Goal: Task Accomplishment & Management: Complete application form

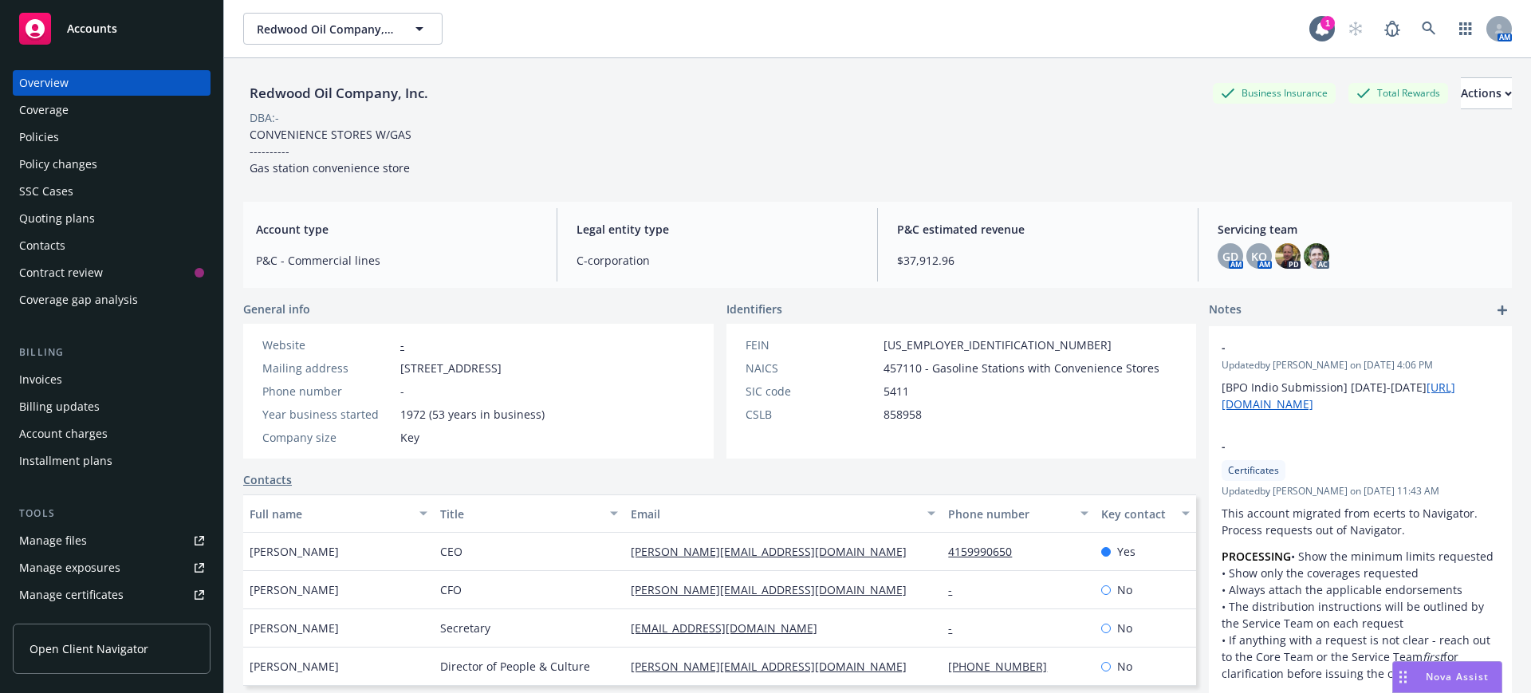
click at [66, 164] on div "Policy changes" at bounding box center [58, 165] width 78 height 26
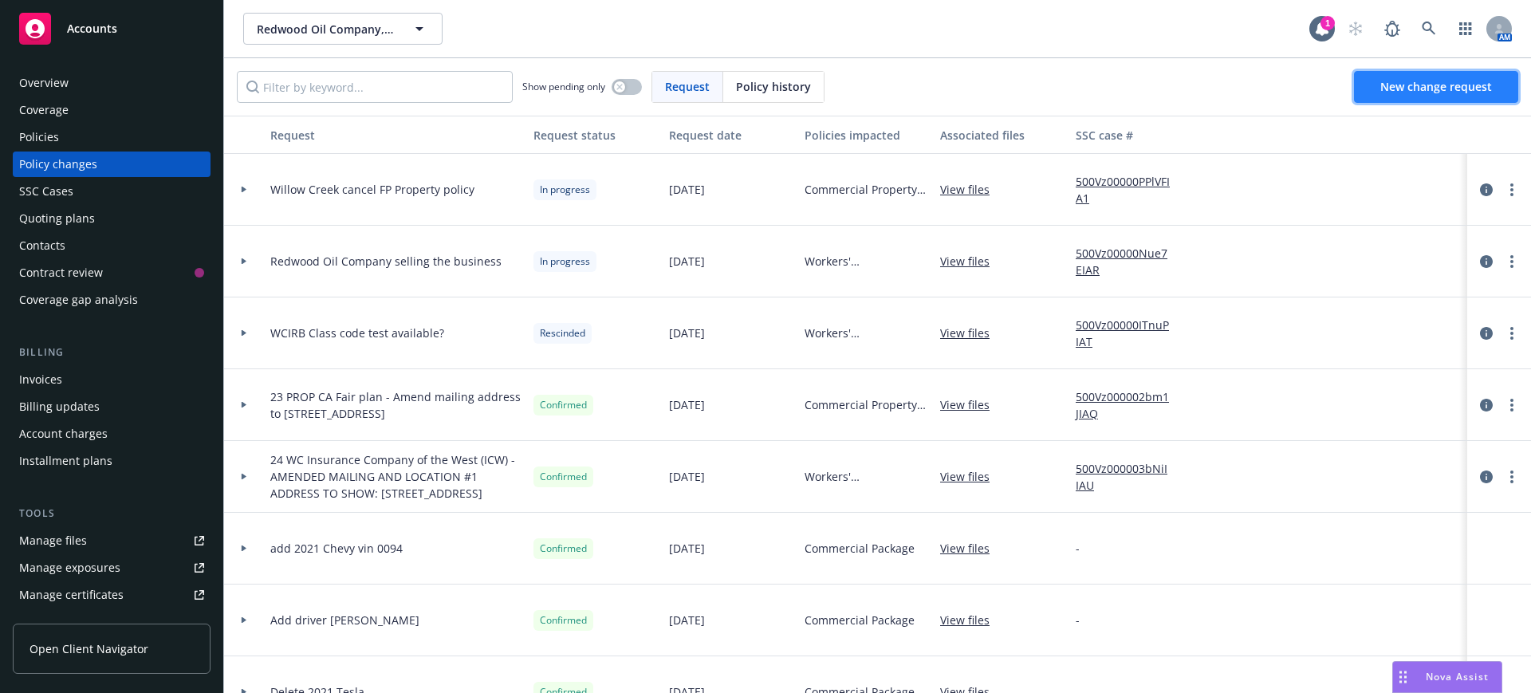
click at [1405, 82] on span "New change request" at bounding box center [1437, 86] width 112 height 15
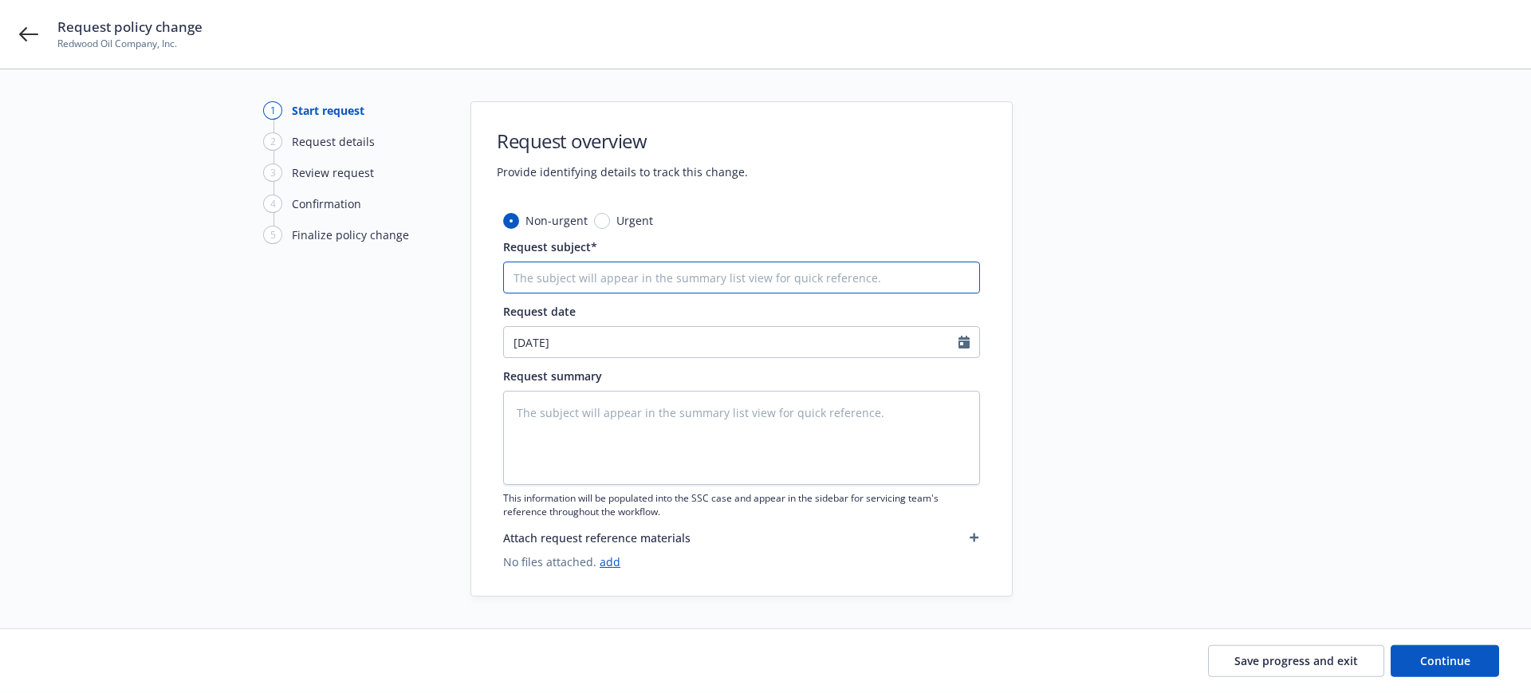
click at [545, 273] on input "Request subject*" at bounding box center [741, 278] width 477 height 32
type textarea "x"
type input "2"
type textarea "x"
type input "24"
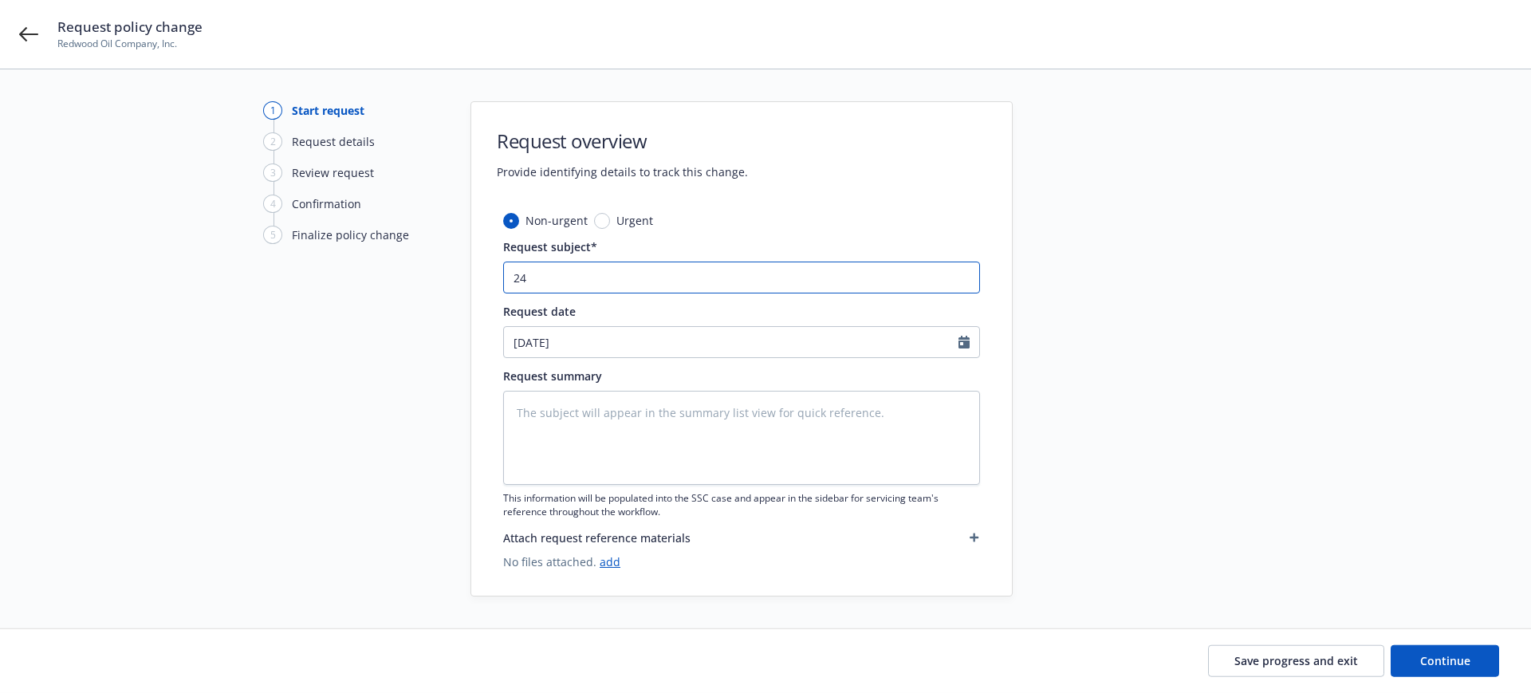
type textarea "x"
type input "24-"
type textarea "x"
type input "24-2"
type textarea "x"
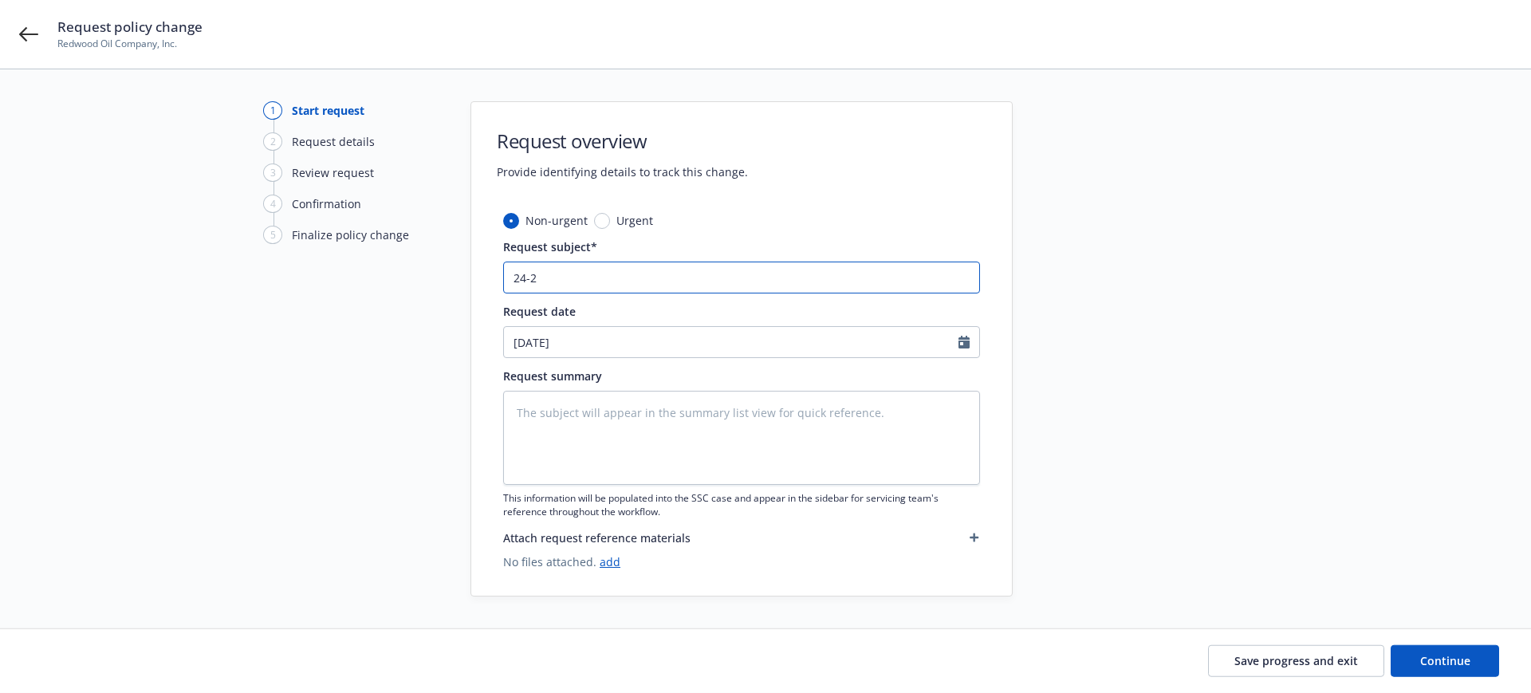
type input "24-25"
type textarea "x"
type input "24-25"
type textarea "x"
type input "24-25 W"
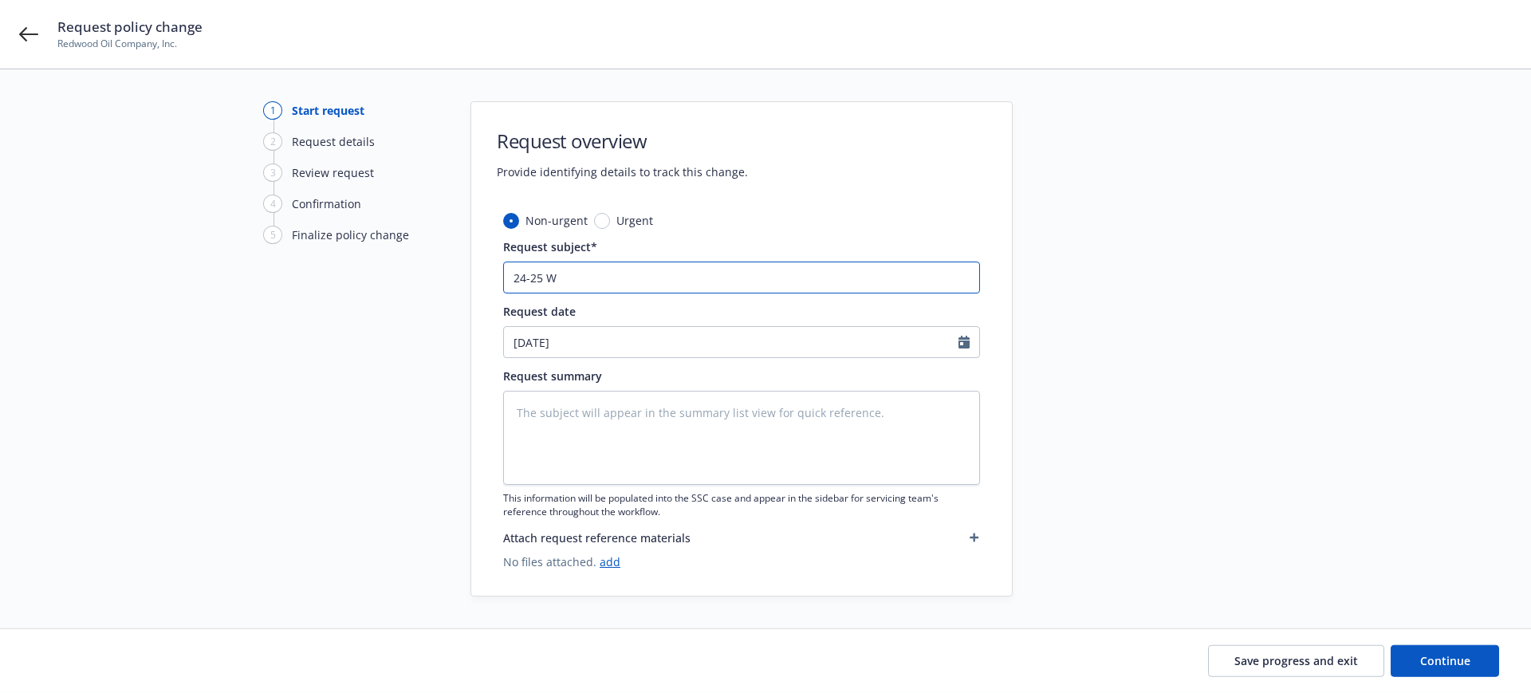
type textarea "x"
type input "24-25 WC"
type textarea "x"
type input "24-25 WC"
type textarea "x"
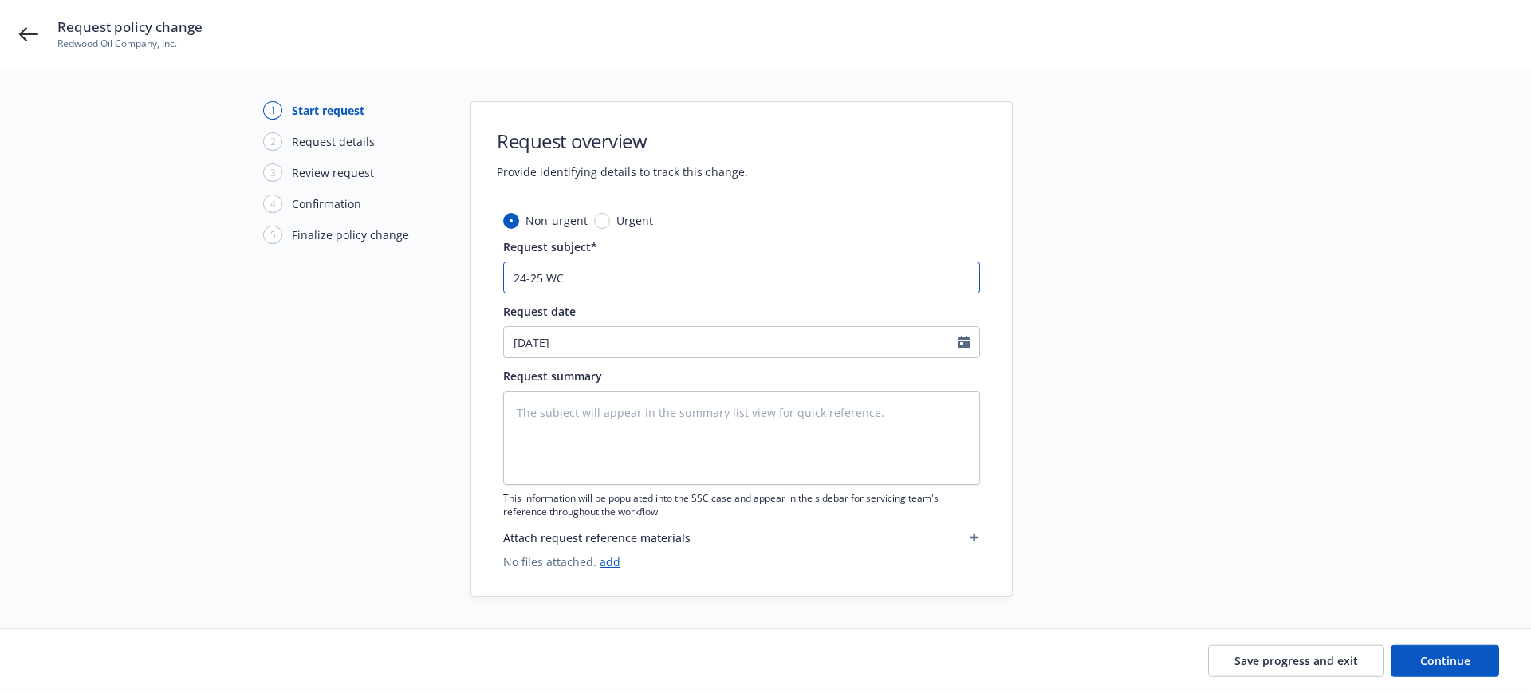
type input "24-25 WC I"
type textarea "x"
type input "24-25 WC IC"
type textarea "x"
type input "24-25 WC ICW"
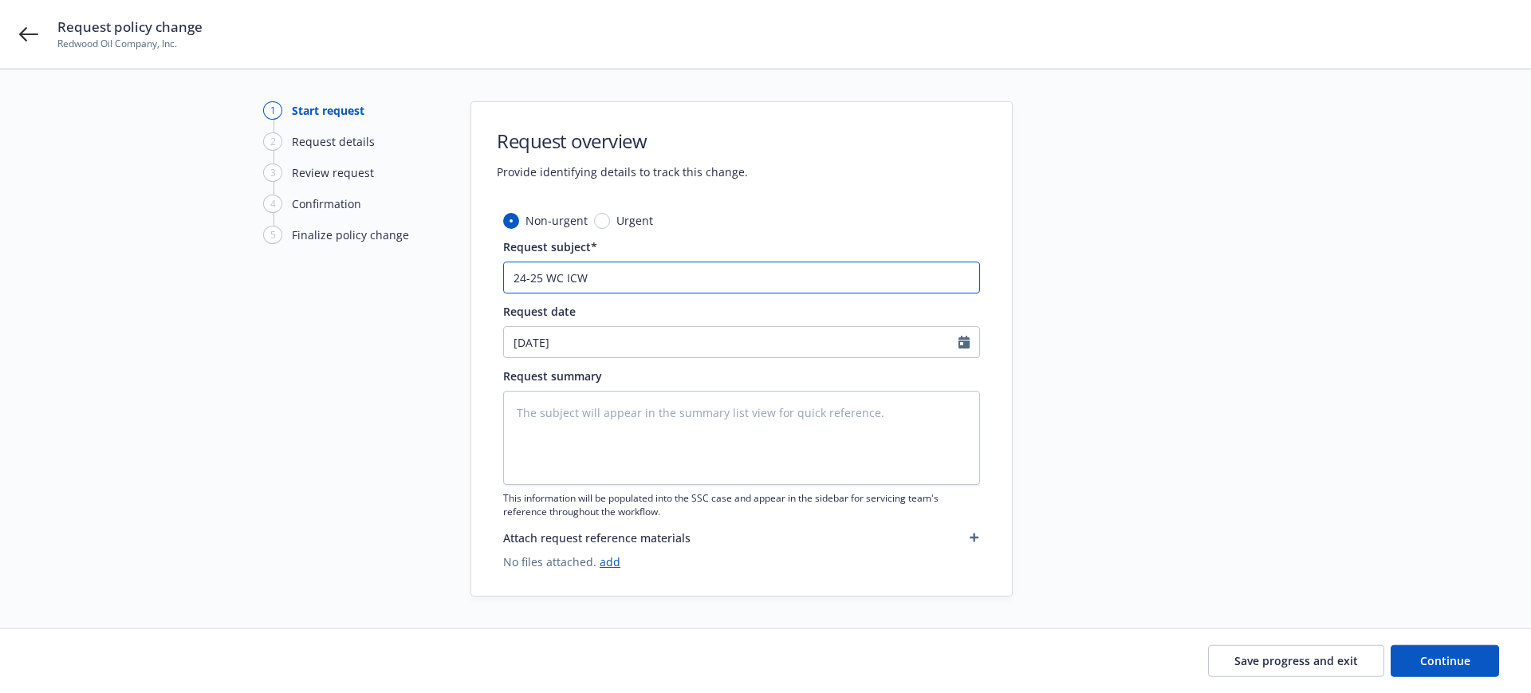
type textarea "x"
type input "24-25 WC ICW"
type textarea "x"
type input "24-25 WC ICW F"
type textarea "x"
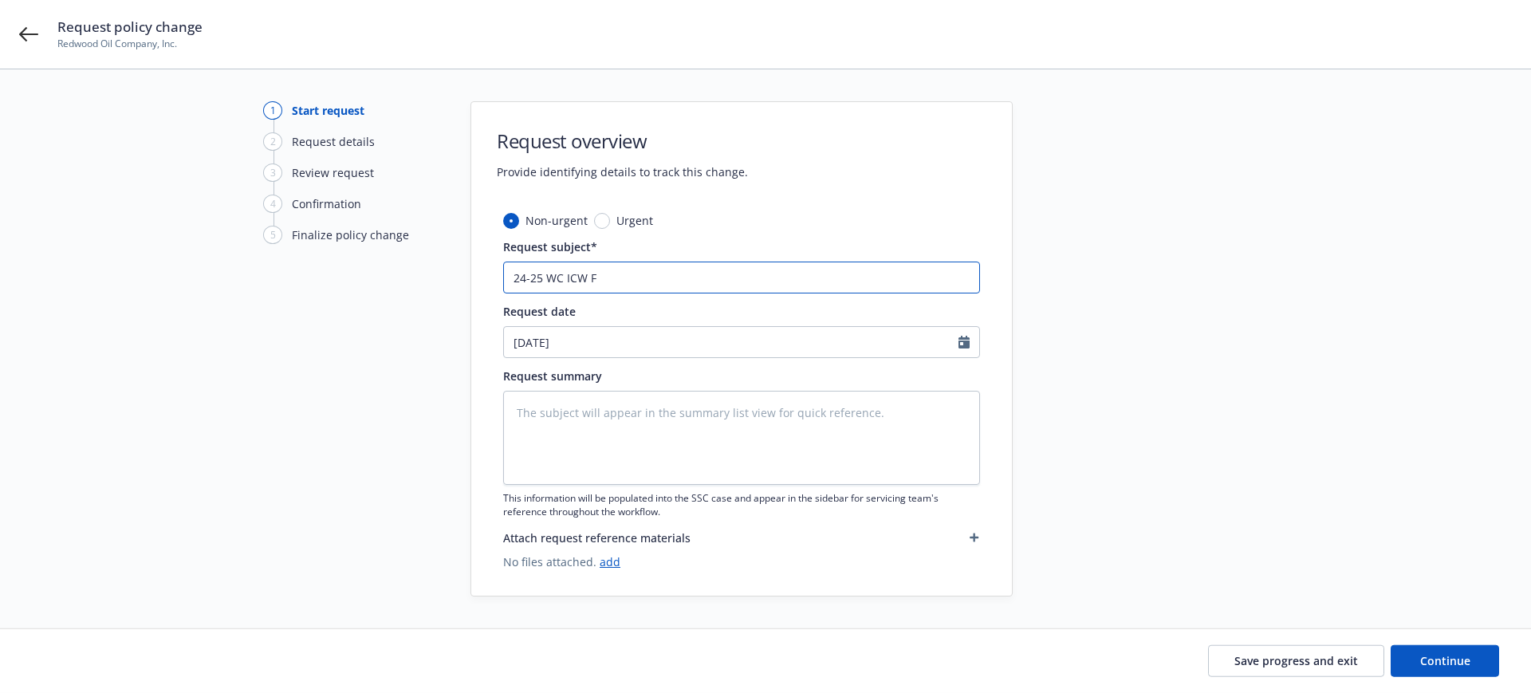
type input "24-25 WC ICW Fi"
type textarea "x"
type input "24-25 WC ICW Fin"
type textarea "x"
type input "24-25 WC ICW Fina"
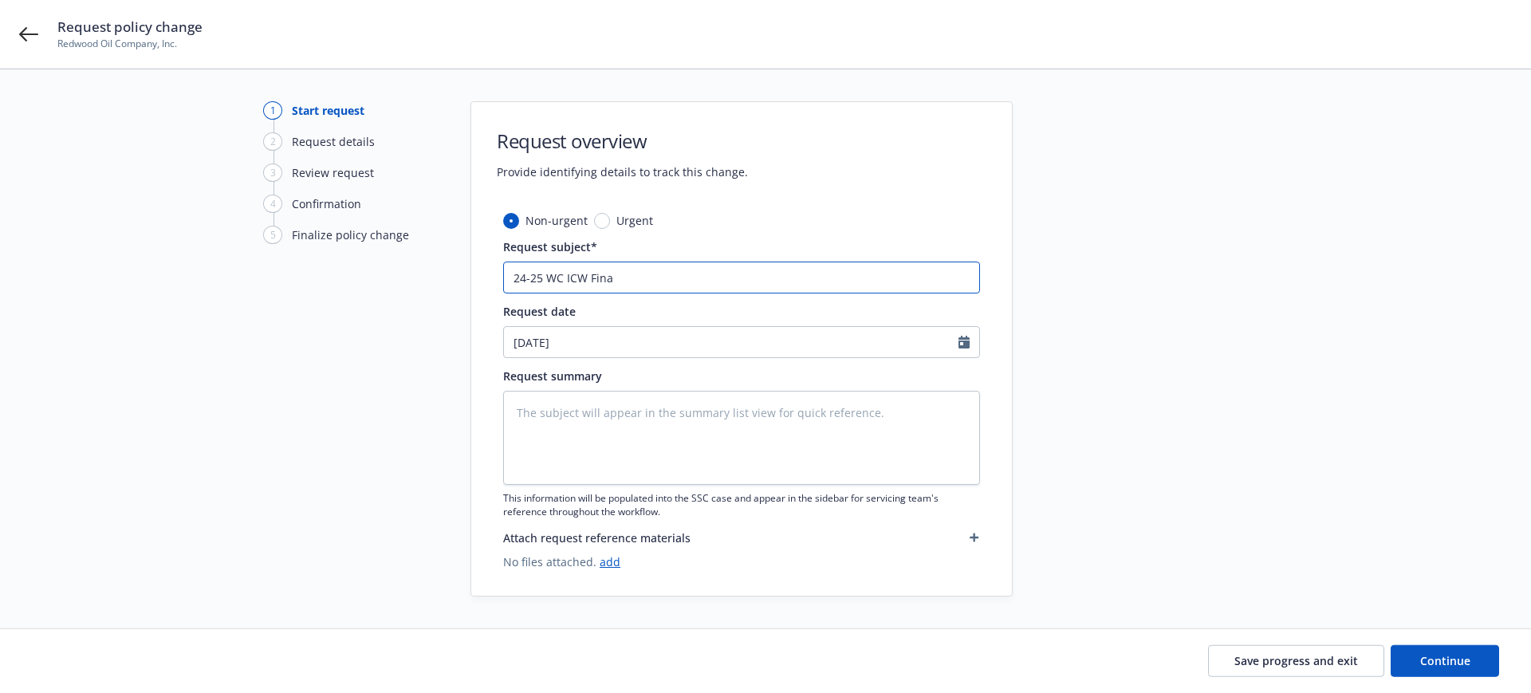
type textarea "x"
type input "24-25 WC ICW Final"
type textarea "x"
type input "24-25 WC ICW Final"
type textarea "x"
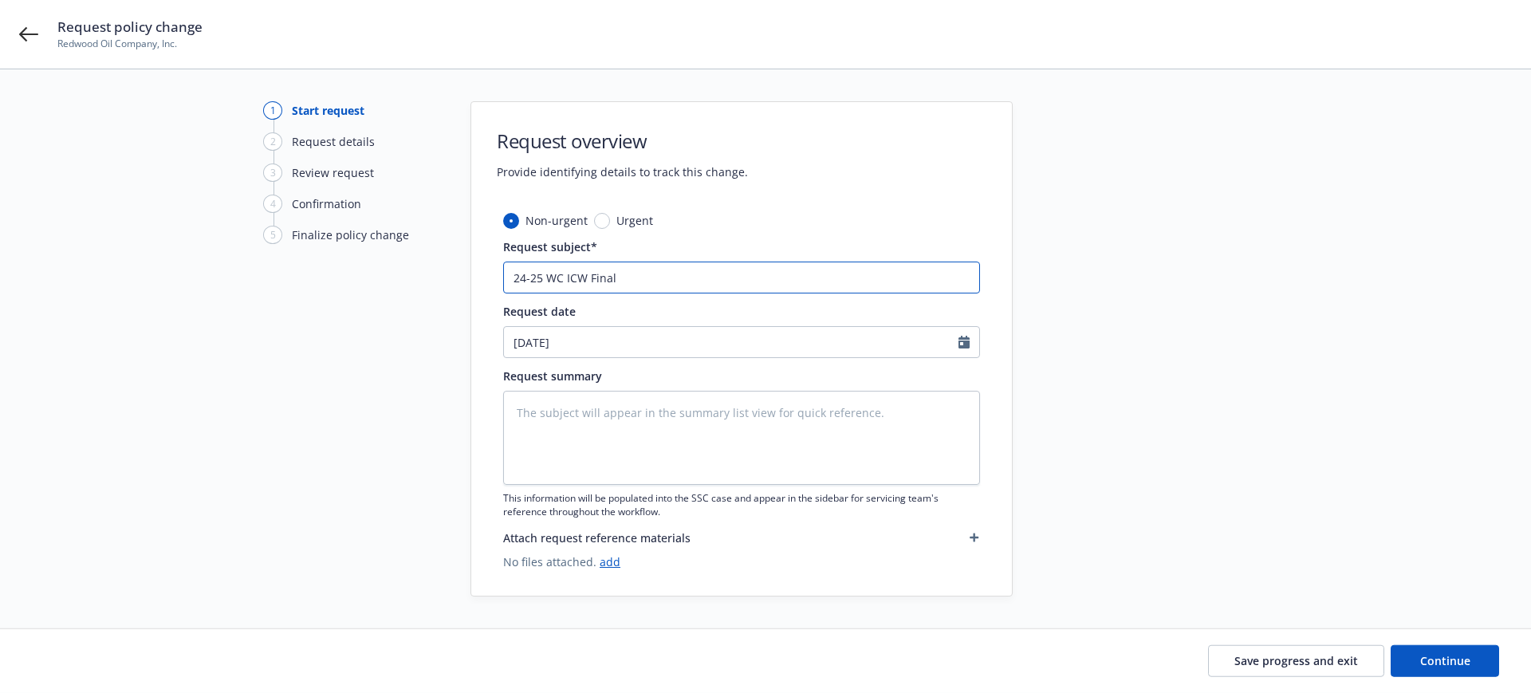
type input "24-25 WC ICW Final A"
type textarea "x"
type input "24-25 WC ICW Final Au"
type textarea "x"
type input "24-25 WC ICW Final Aud"
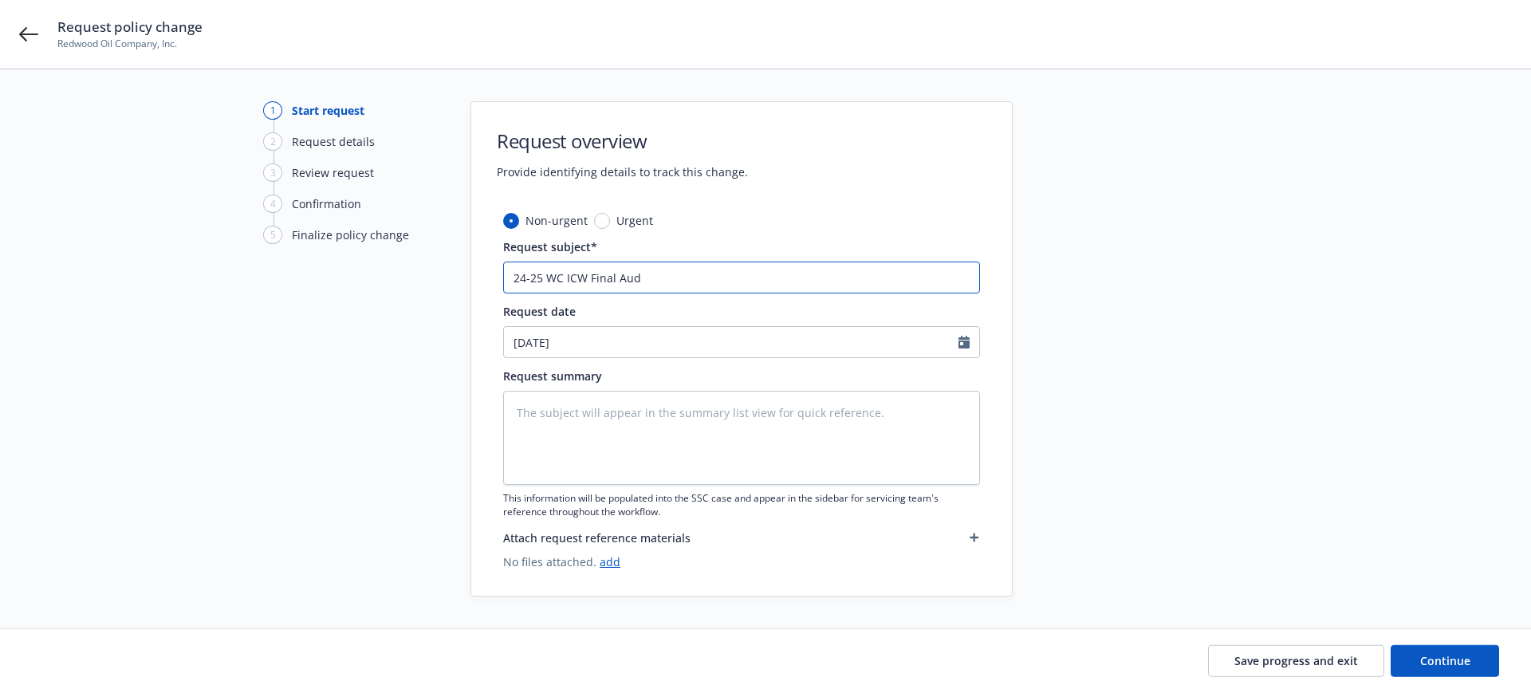
type textarea "x"
type input "24-25 WC ICW Final Audi"
type textarea "x"
type input "24-25 WC ICW Final Audit"
type textarea "x"
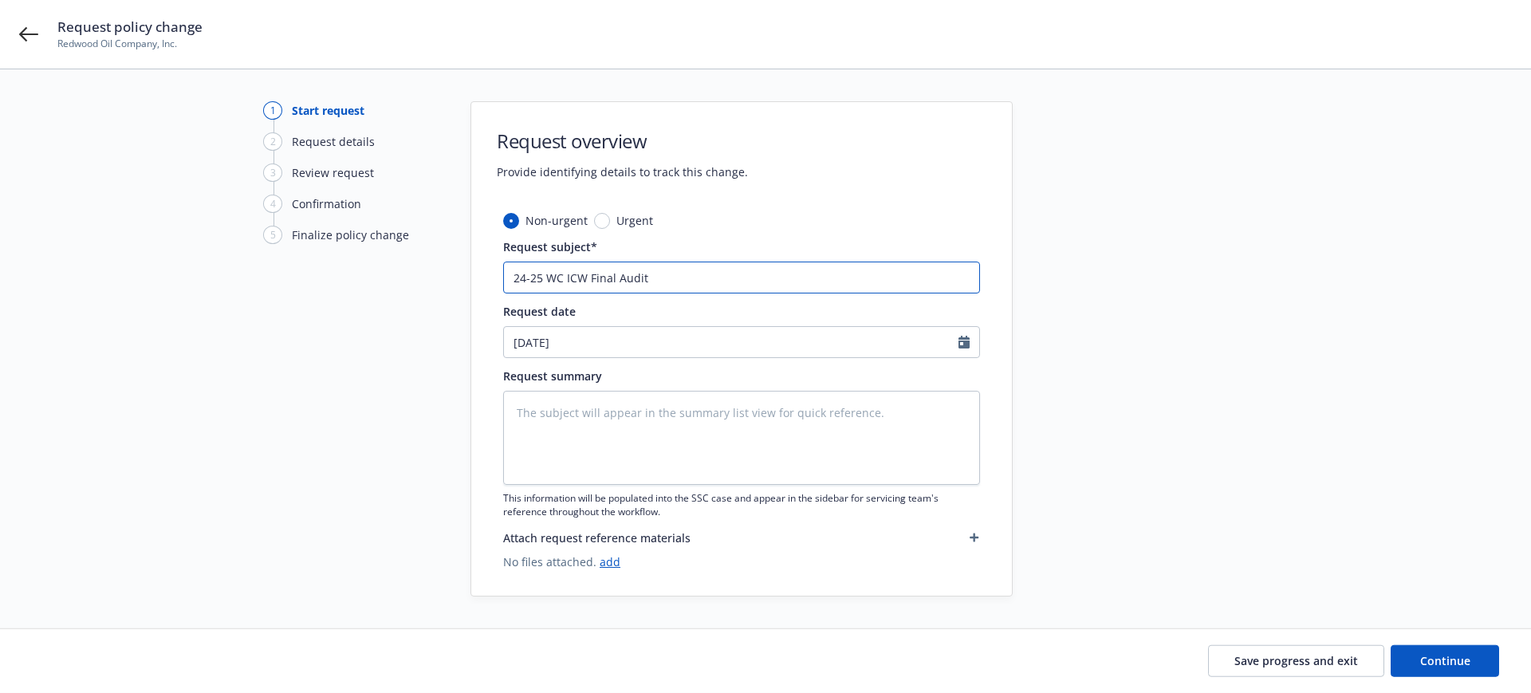
type input "24-25 WC ICW Final Audit"
type textarea "x"
type input "24-25 WC ICW Final Audit $"
type textarea "x"
type input "24-25 WC ICW Final Audit $9"
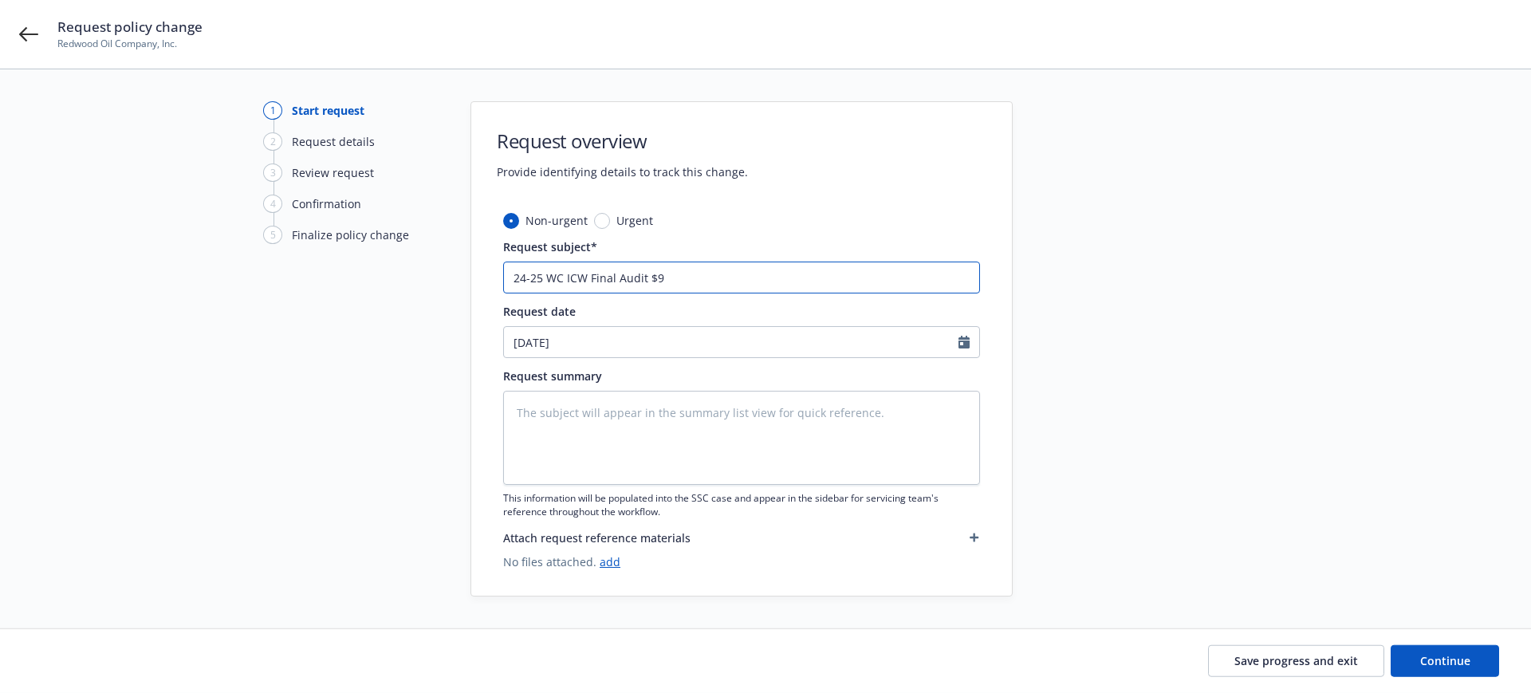
type textarea "x"
type input "24-25 WC ICW Final Audit $97"
type textarea "x"
type input "24-25 WC ICW Final Audit $97,"
type textarea "x"
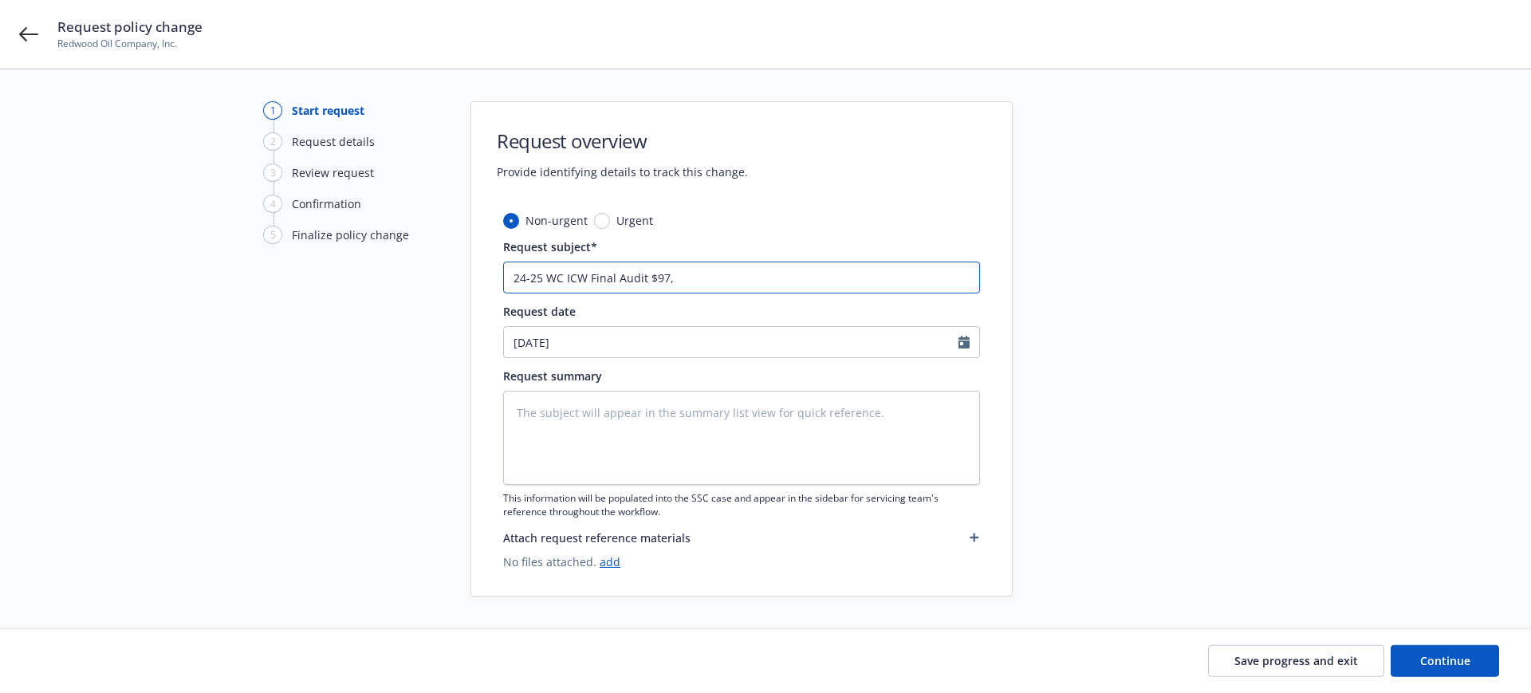
type input "24-25 WC ICW Final Audit $97,1"
type textarea "x"
type input "24-25 WC ICW Final Audit $97,16"
type textarea "x"
type input "24-25 WC ICW Final Audit $97,160"
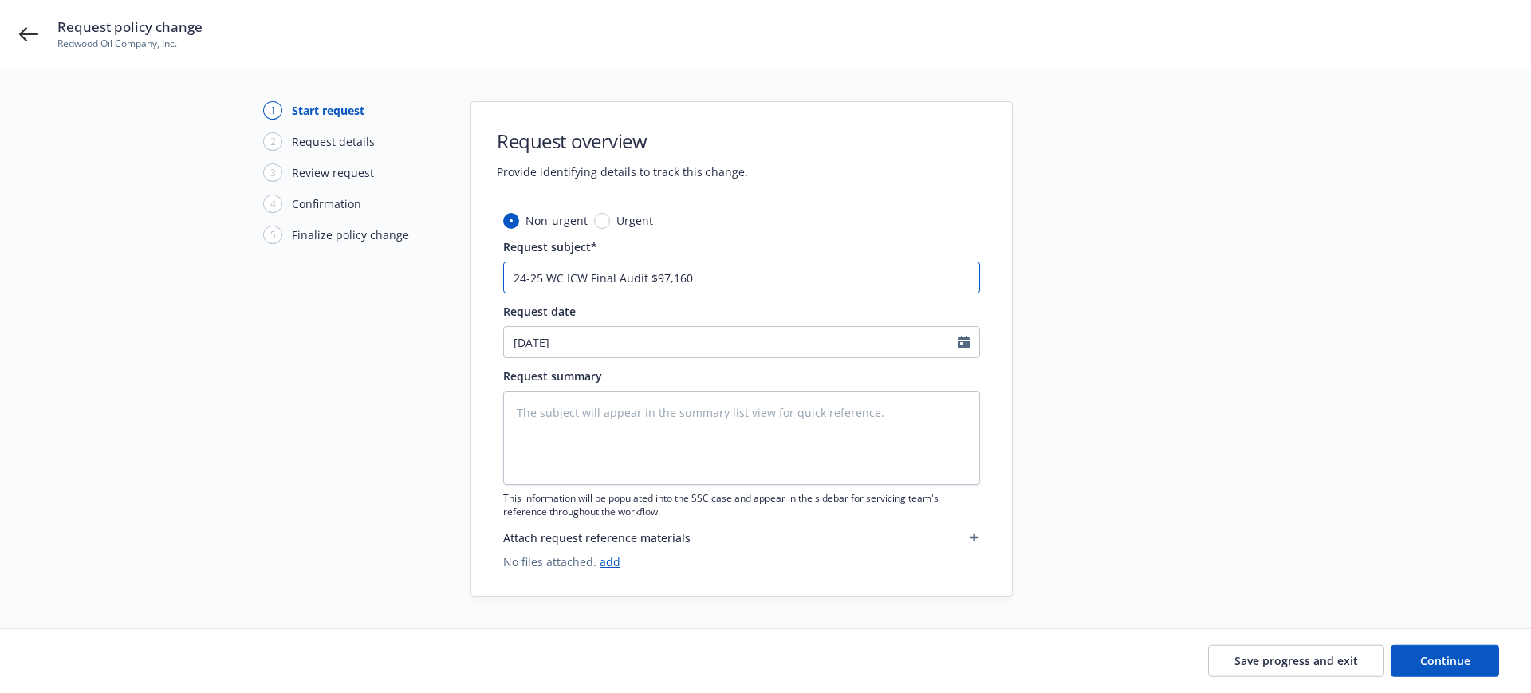
type textarea "x"
type input "24-25 WC ICW Final Audit $97,160A"
type textarea "x"
type input "24-25 WC ICW Final Audit $97,160AP"
type textarea "x"
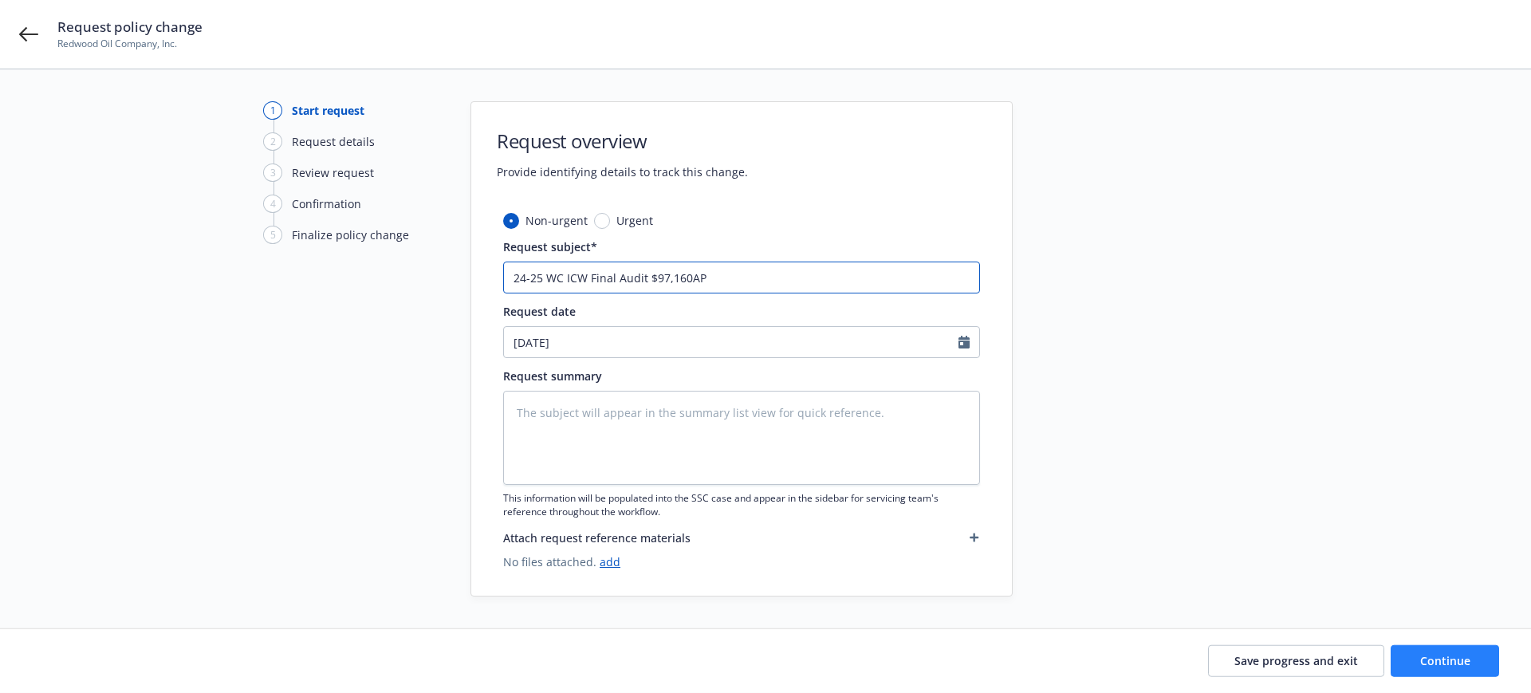
type input "24-25 WC ICW Final Audit $97,160AP"
click at [1407, 654] on button "Continue" at bounding box center [1445, 661] width 108 height 32
type textarea "x"
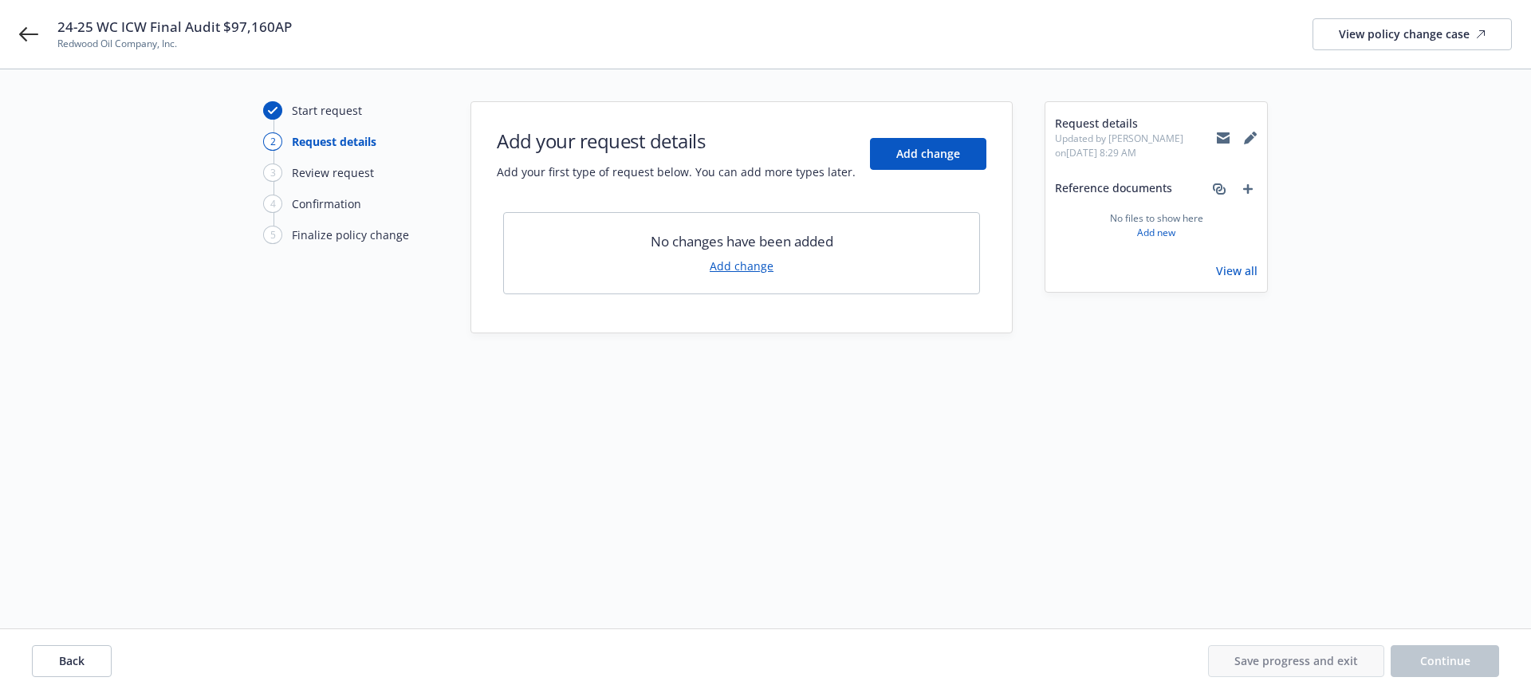
click at [733, 260] on link "Add change" at bounding box center [742, 266] width 64 height 17
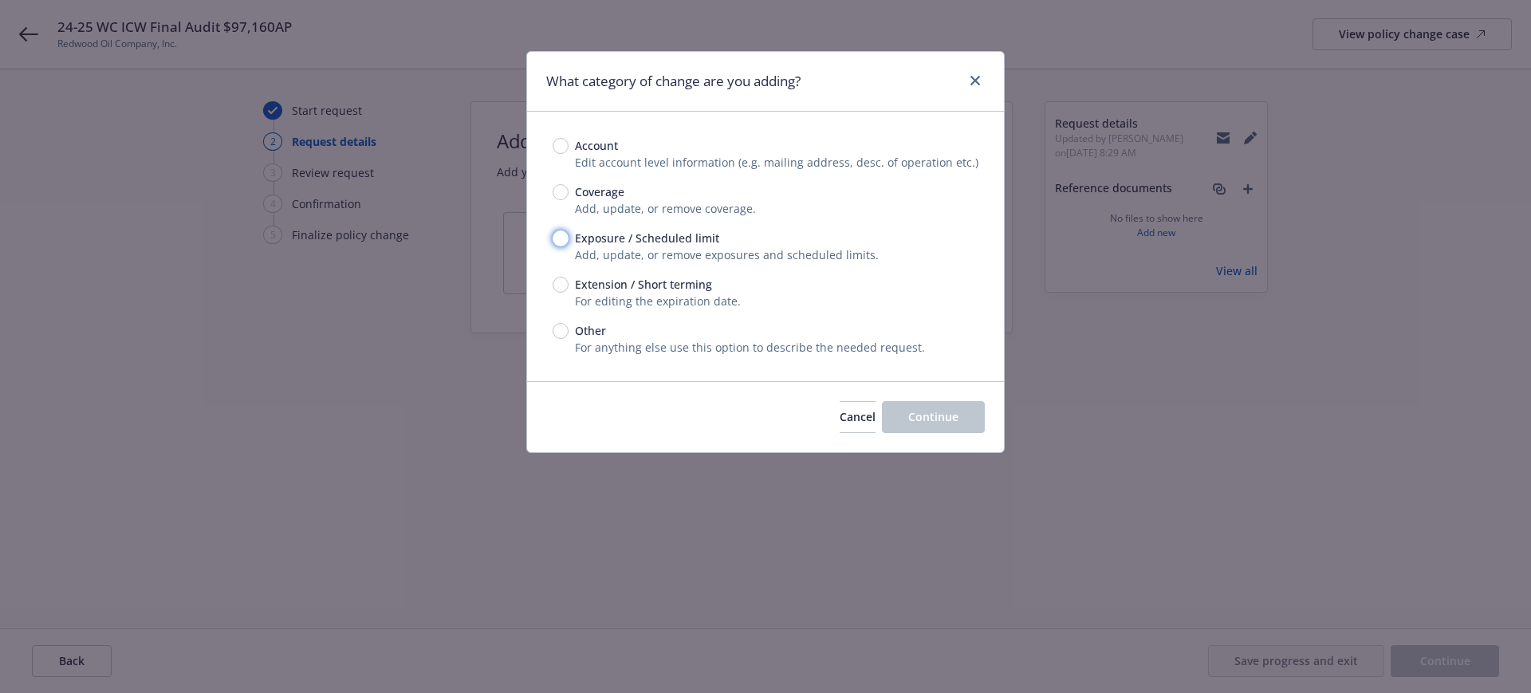
click at [563, 238] on input "Exposure / Scheduled limit" at bounding box center [561, 239] width 16 height 16
radio input "true"
click at [960, 419] on button "Continue" at bounding box center [933, 417] width 103 height 32
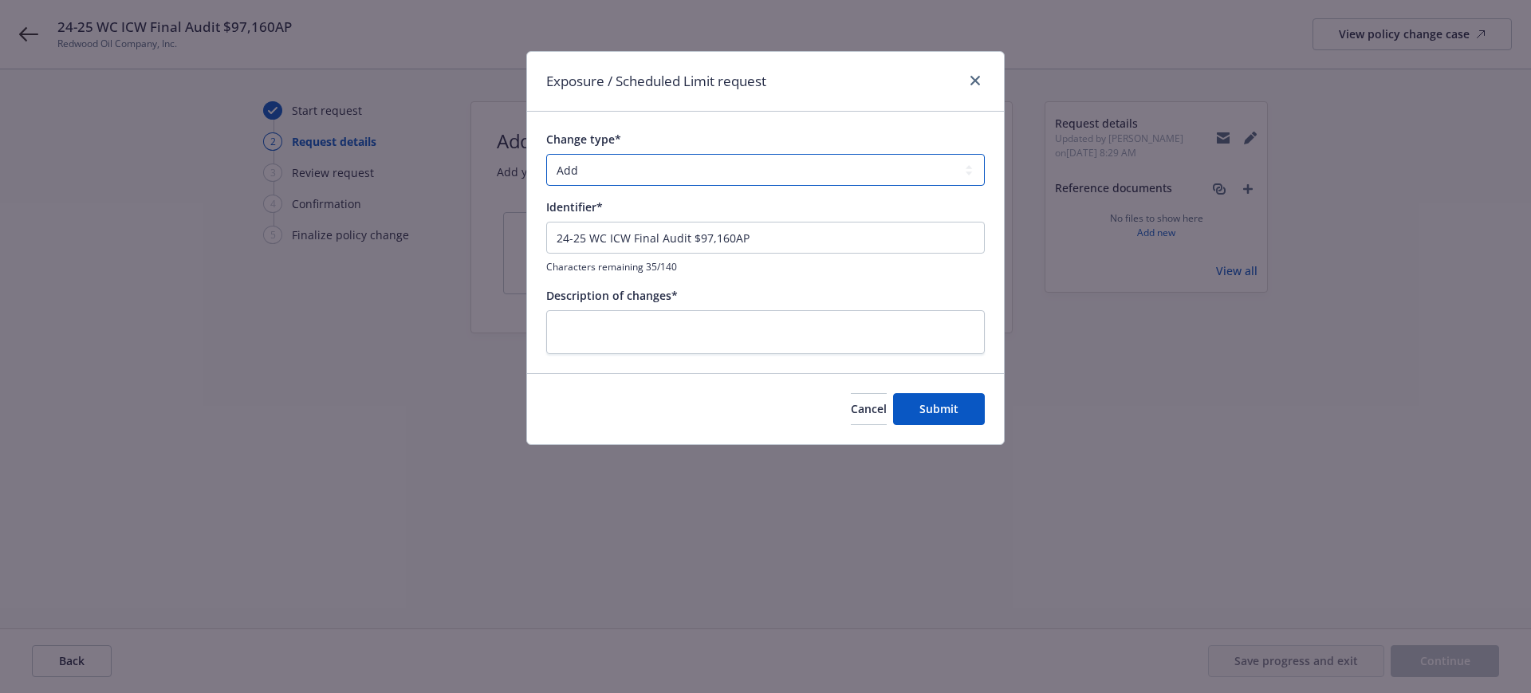
click at [569, 170] on select "Add Audit Change Remove" at bounding box center [765, 170] width 439 height 32
select select "AUDIT"
click at [546, 154] on select "Add Audit Change Remove" at bounding box center [765, 170] width 439 height 32
click at [551, 317] on textarea at bounding box center [765, 332] width 439 height 44
type textarea "x"
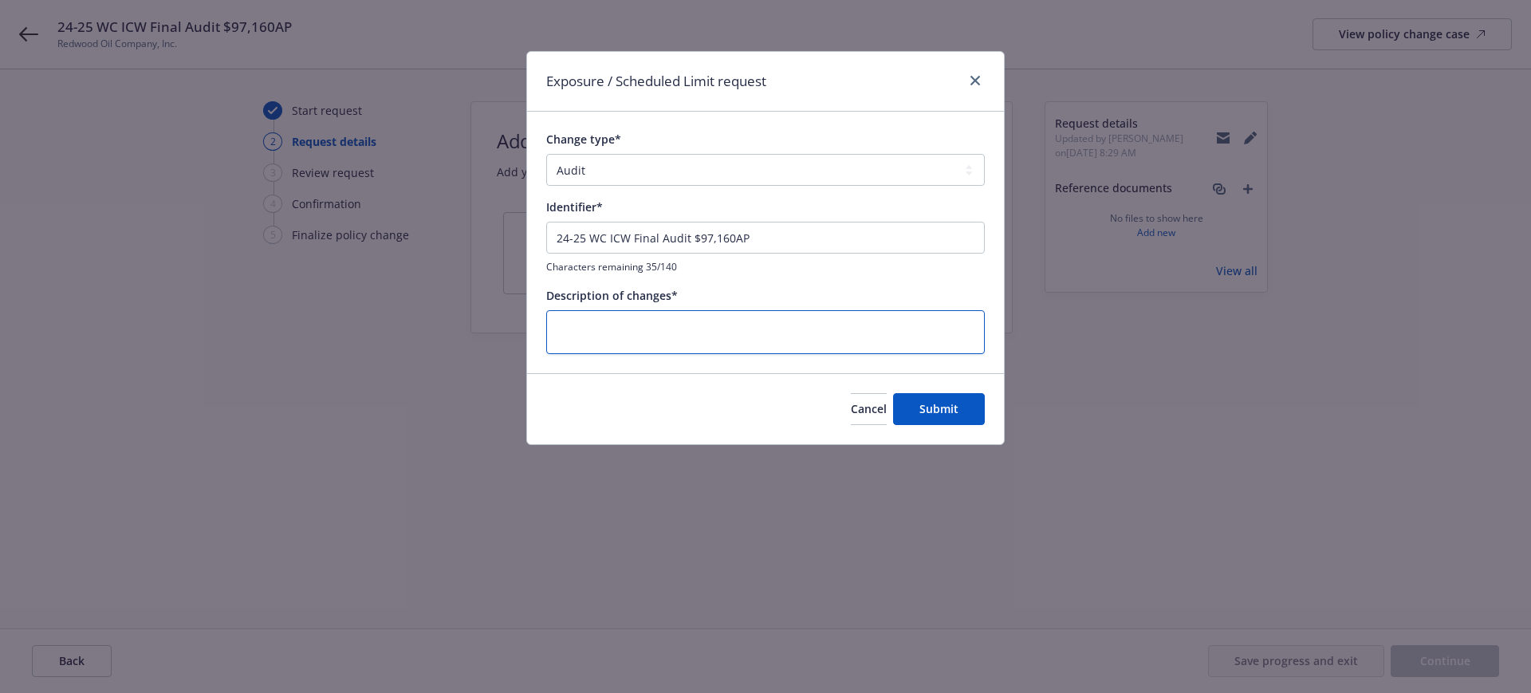
type textarea "2"
type textarea "x"
type textarea "24"
type textarea "x"
type textarea "24-"
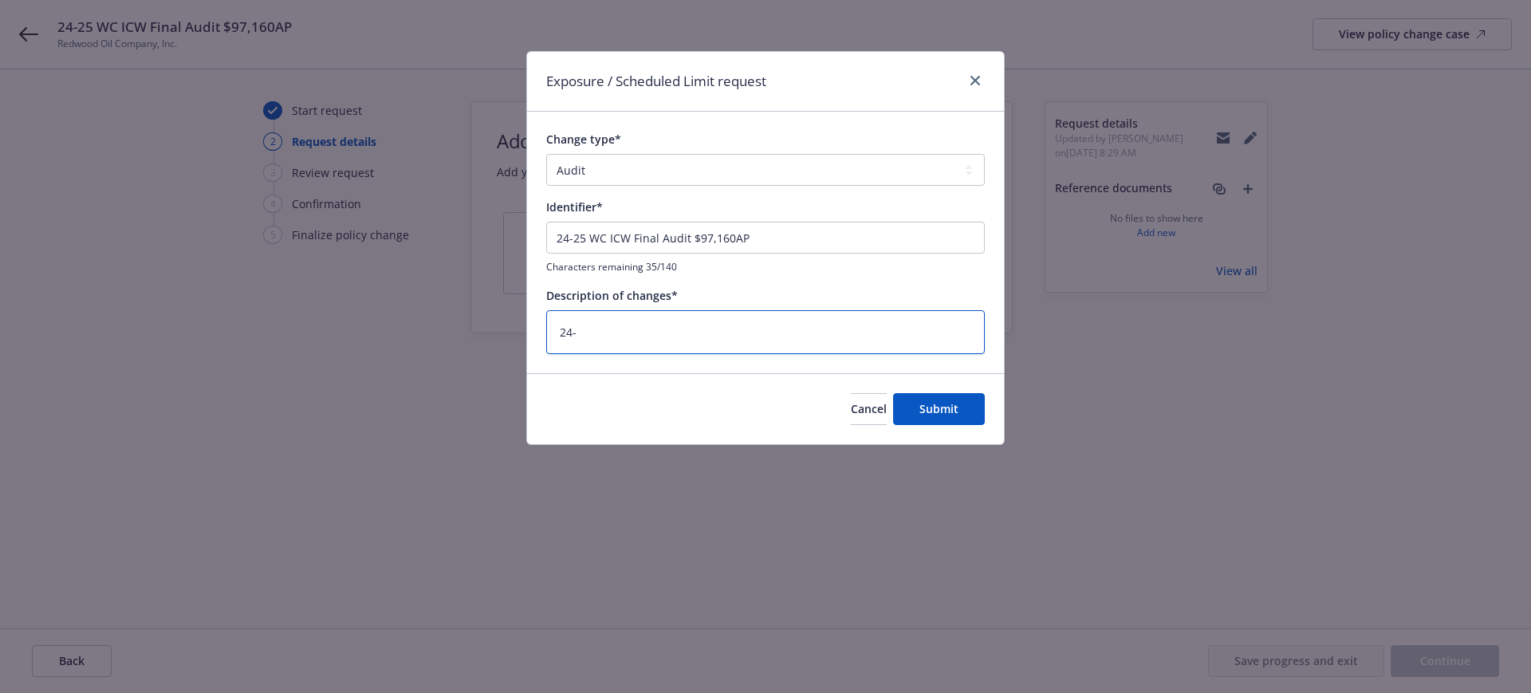
type textarea "x"
type textarea "24-2"
type textarea "x"
type textarea "24-25"
type textarea "x"
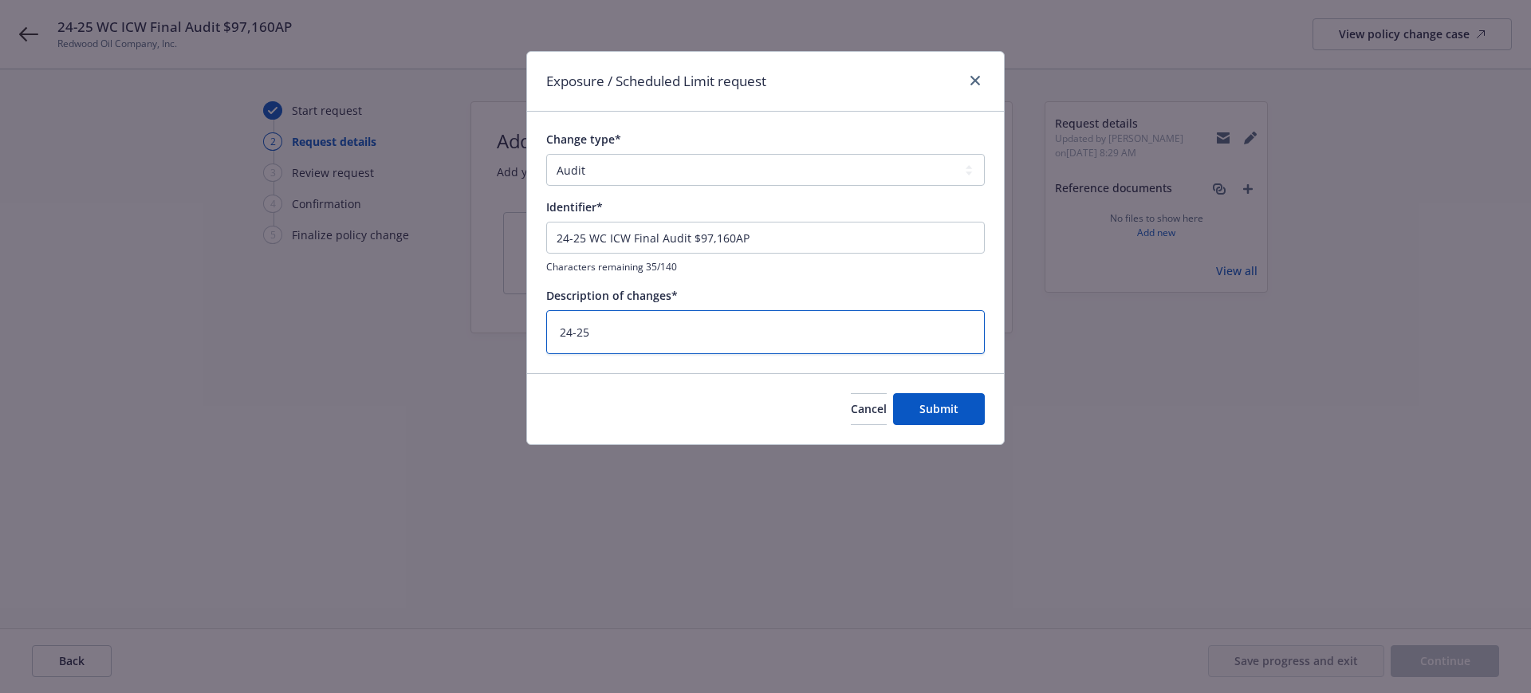
type textarea "24-25"
type textarea "x"
type textarea "24-25 W"
type textarea "x"
type textarea "24-25 WC"
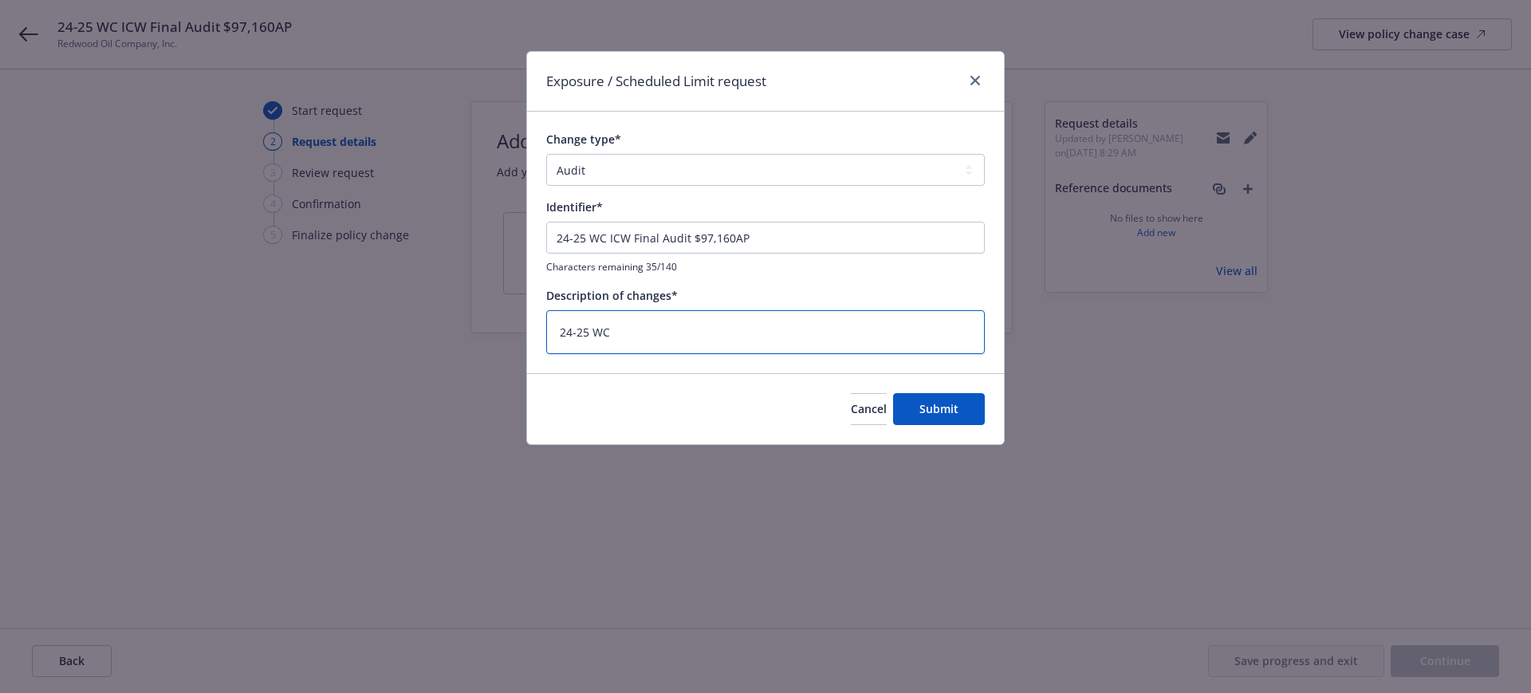
type textarea "x"
type textarea "24-25 WC"
type textarea "x"
type textarea "24-25 WC A"
type textarea "x"
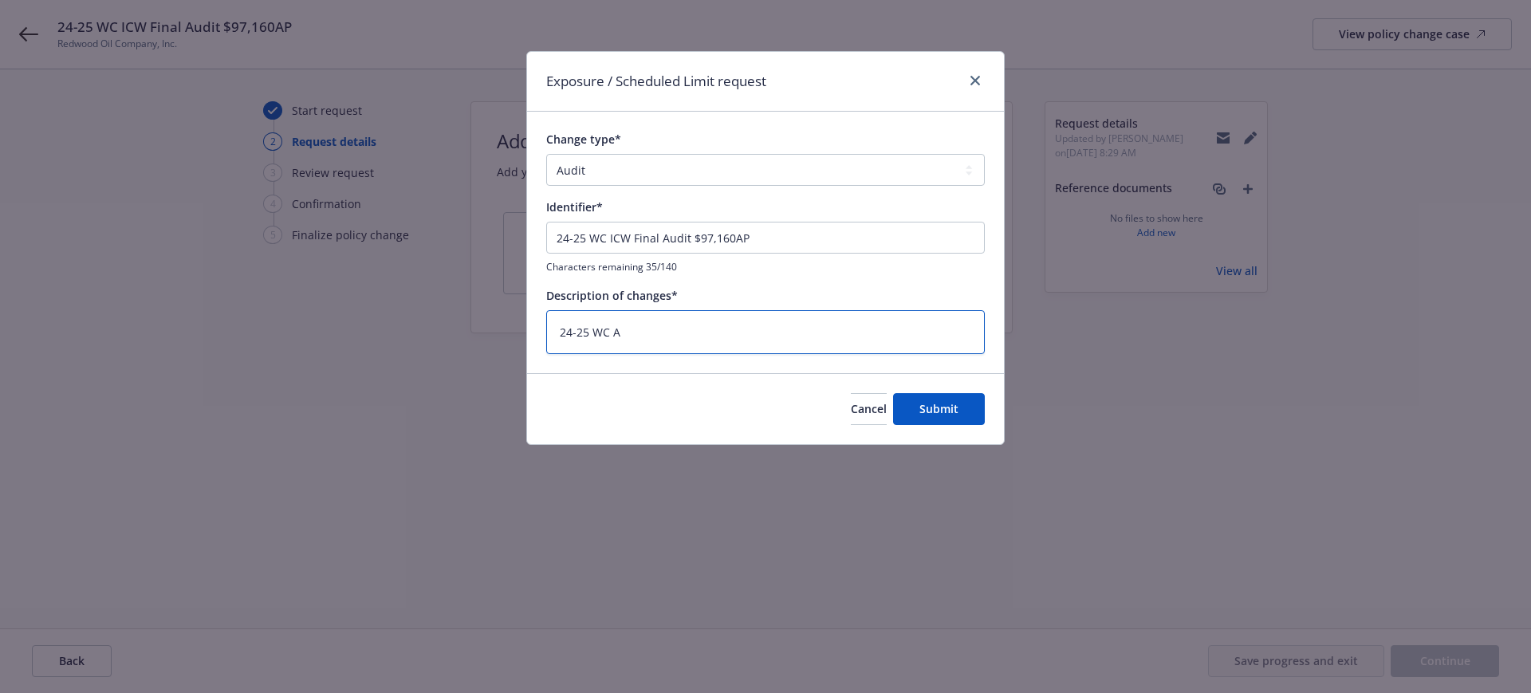
type textarea "24-25 WC Au"
type textarea "x"
type textarea "24-25 WC Aud"
type textarea "x"
type textarea "24-25 WC Audi"
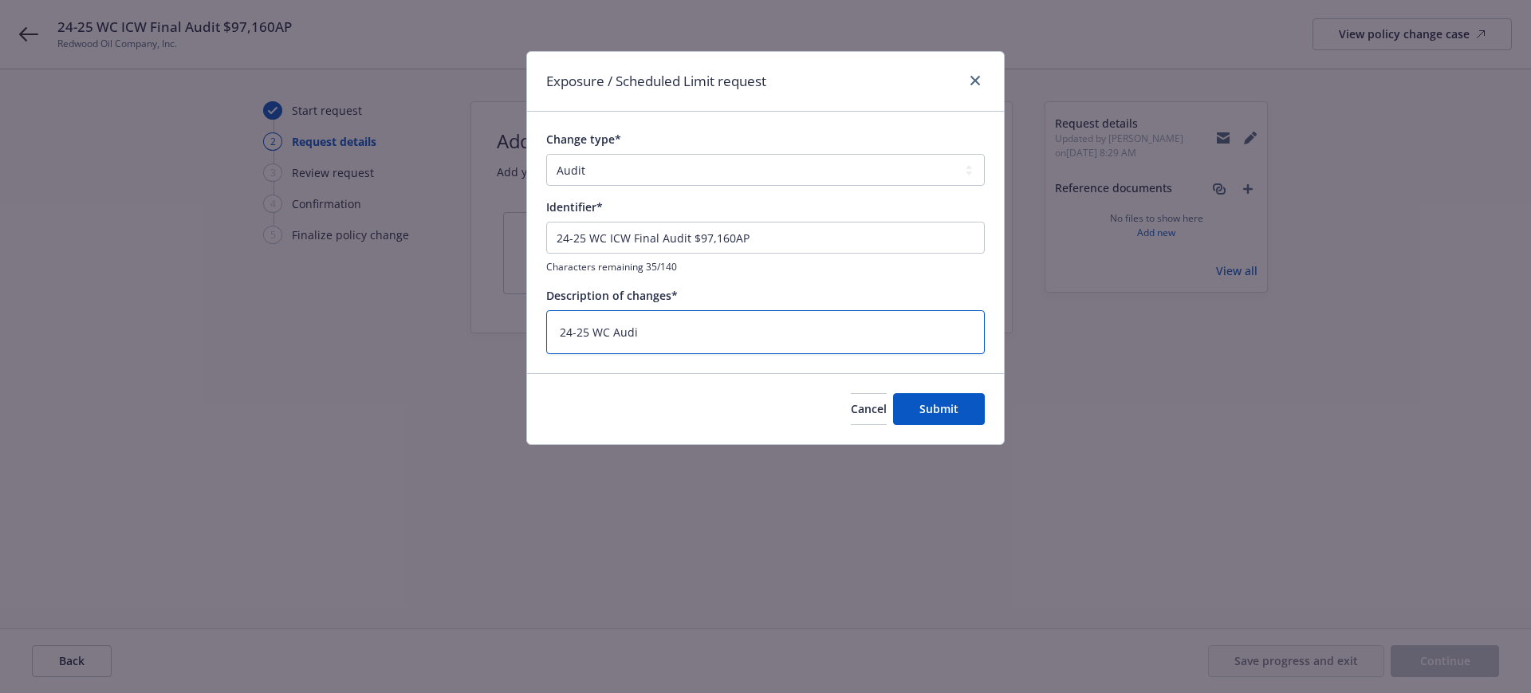
type textarea "x"
type textarea "24-25 WC Audit"
type textarea "x"
type textarea "24-25 WC Audit"
type textarea "x"
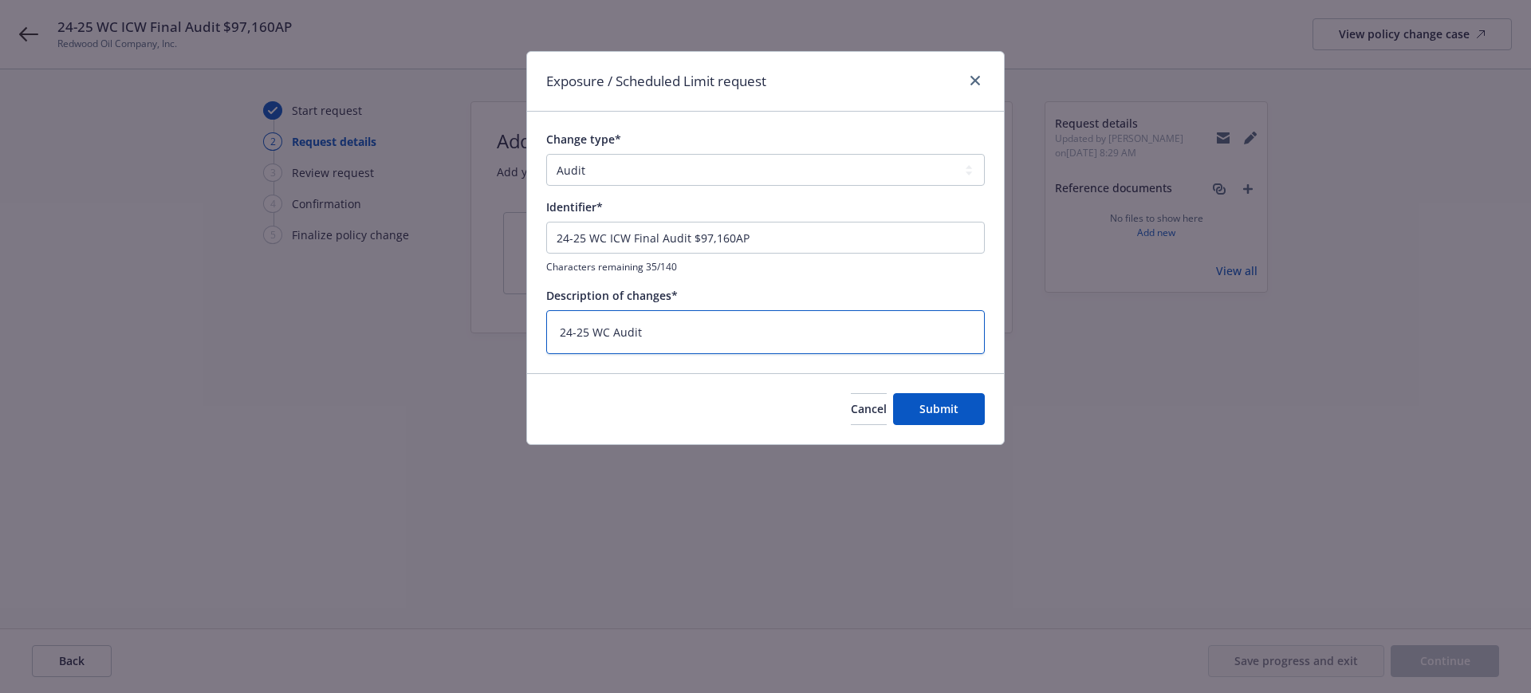
type textarea "24-25 WC Audit $"
type textarea "x"
type textarea "24-25 WC Audit $9"
type textarea "x"
type textarea "24-25 WC Audit $97"
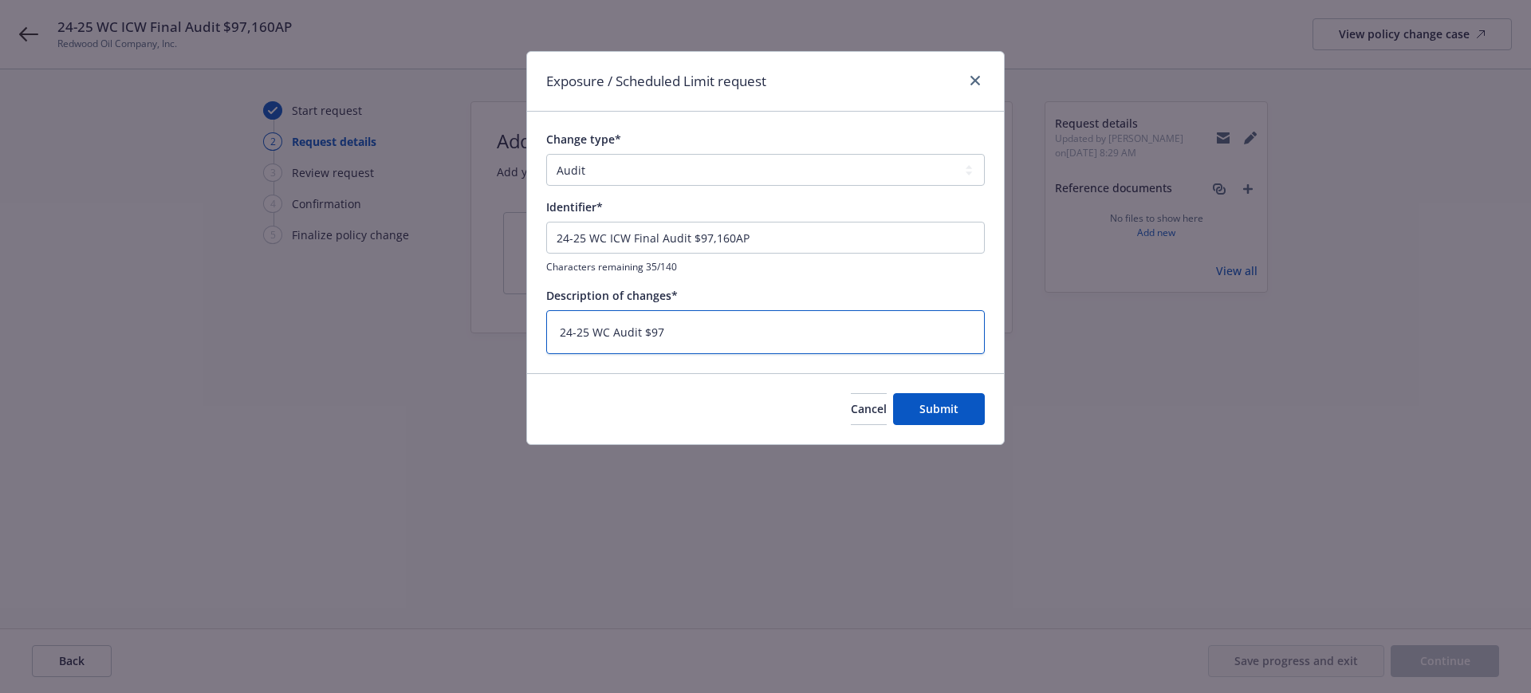
type textarea "x"
type textarea "24-25 WC Audit $97,"
type textarea "x"
type textarea "24-25 WC Audit $97,1"
type textarea "x"
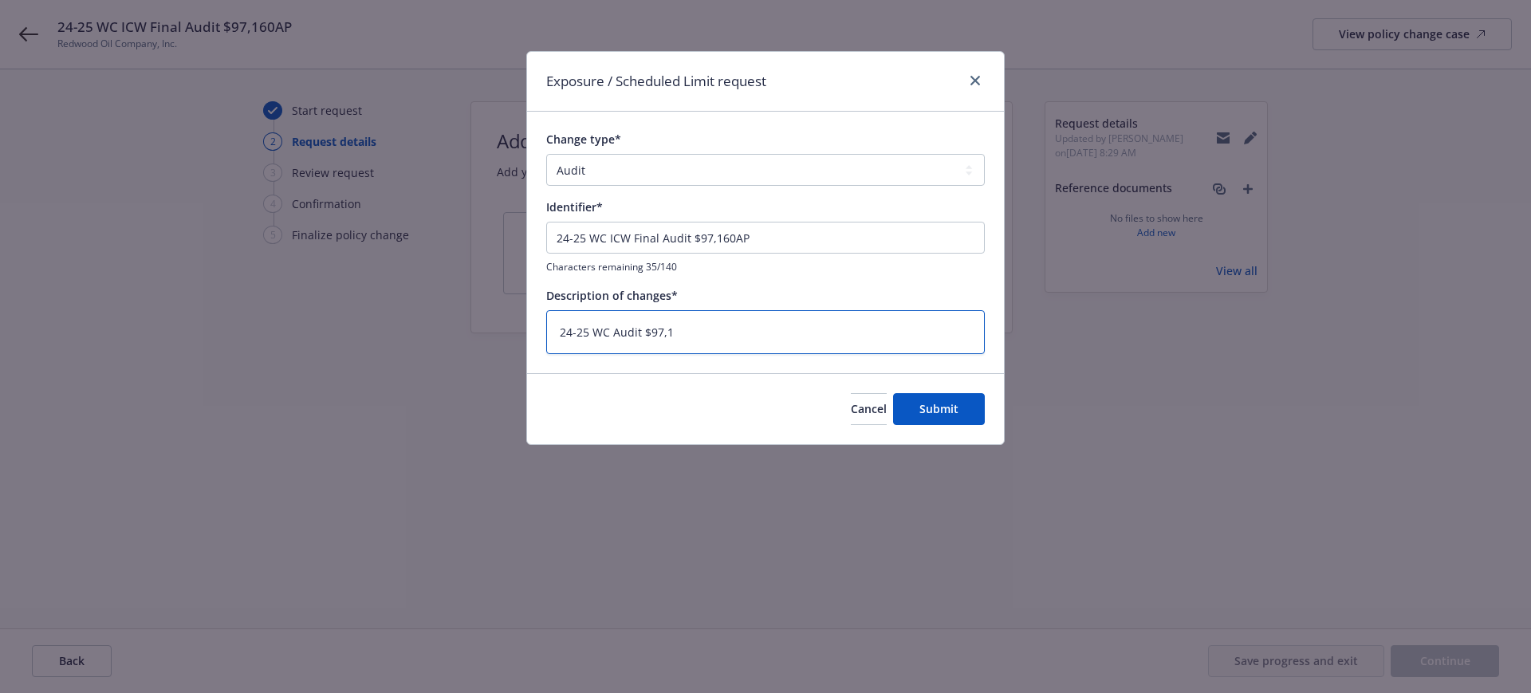
type textarea "24-25 WC Audit $97,19"
type textarea "x"
type textarea "24-25 WC Audit $97,1"
type textarea "x"
type textarea "24-25 WC Audit $97,16"
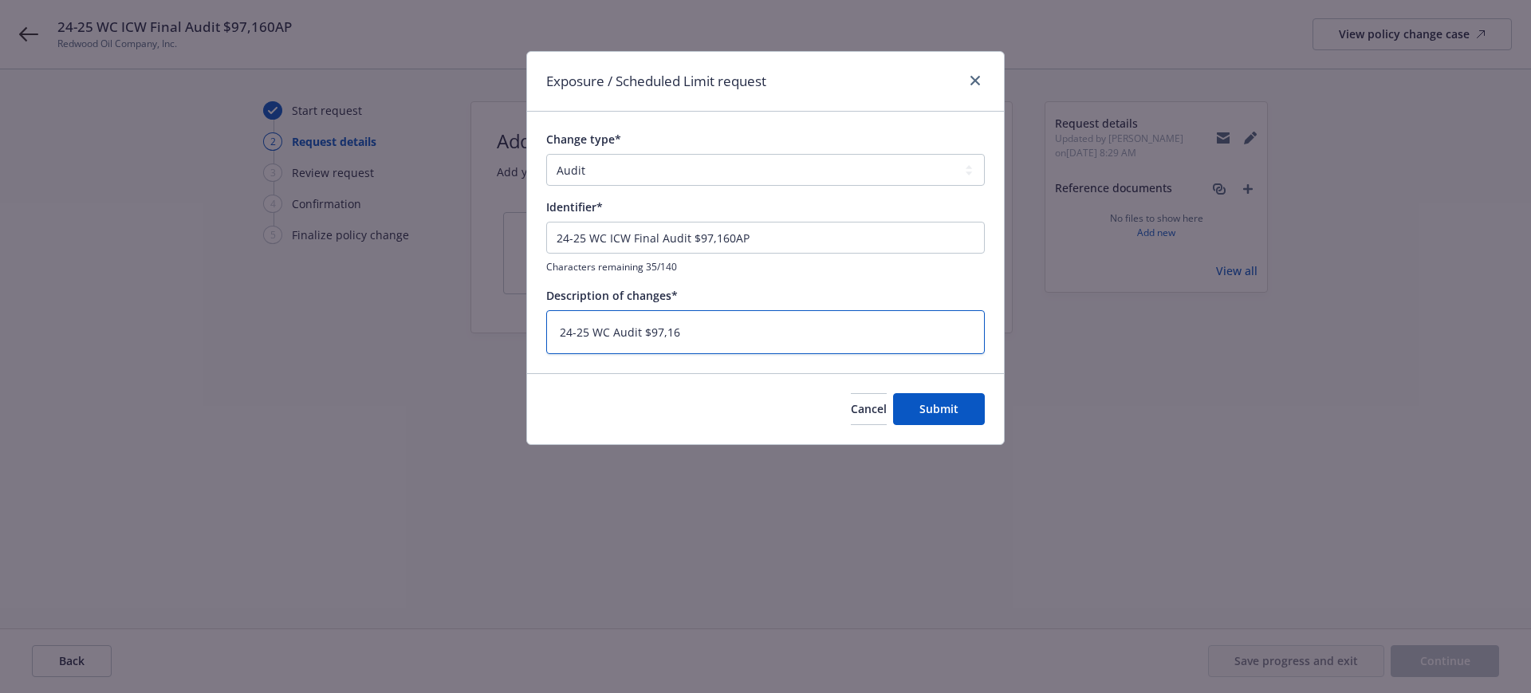
type textarea "x"
type textarea "24-25 WC Audit $97,160"
type textarea "x"
type textarea "24-25 WC Audit $97,160"
type textarea "x"
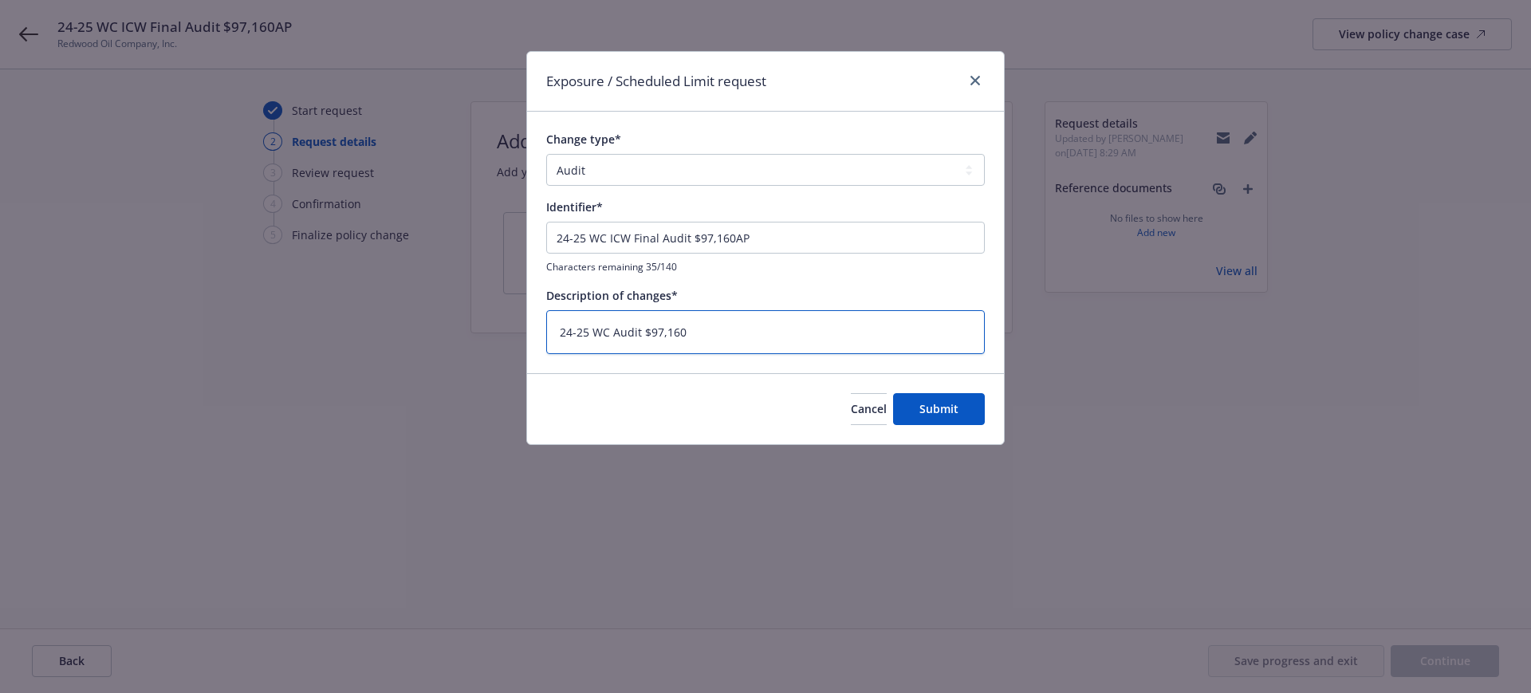
type textarea "24-25 WC Audit $97,160 A"
type textarea "x"
type textarea "24-25 WC Audit $97,160 AP"
type textarea "x"
type textarea "24-25 WC Audit $97,160 AP."
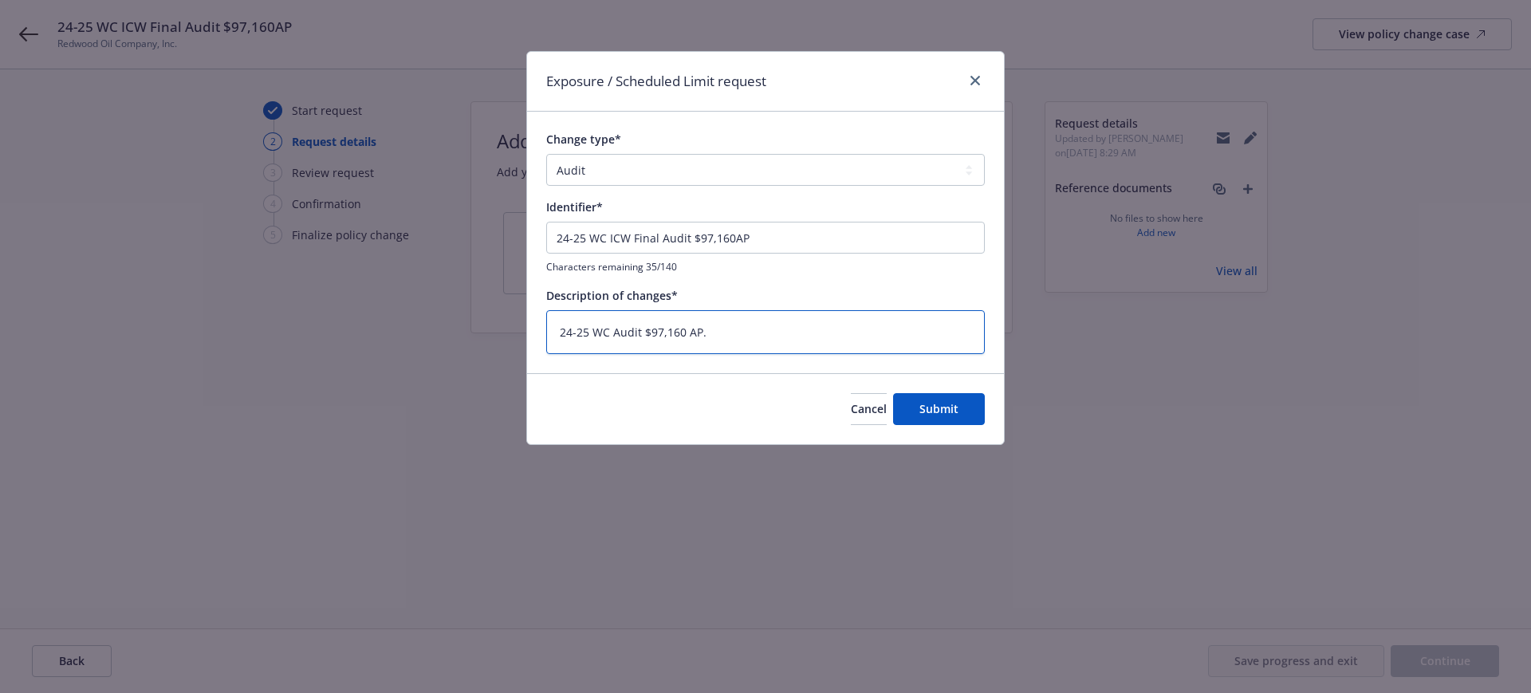
type textarea "x"
type textarea "24-25 WC Audit $97,160 AP."
type textarea "x"
type textarea "24-25 WC Audit $97,160 AP. E"
type textarea "x"
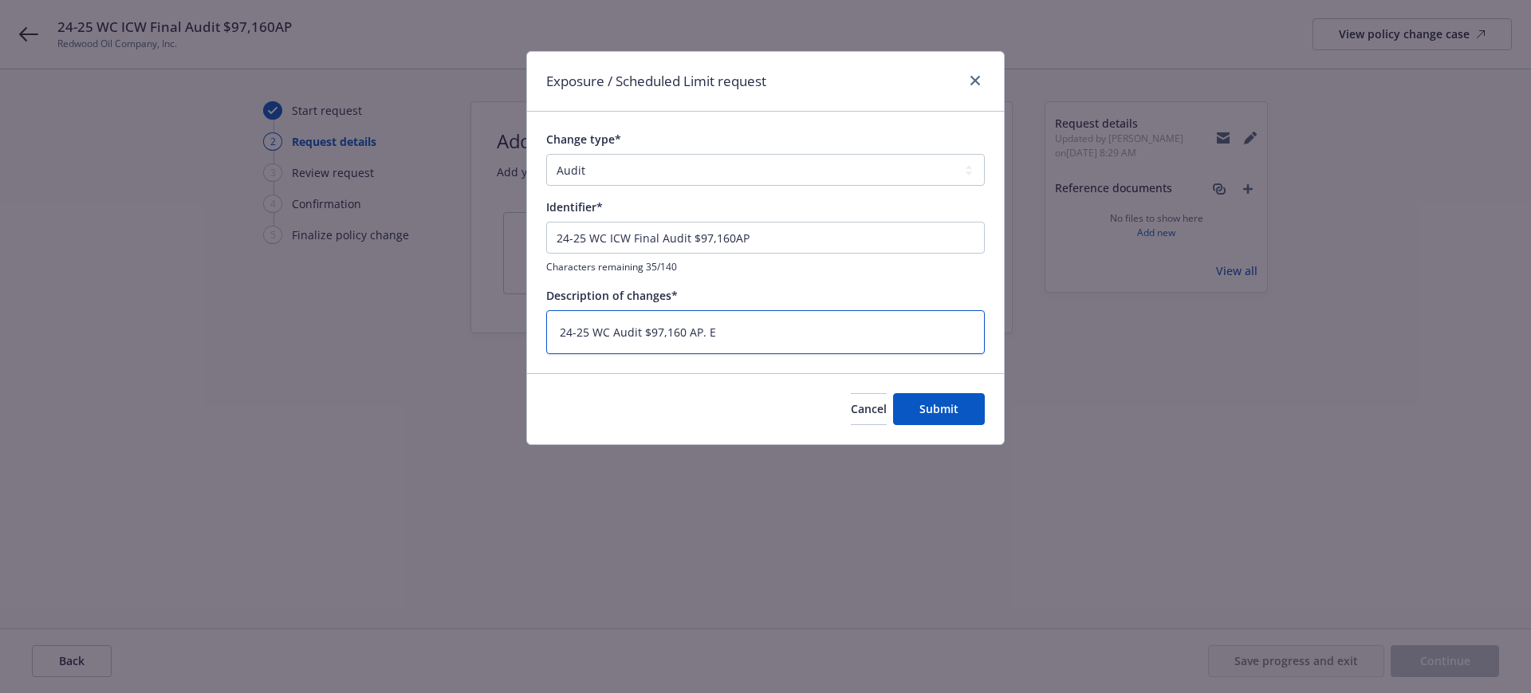
type textarea "24-25 WC Audit $97,160 AP. Em"
type textarea "x"
type textarea "24-25 WC Audit $97,160 AP. Ema"
type textarea "x"
type textarea "24-25 WC Audit $97,160 AP. [GEOGRAPHIC_DATA]"
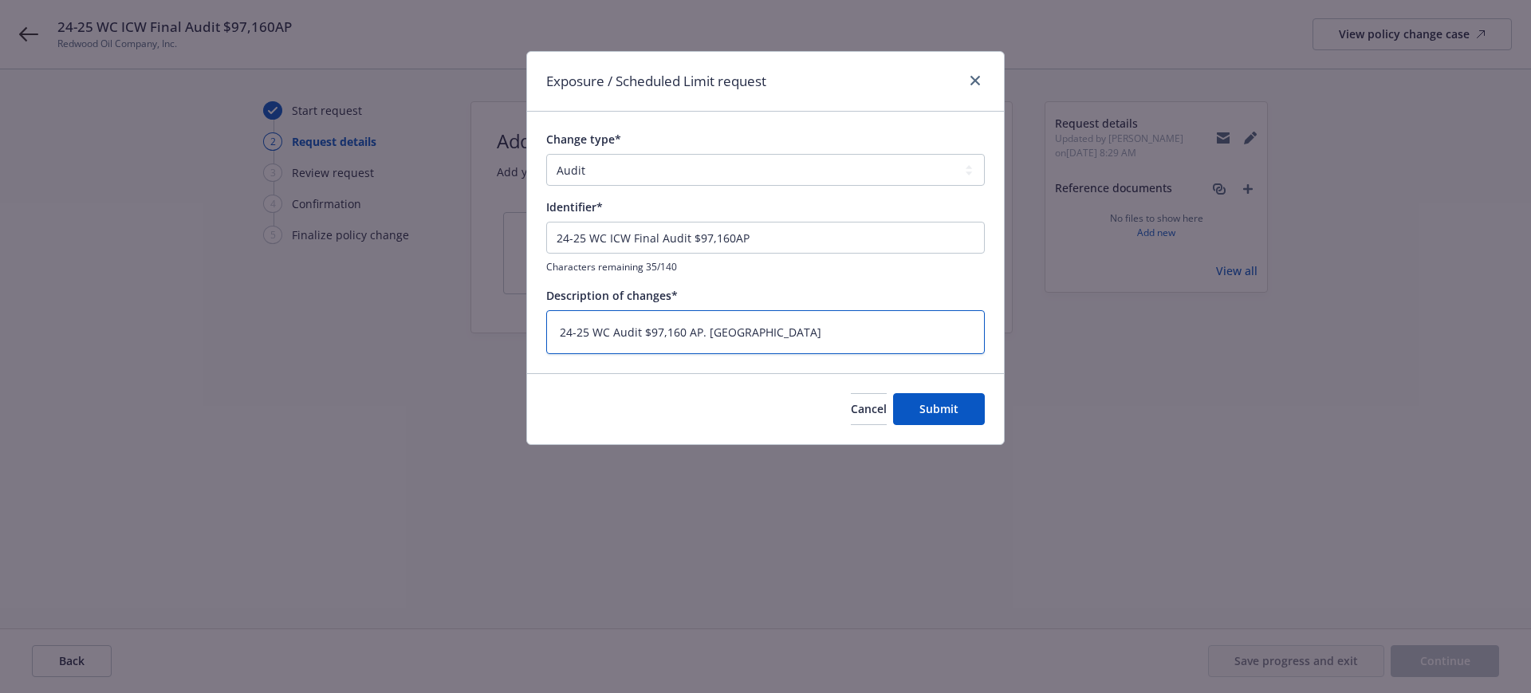
type textarea "x"
type textarea "24-25 WC Audit $97,160 AP. Email"
type textarea "x"
type textarea "24-25 WC Audit $97,160 AP. Email"
type textarea "x"
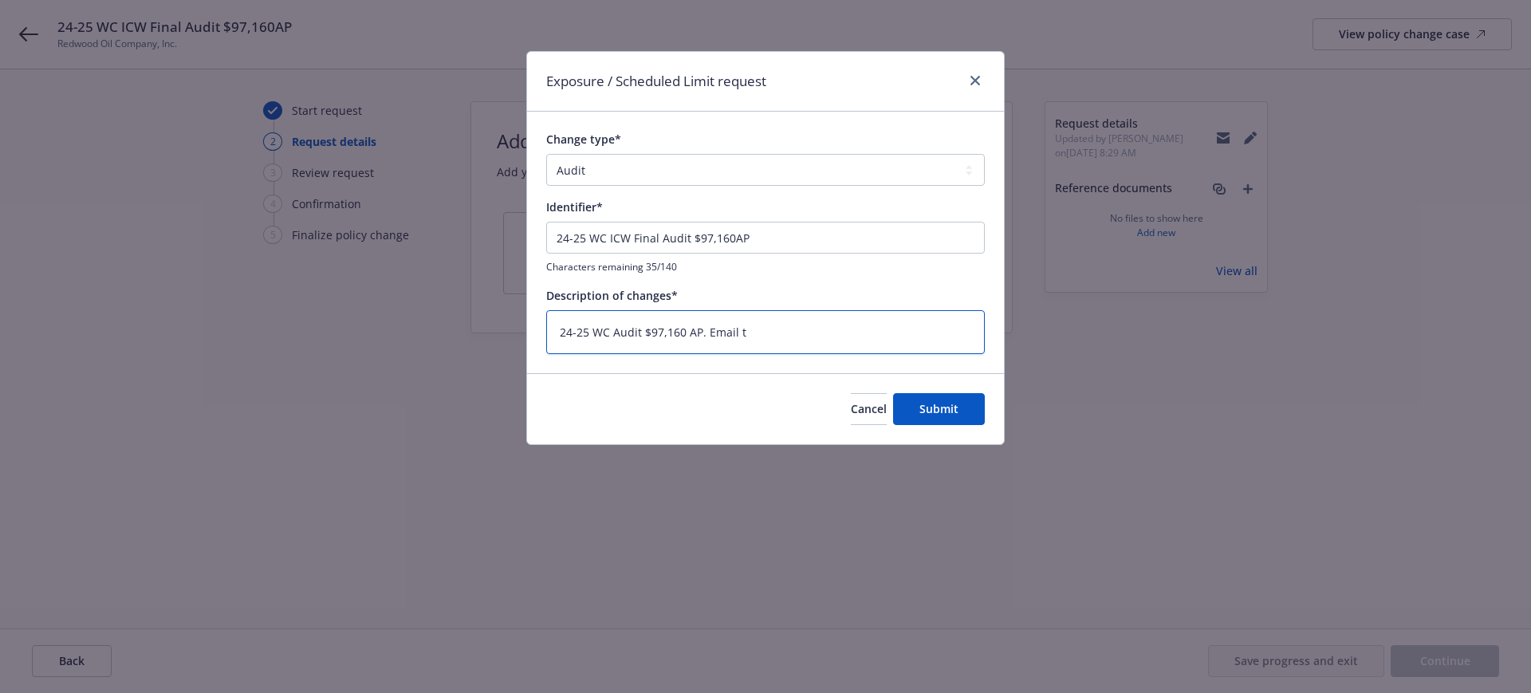
type textarea "24-25 WC Audit $97,160 AP. Email to"
type textarea "x"
type textarea "24-25 WC Audit $97,160 AP. Email to"
type textarea "x"
type textarea "24-25 WC Audit $97,160 AP. Email to I"
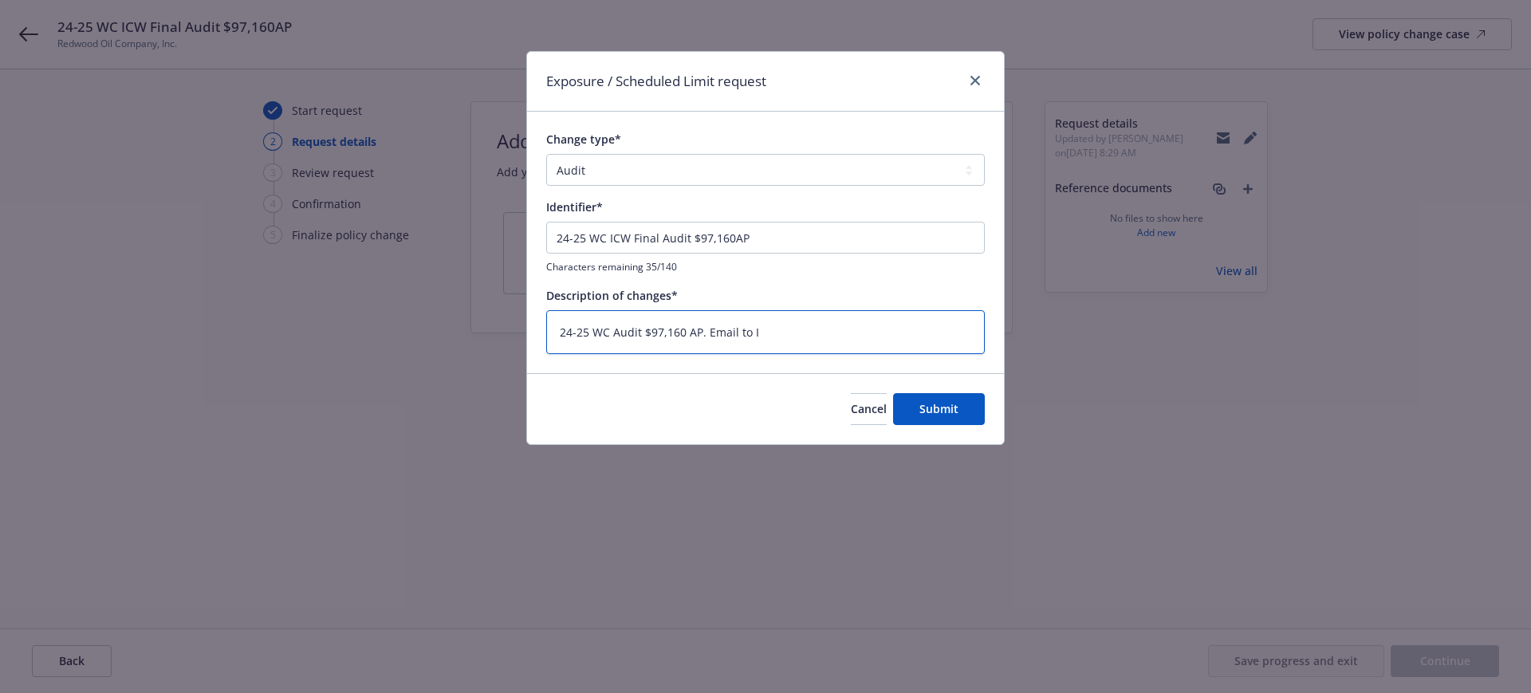
type textarea "x"
type textarea "24-25 WC Audit $97,160 AP. Email to IC"
type textarea "x"
type textarea "24-25 WC Audit $97,160 AP. Email to ICW"
type textarea "x"
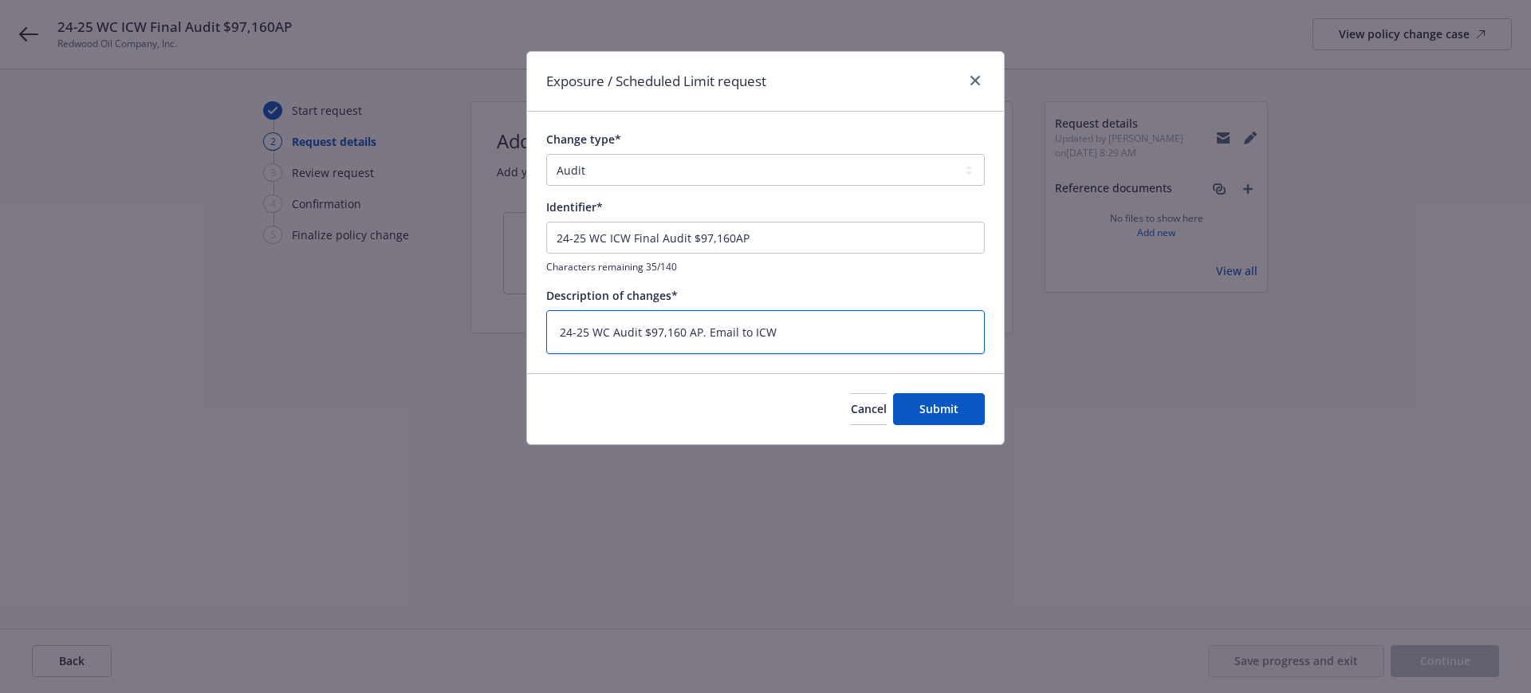
type textarea "24-25 WC Audit $97,160 AP. Email to ICW"
type textarea "x"
type textarea "24-25 WC Audit $97,160 AP. Email to ICW w"
type textarea "x"
type textarea "24-25 WC Audit $97,160 AP. Email to ICW wh"
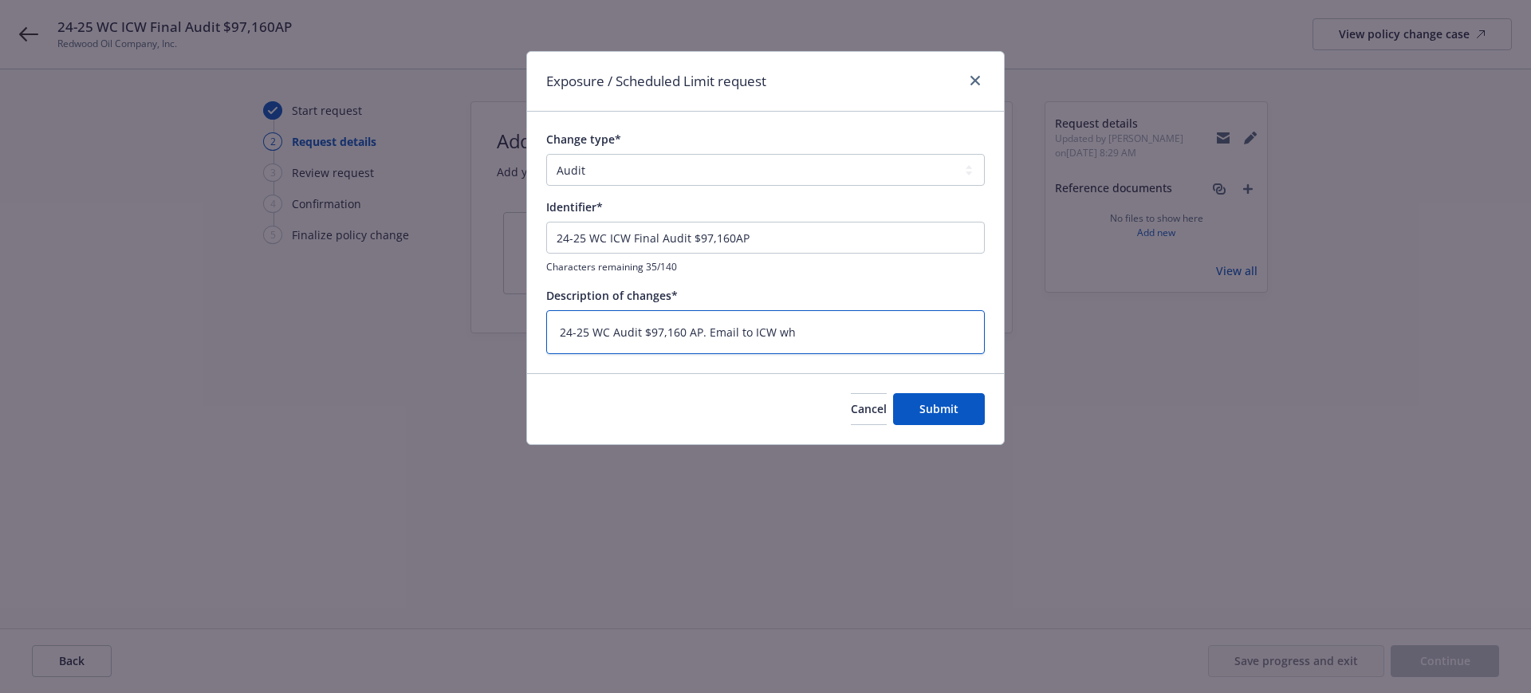
type textarea "x"
type textarea "24-25 WC Audit $97,160 AP. Email to ICW why"
type textarea "x"
type textarea "24-25 WC Audit $97,160 AP. Email to ICW why"
type textarea "x"
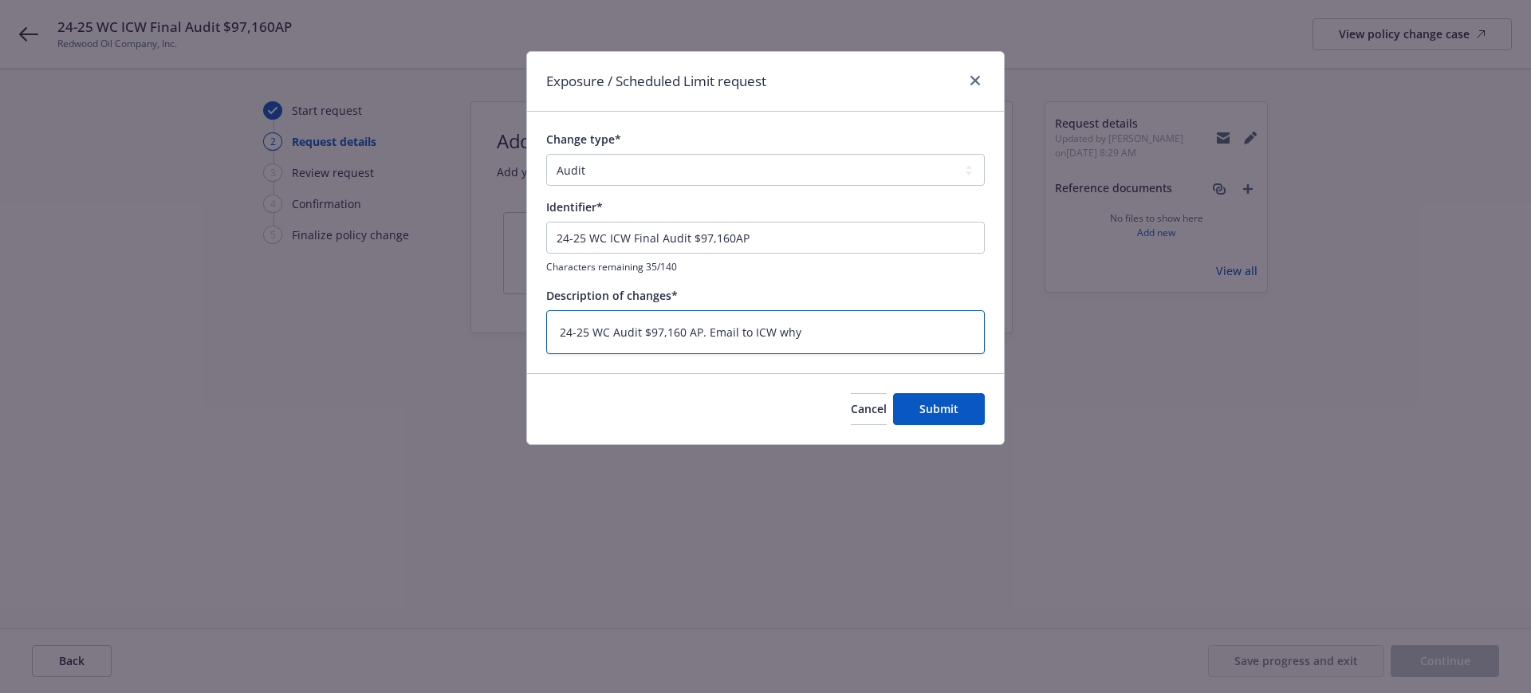
type textarea "24-25 WC Audit $97,160 AP. Email to ICW why c"
type textarea "x"
type textarea "24-25 WC Audit $97,160 AP. Email to ICW why cl"
type textarea "x"
type textarea "24-25 WC Audit $97,160 AP. Email to ICW why c"
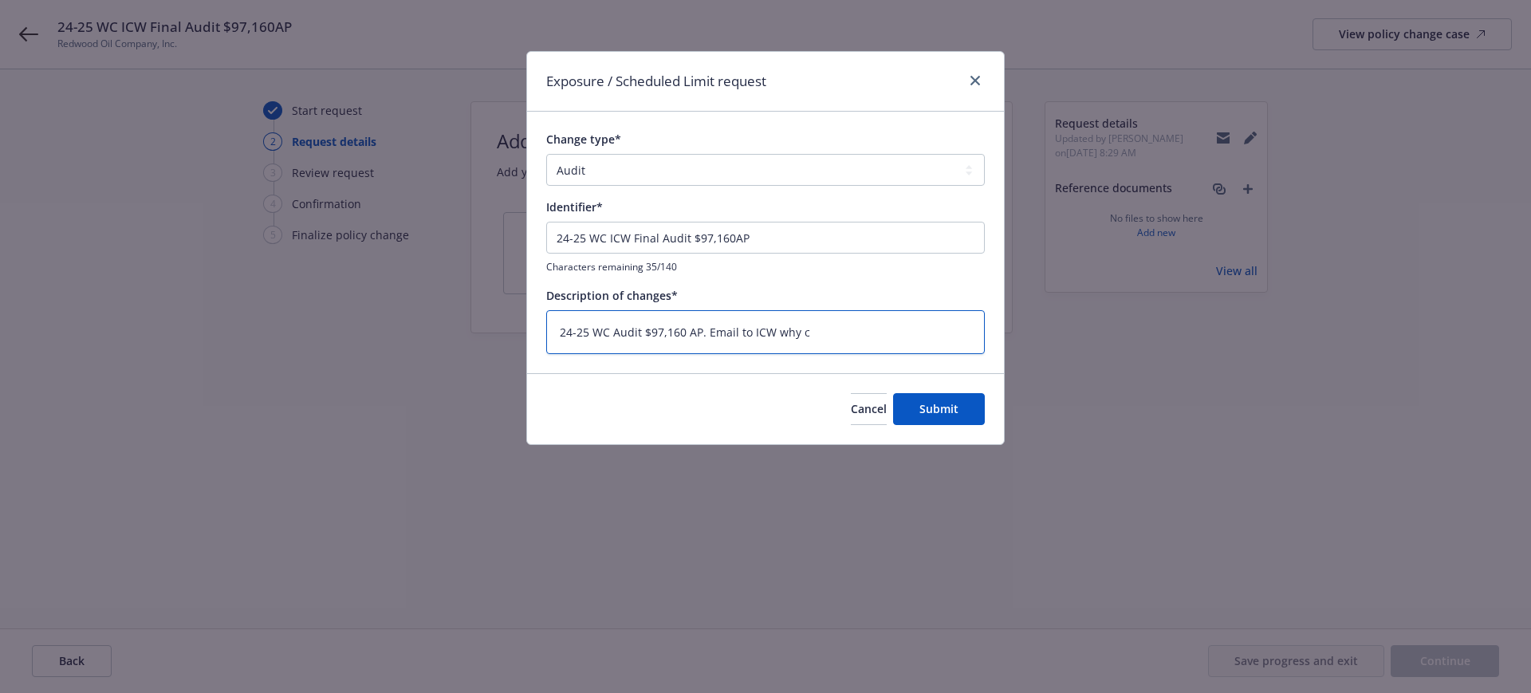
type textarea "x"
type textarea "24-25 WC Audit $97,160 AP. Email to ICW why"
type textarea "x"
type textarea "24-25 WC Audit $97,160 AP. Email to ICW why p"
type textarea "x"
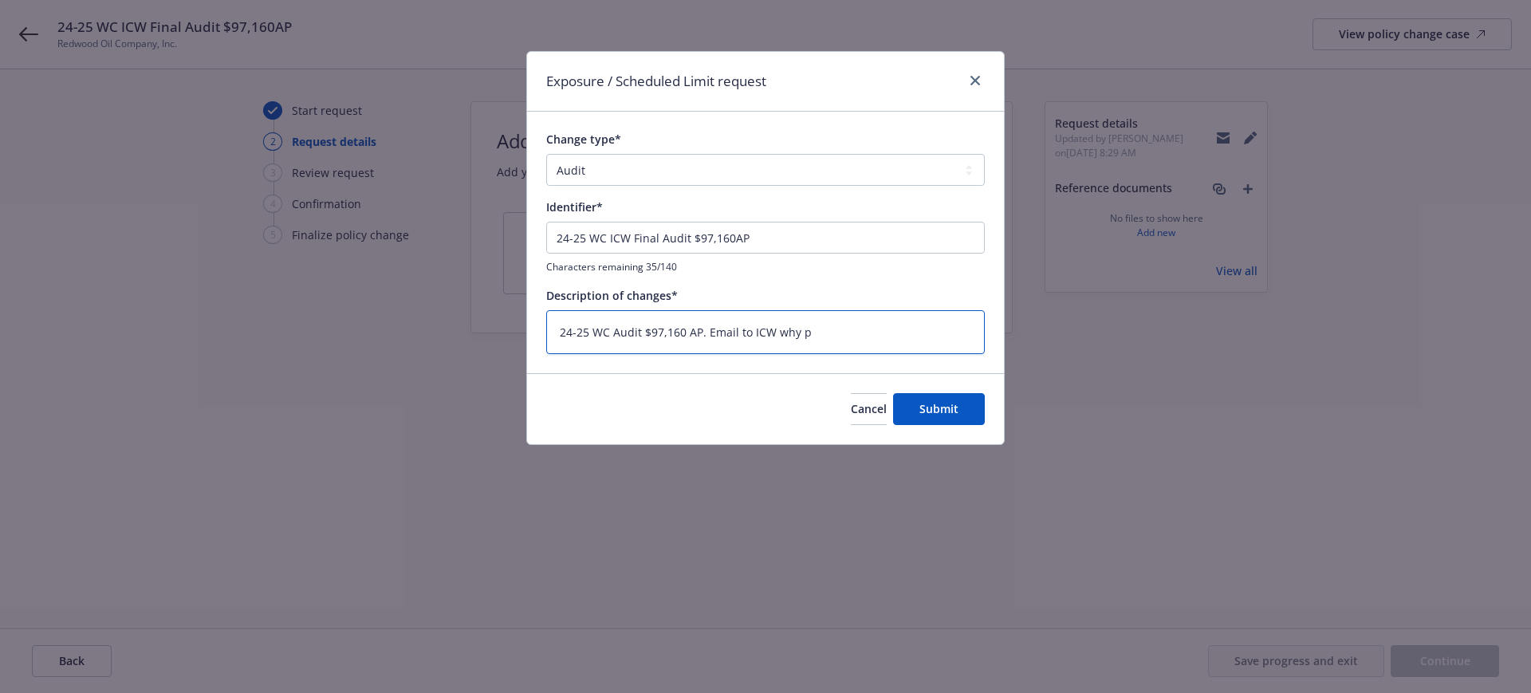
type textarea "24-25 WC Audit $97,160 AP. Email to ICW why pa"
type textarea "x"
type textarea "24-25 WC Audit $97,160 AP. Email to ICW why pay"
type textarea "x"
type textarea "24-25 WC Audit $97,160 AP. Email to ICW why payr"
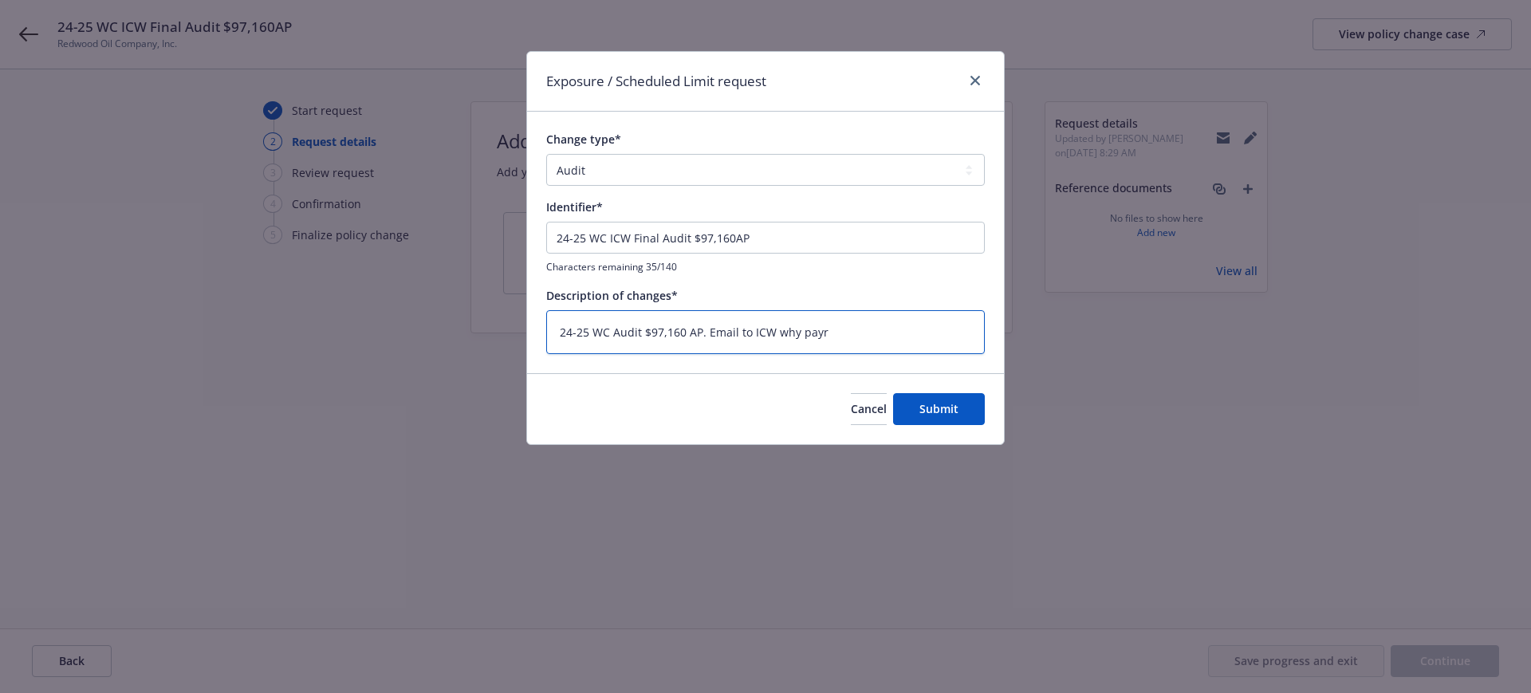
type textarea "x"
type textarea "24-25 WC Audit $97,160 AP. Email to ICW why payro"
type textarea "x"
type textarea "24-25 WC Audit $97,160 AP. Email to ICW why payrol"
type textarea "x"
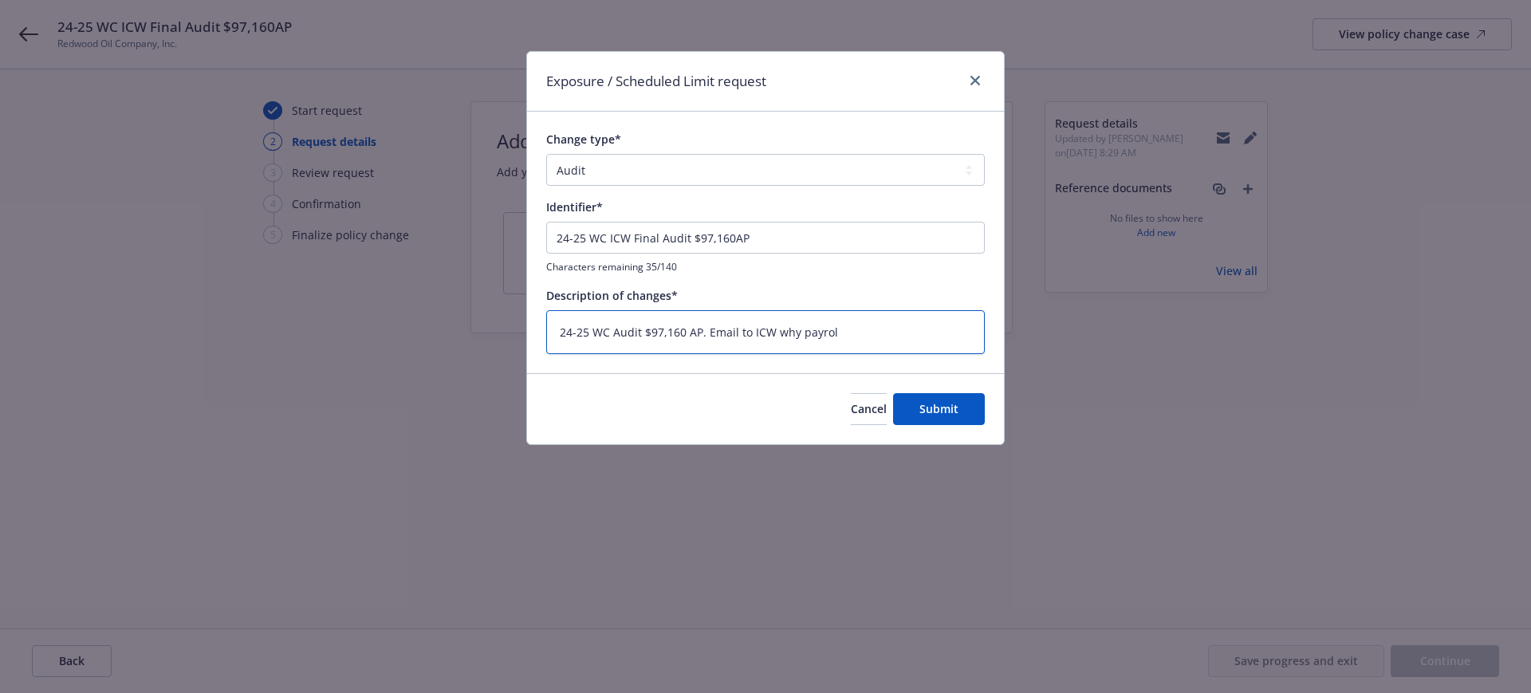
type textarea "24-25 WC Audit $97,160 AP. Email to ICW why payroll"
type textarea "x"
type textarea "24-25 WC Audit $97,160 AP. Email to ICW why payroll"
type textarea "x"
type textarea "24-25 WC Audit $97,160 AP. Email to ICW why payroll a"
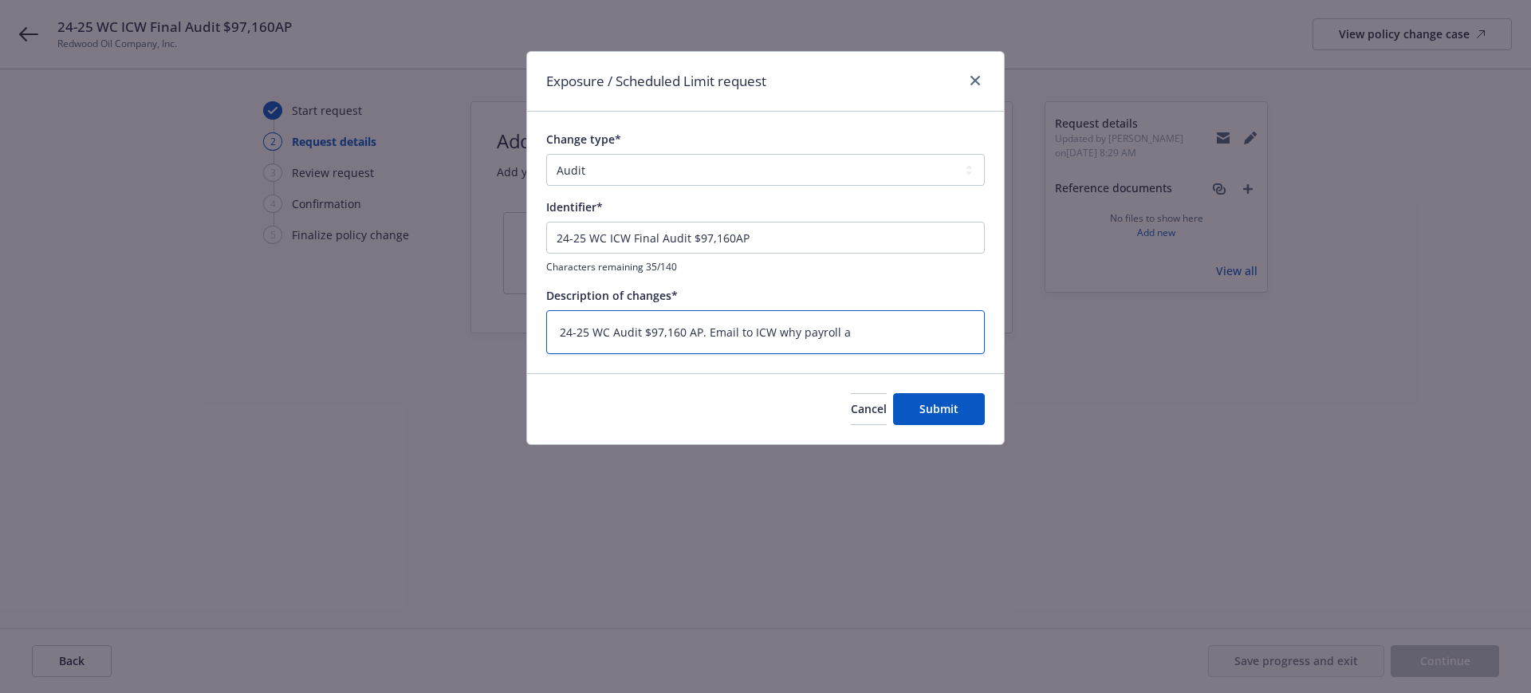
type textarea "x"
type textarea "24-25 WC Audit $97,160 AP. Email to ICW why payroll ai"
type textarea "x"
type textarea "24-25 WC Audit $97,160 AP. Email to ICW why payroll ai"
type textarea "x"
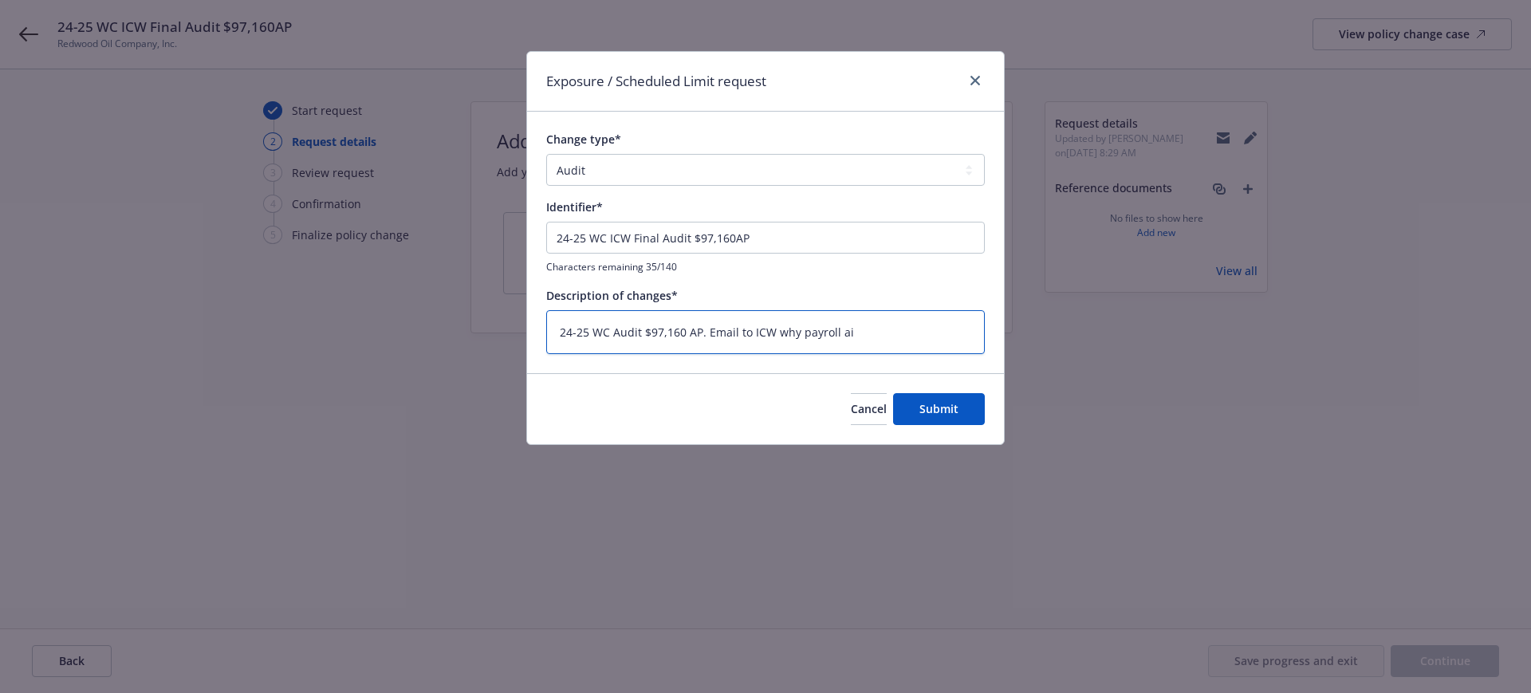
type textarea "24-25 WC Audit $97,160 AP. Email to ICW why payroll ai i"
type textarea "x"
type textarea "24-25 WC Audit $97,160 AP. Email to ICW why payroll ai in"
type textarea "x"
type textarea "24-25 WC Audit $97,160 AP. Email to ICW why payroll ai i"
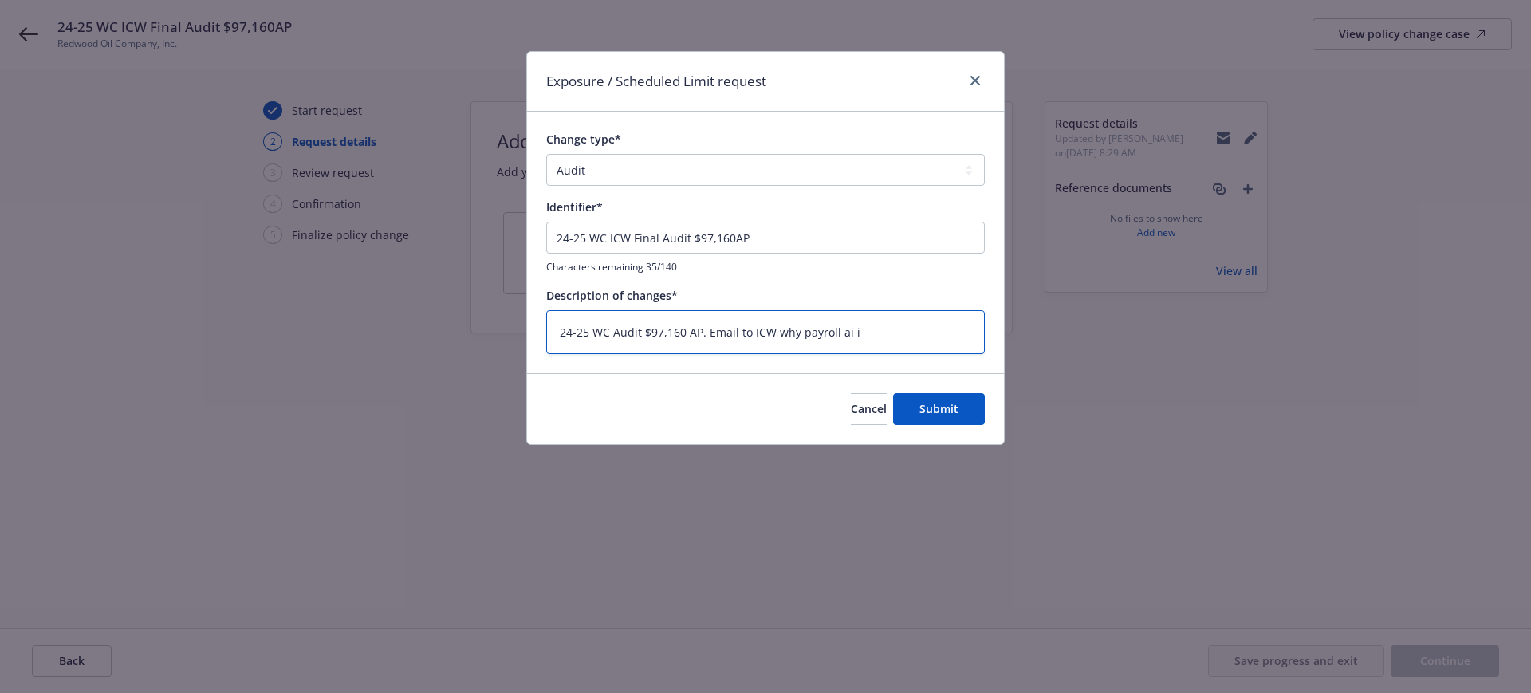
type textarea "x"
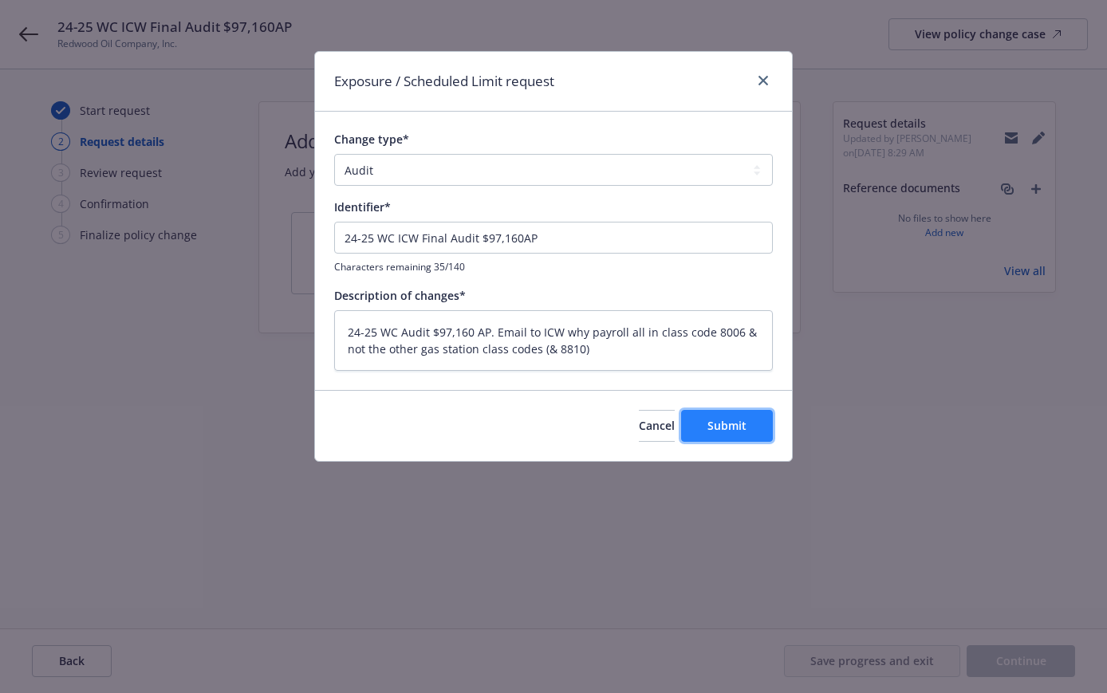
click at [743, 420] on span "Submit" at bounding box center [726, 425] width 39 height 15
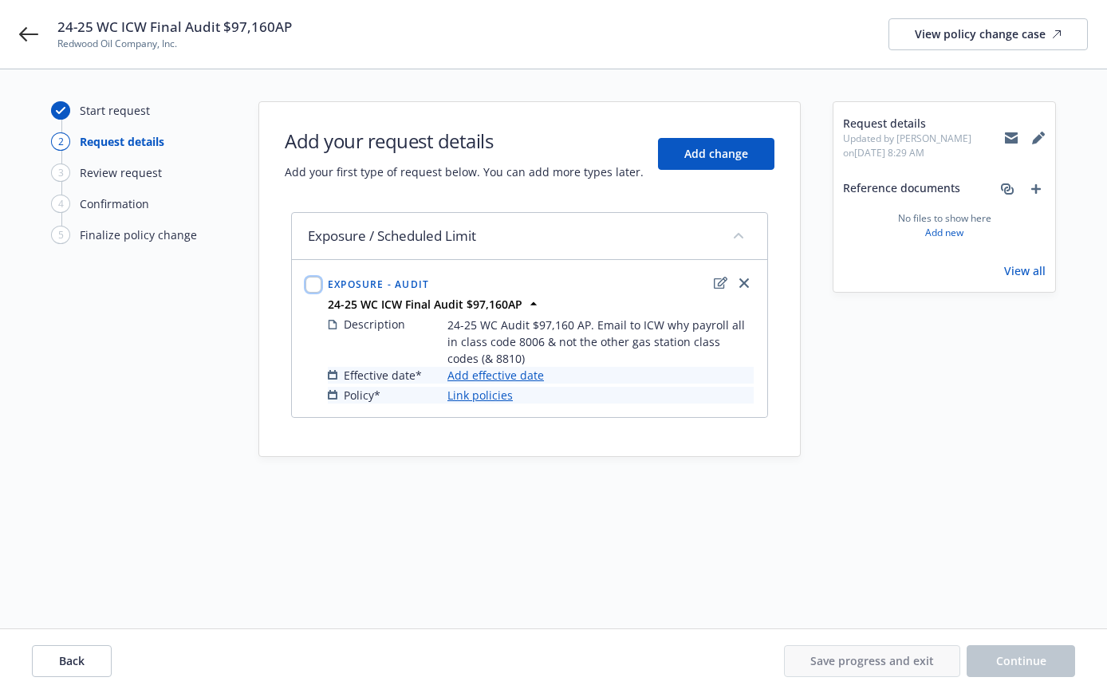
click at [315, 282] on input "checkbox" at bounding box center [313, 285] width 16 height 16
click at [508, 372] on link "Add effective date" at bounding box center [495, 375] width 97 height 17
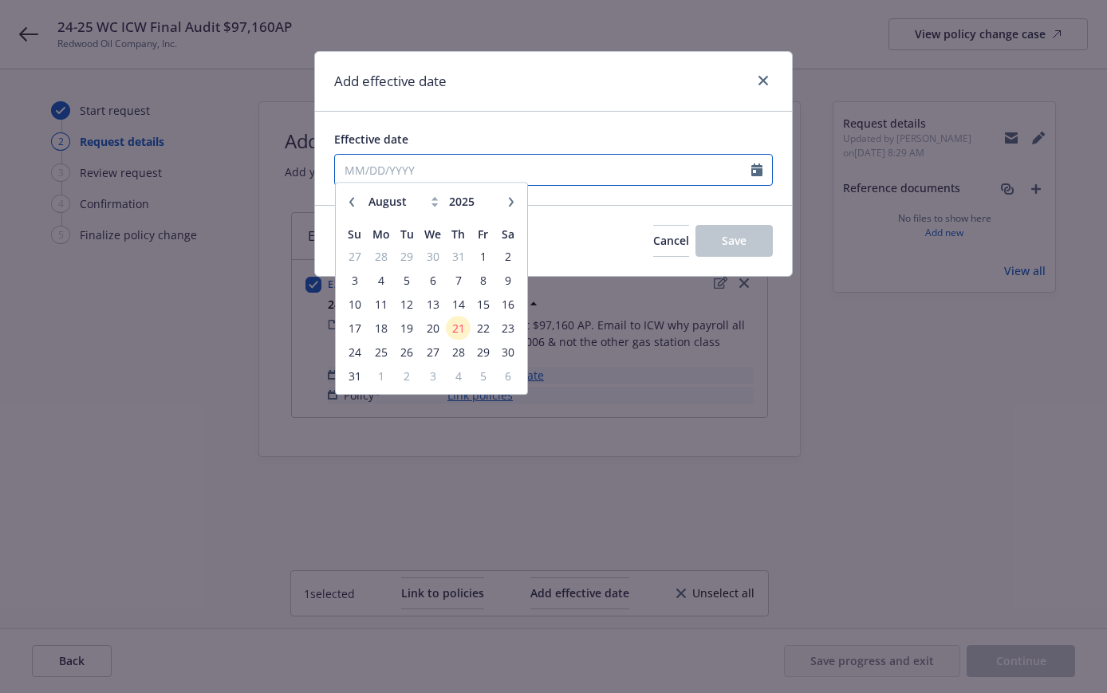
click at [400, 167] on input "Effective date" at bounding box center [543, 170] width 416 height 30
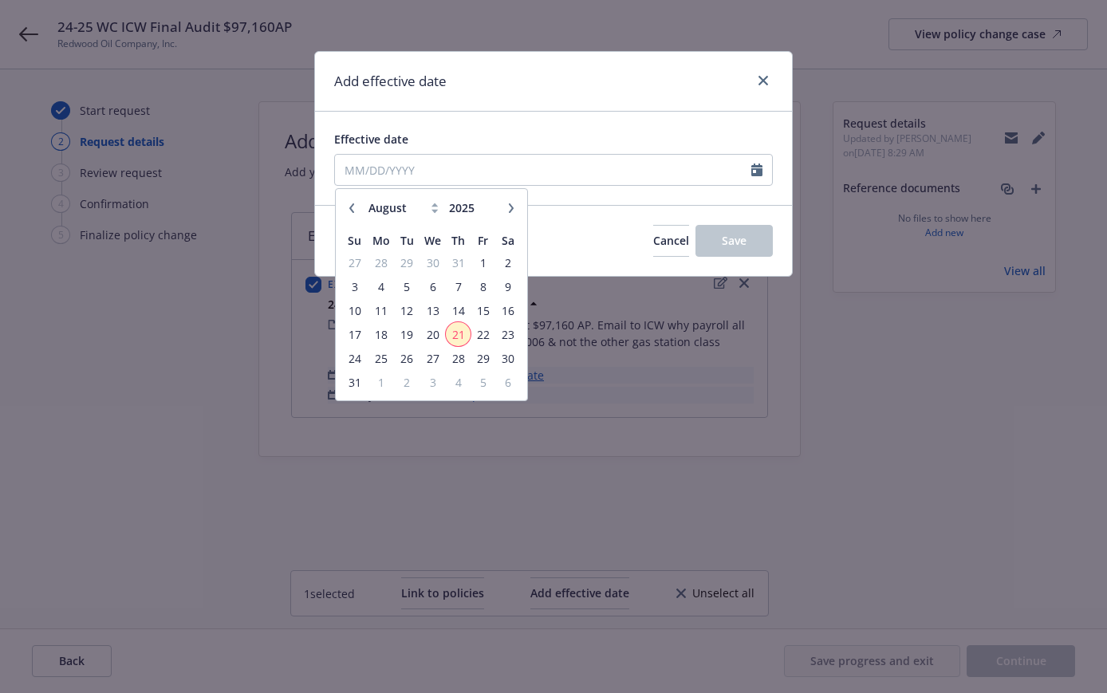
click at [457, 329] on span "21" at bounding box center [458, 335] width 22 height 20
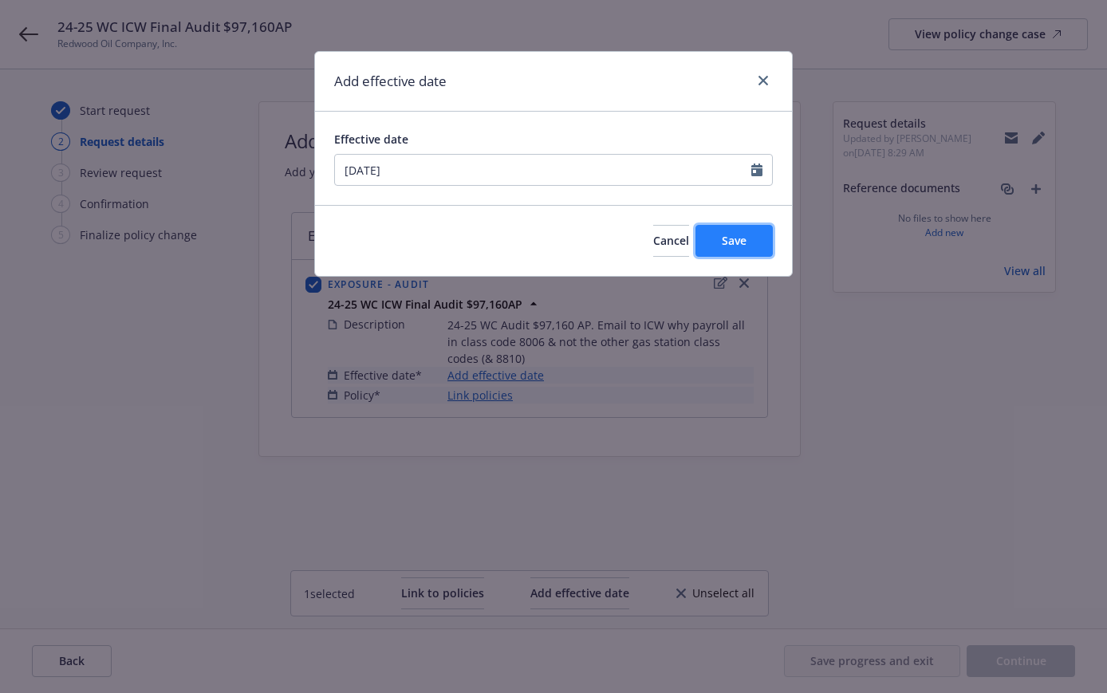
click at [748, 241] on button "Save" at bounding box center [734, 241] width 77 height 32
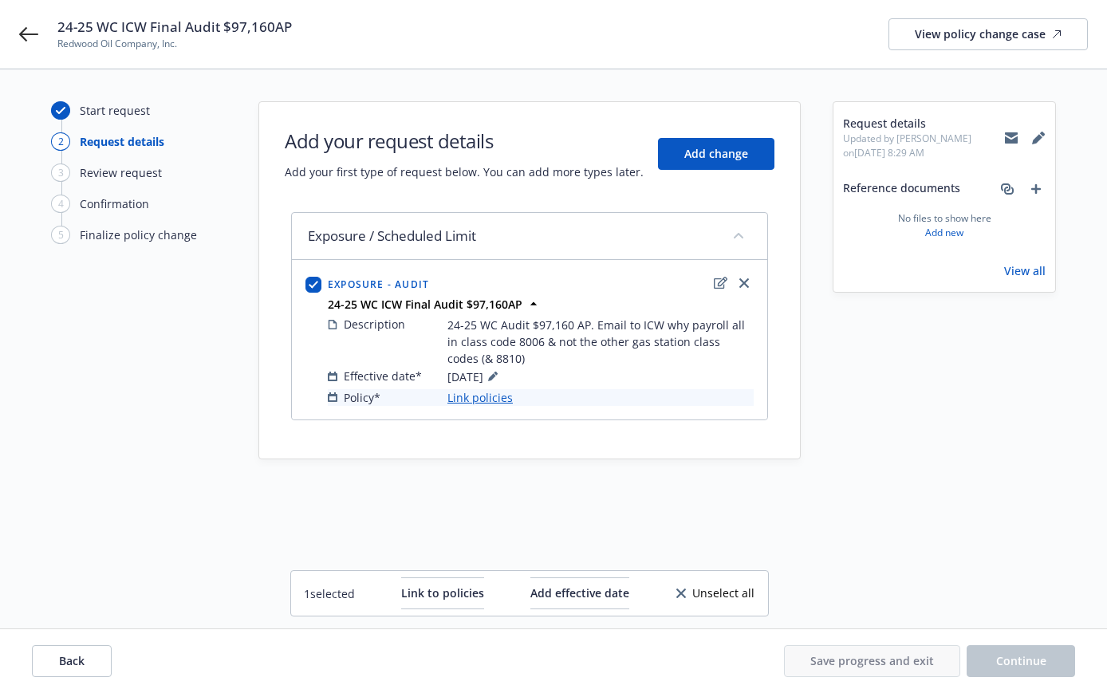
click at [473, 397] on link "Link policies" at bounding box center [479, 397] width 65 height 17
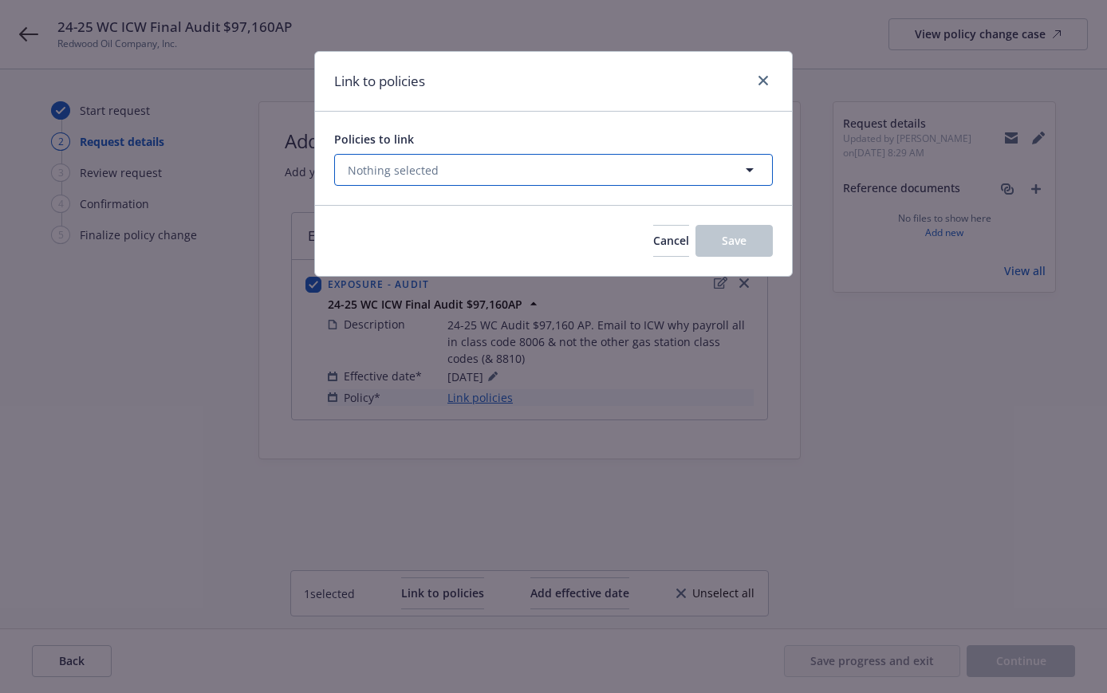
click at [374, 162] on span "Nothing selected" at bounding box center [393, 170] width 91 height 17
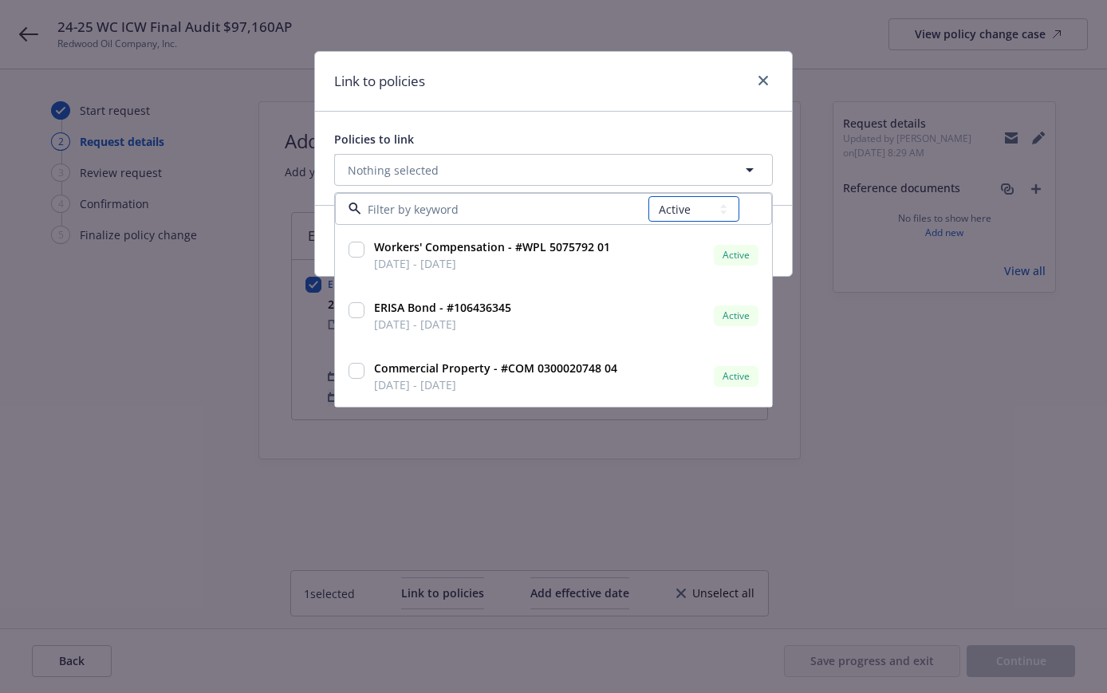
click at [667, 204] on select "All Active Upcoming Expired Cancelled" at bounding box center [693, 209] width 91 height 26
click at [649, 196] on select "All Active Upcoming Expired Cancelled" at bounding box center [693, 209] width 91 height 26
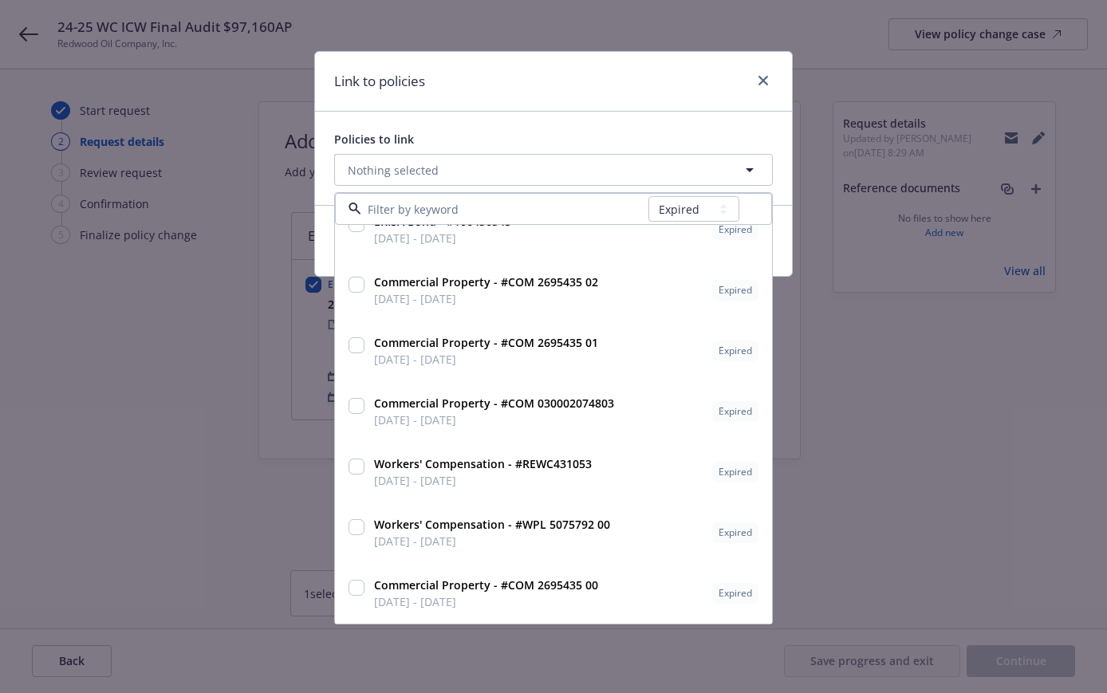
scroll to position [632, 0]
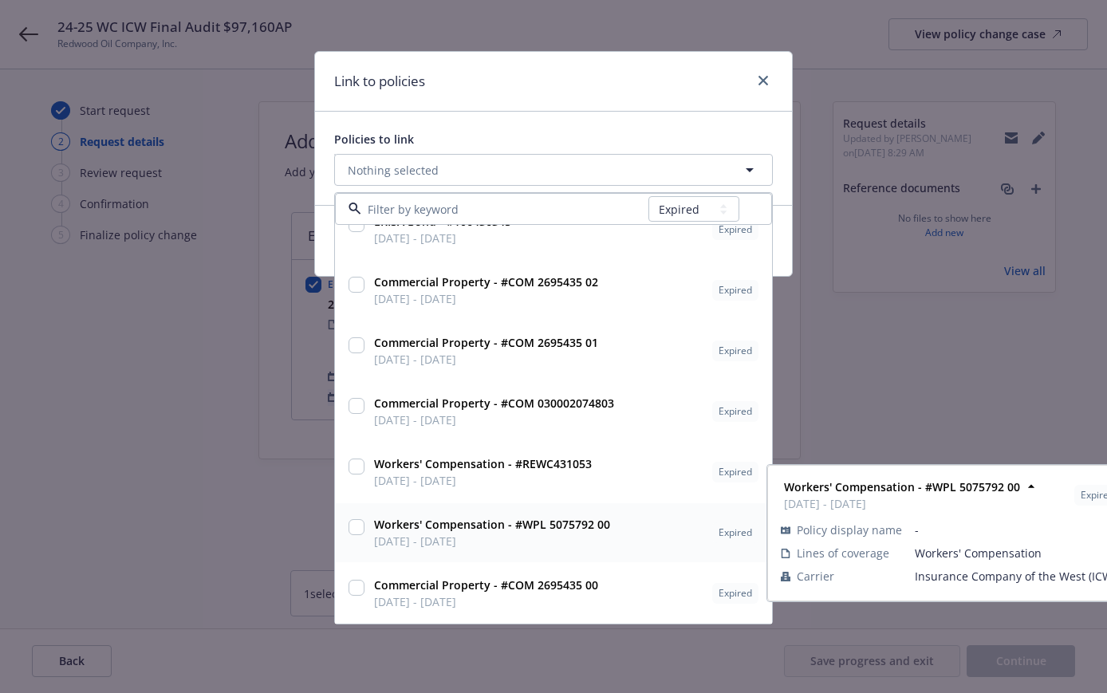
click at [354, 524] on input "checkbox" at bounding box center [357, 527] width 16 height 16
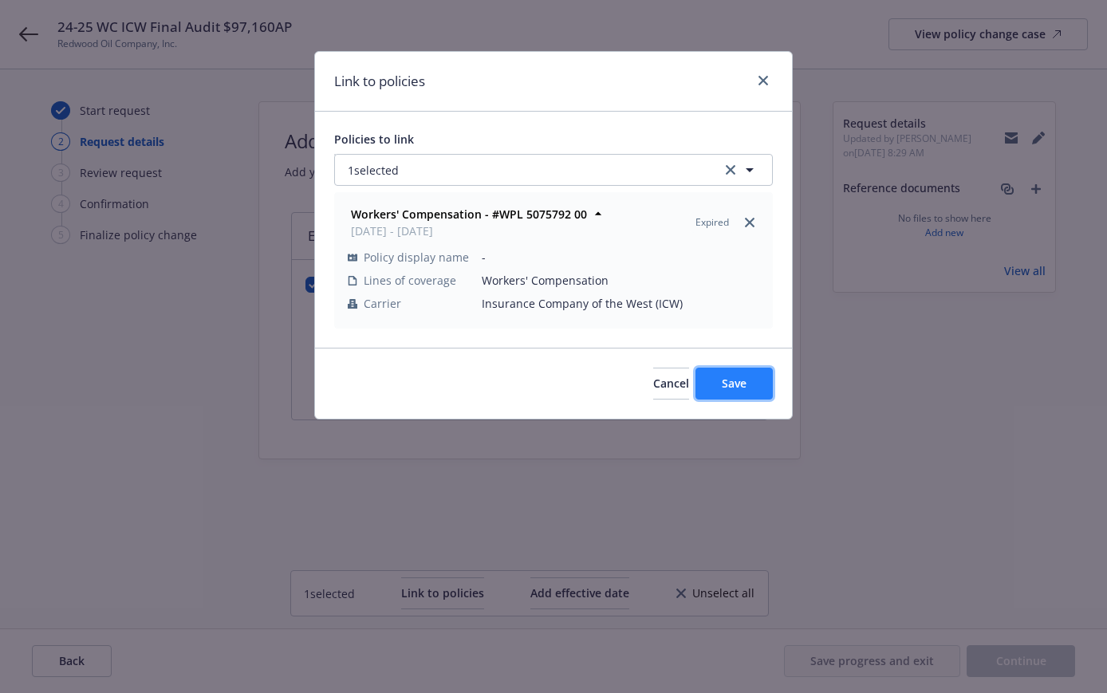
click at [738, 380] on span "Save" at bounding box center [734, 383] width 25 height 15
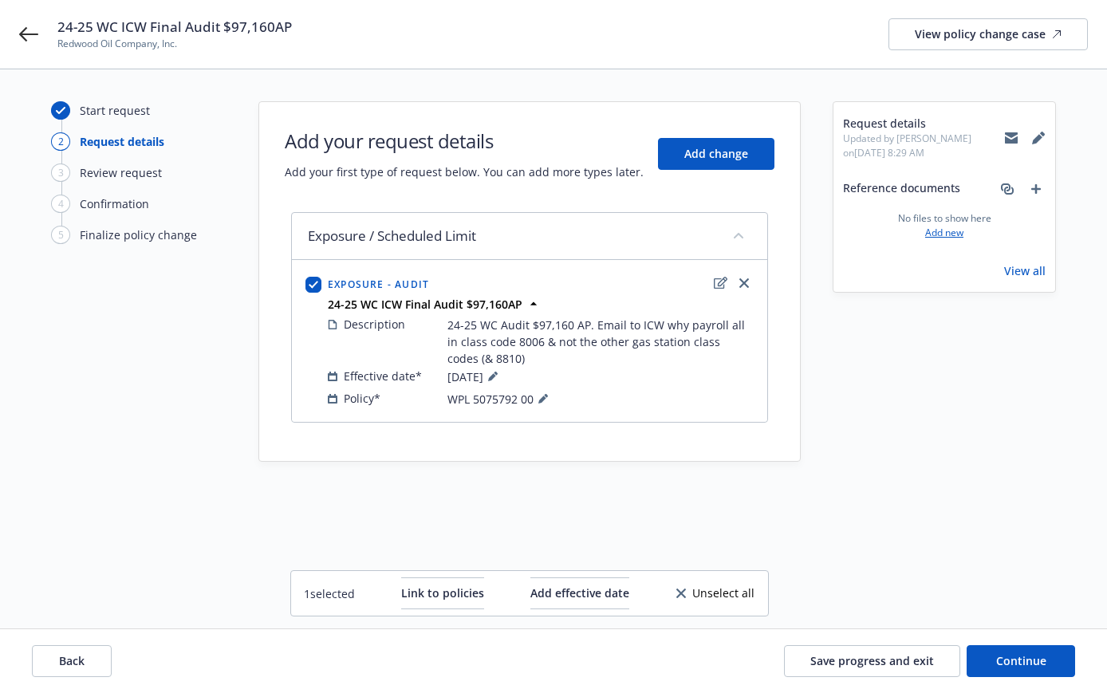
click at [948, 231] on link "Add new" at bounding box center [944, 233] width 38 height 14
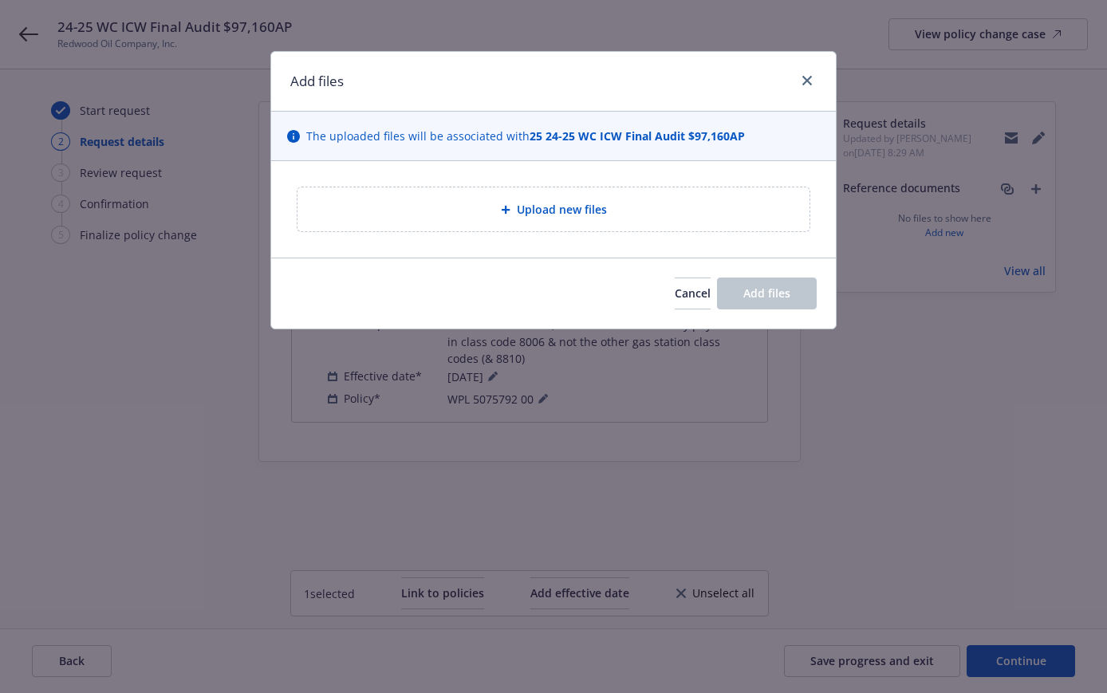
drag, startPoint x: 484, startPoint y: 73, endPoint x: 407, endPoint y: 82, distance: 78.0
click at [407, 82] on div "Add files" at bounding box center [553, 82] width 565 height 60
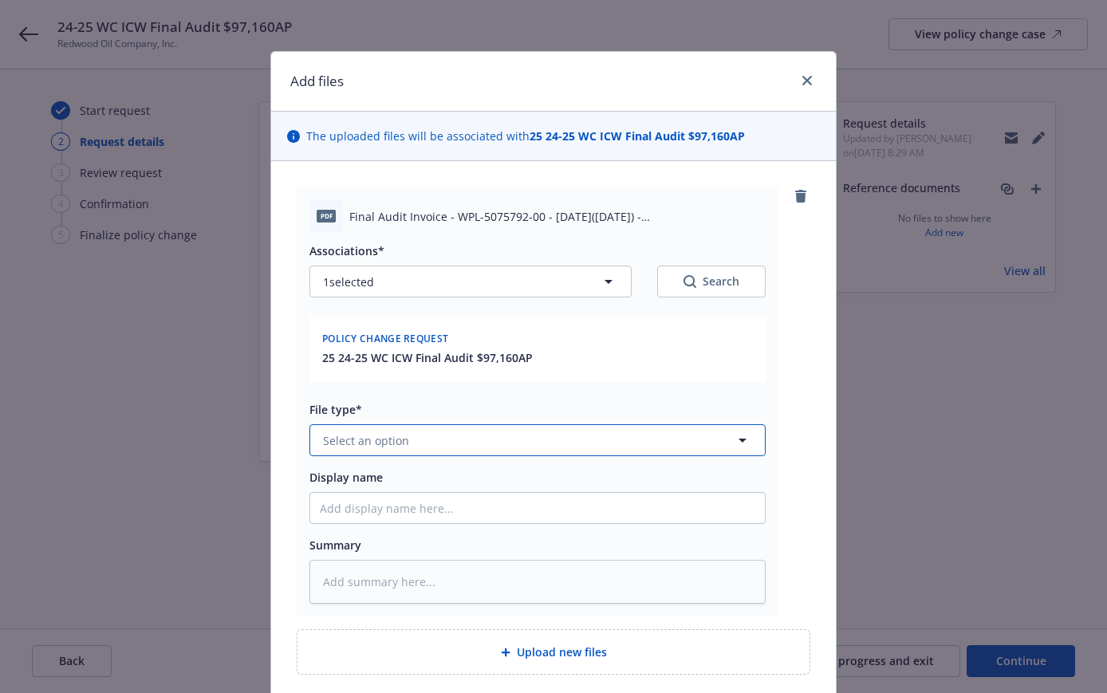
click at [365, 428] on button "Select an option" at bounding box center [537, 440] width 456 height 32
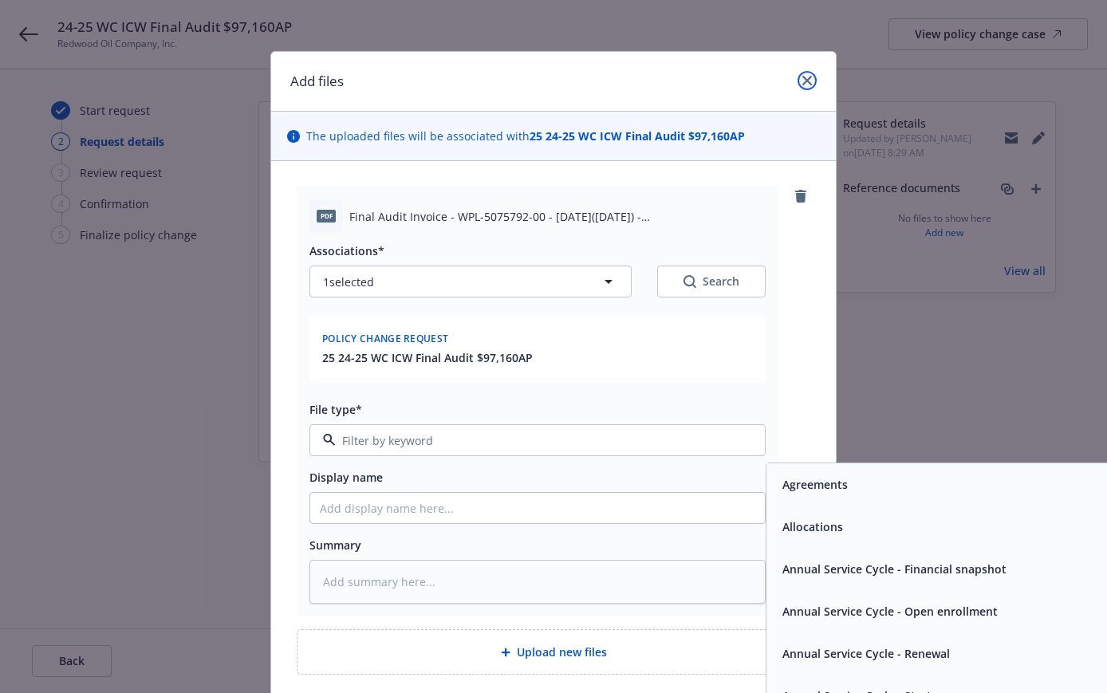
click at [800, 75] on link "close" at bounding box center [807, 80] width 19 height 19
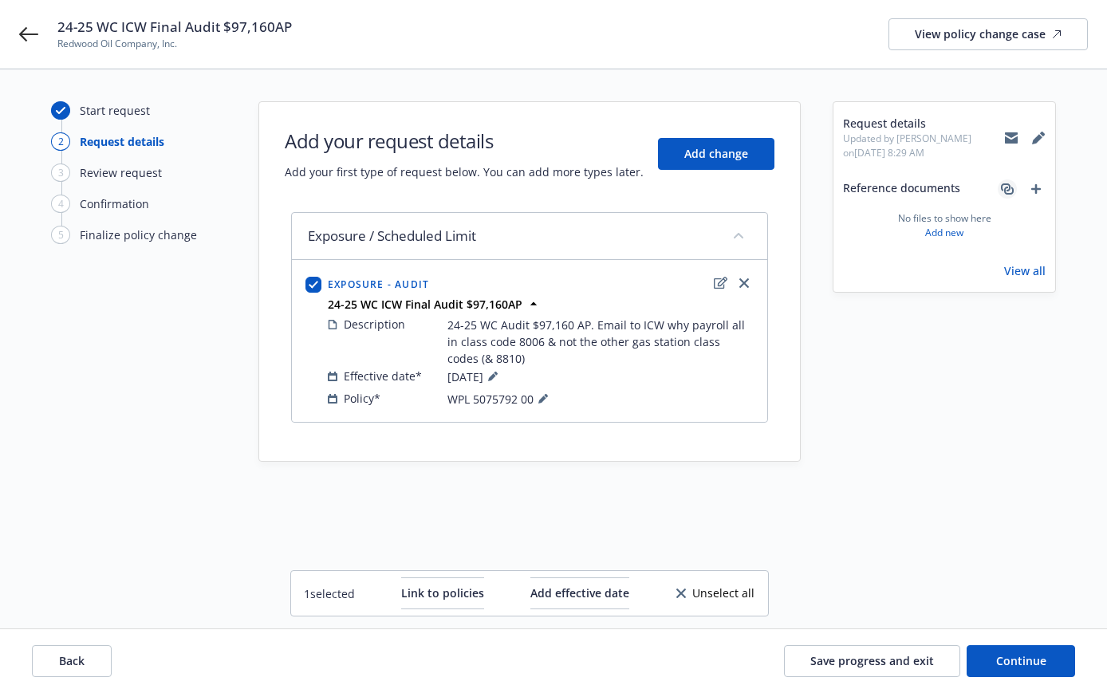
click at [1005, 185] on icon "associate" at bounding box center [1007, 189] width 13 height 13
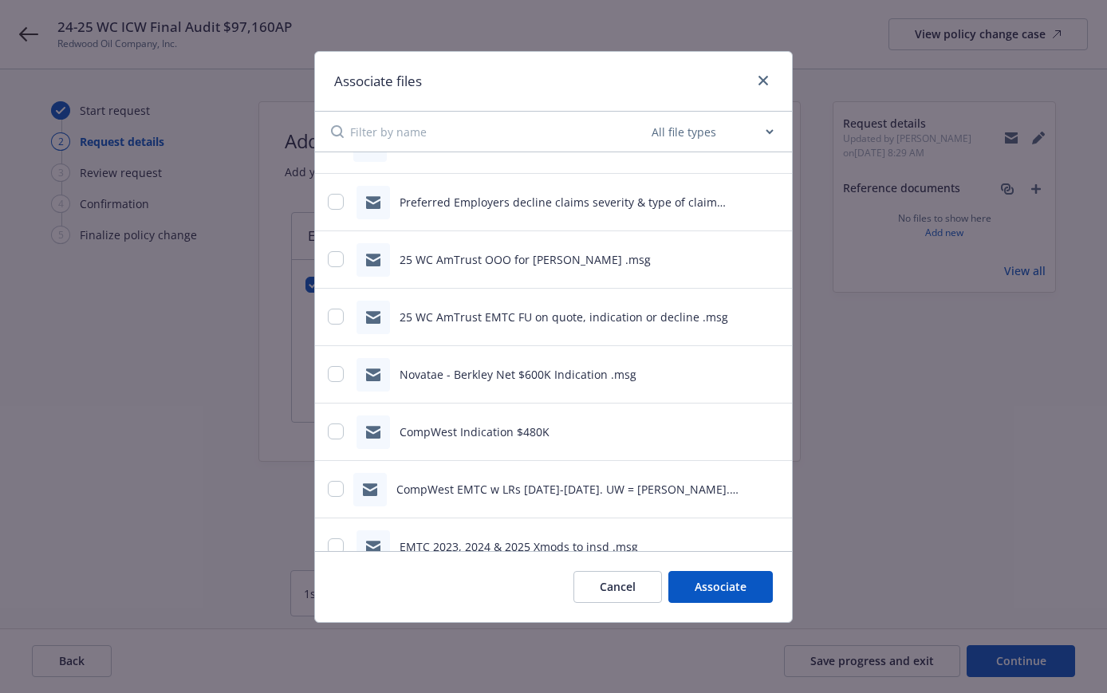
scroll to position [3887, 0]
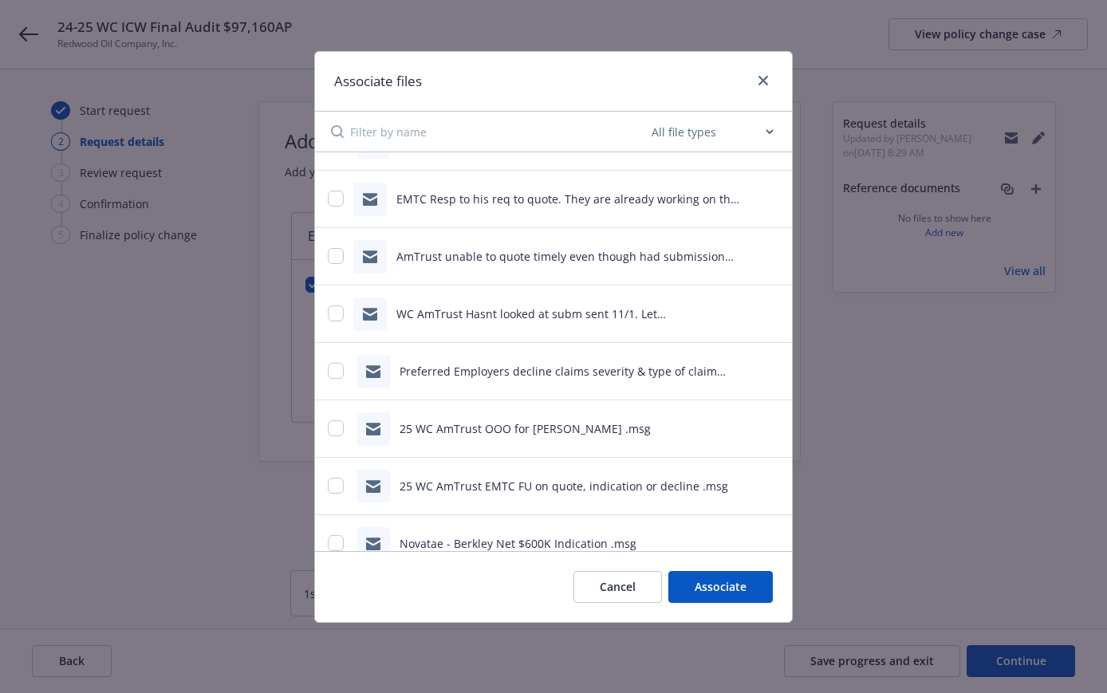
click at [668, 131] on select "All file types Agreements Allocations Annual Service Cycle - Financial snapshot…" at bounding box center [712, 132] width 128 height 32
click at [648, 116] on select "All file types Agreements Allocations Annual Service Cycle - Financial snapshot…" at bounding box center [712, 132] width 128 height 32
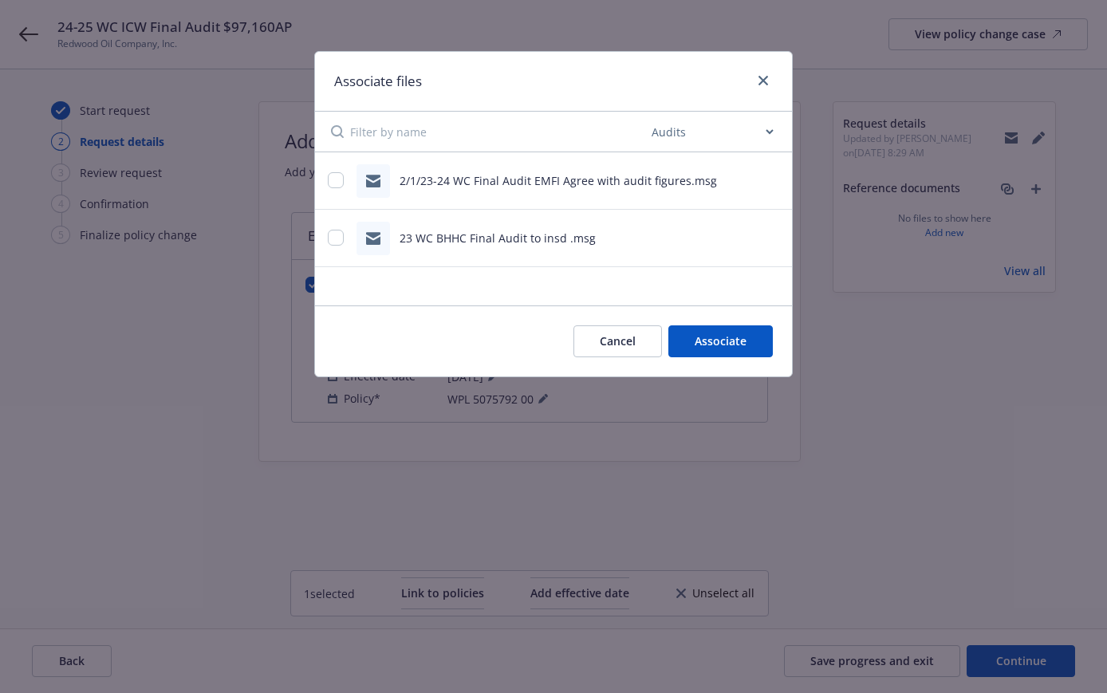
click at [633, 335] on button "Cancel" at bounding box center [617, 341] width 89 height 32
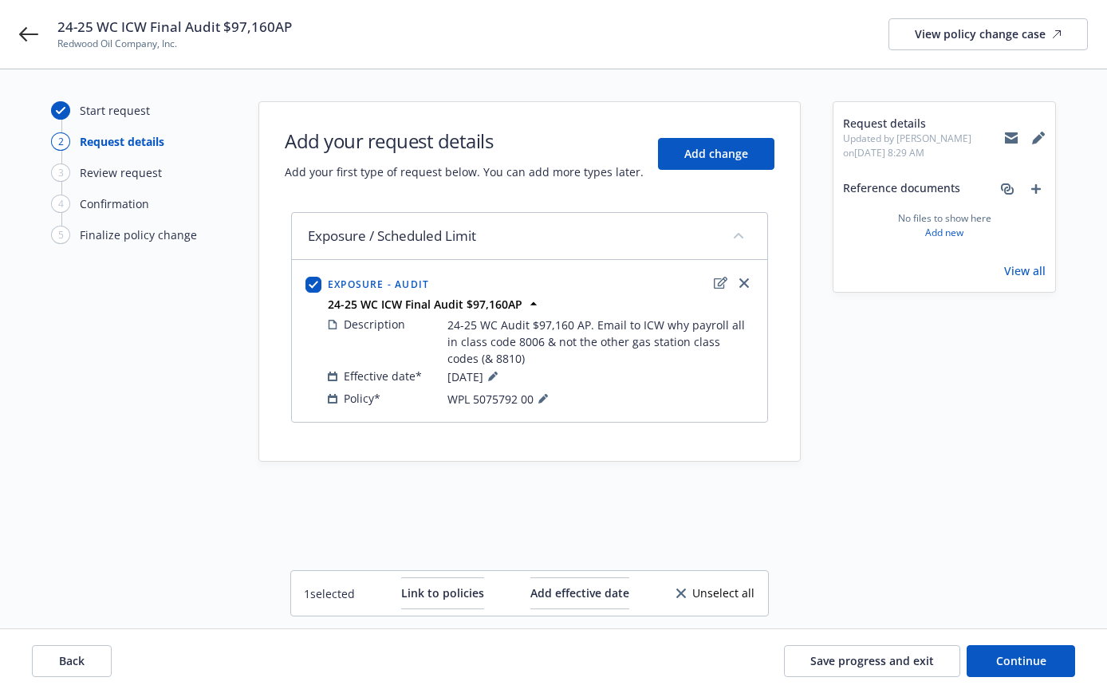
click at [1016, 267] on link "View all" at bounding box center [1024, 270] width 41 height 17
click at [941, 230] on link "Add new" at bounding box center [944, 233] width 38 height 14
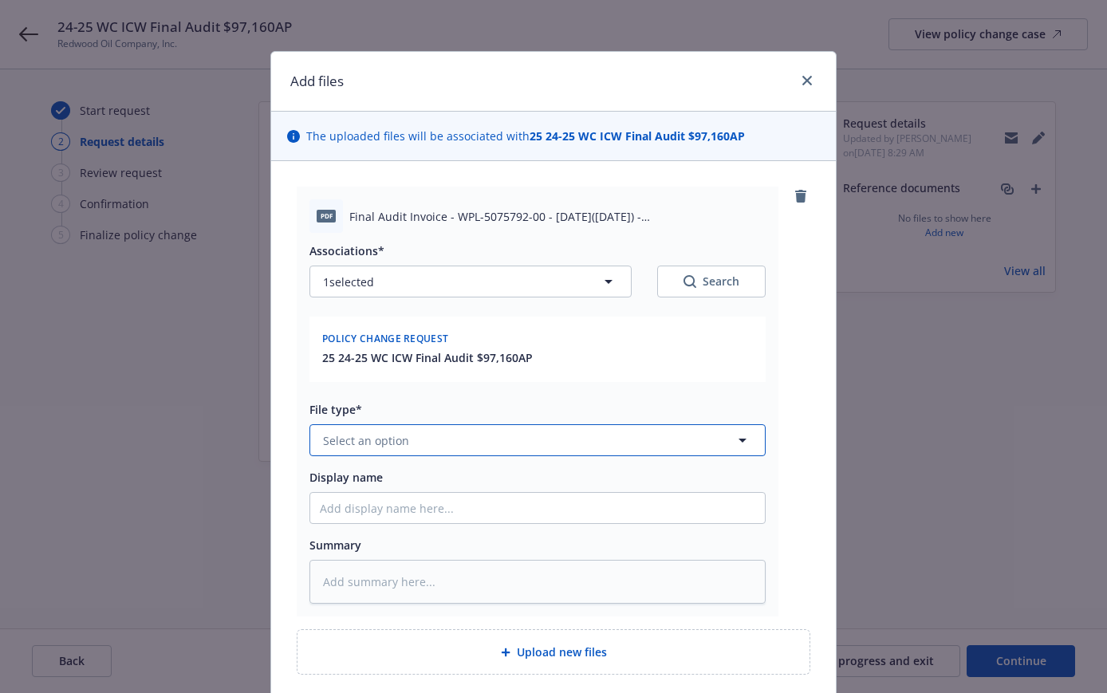
click at [351, 435] on span "Select an option" at bounding box center [366, 440] width 86 height 17
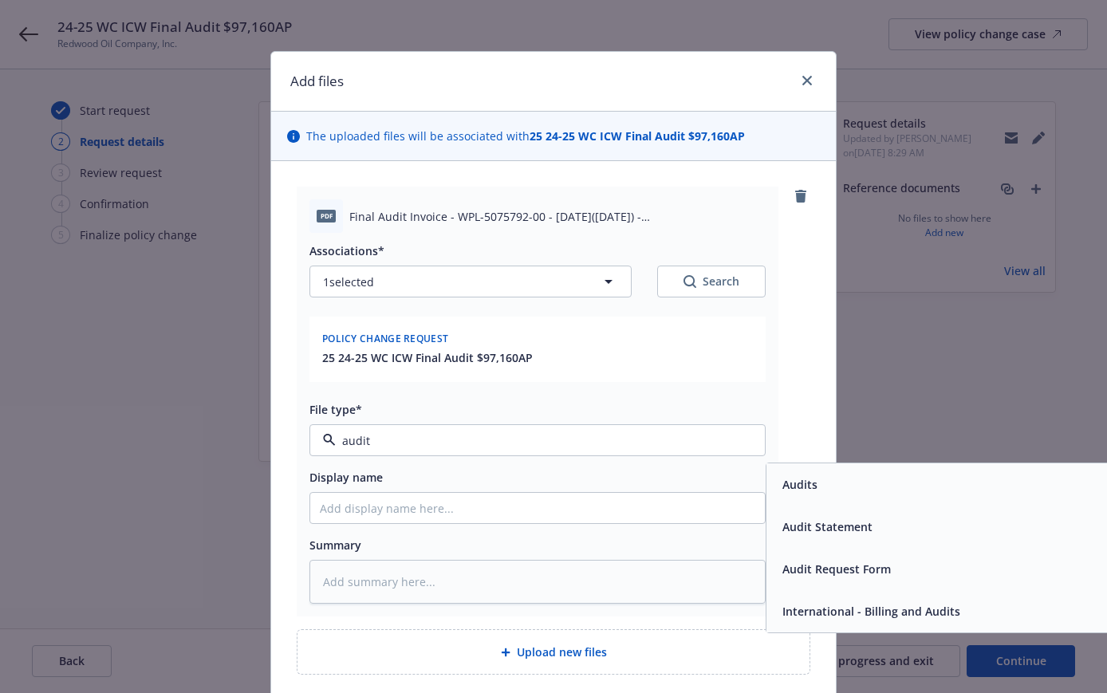
click at [823, 524] on span "Audit Statement" at bounding box center [827, 526] width 90 height 17
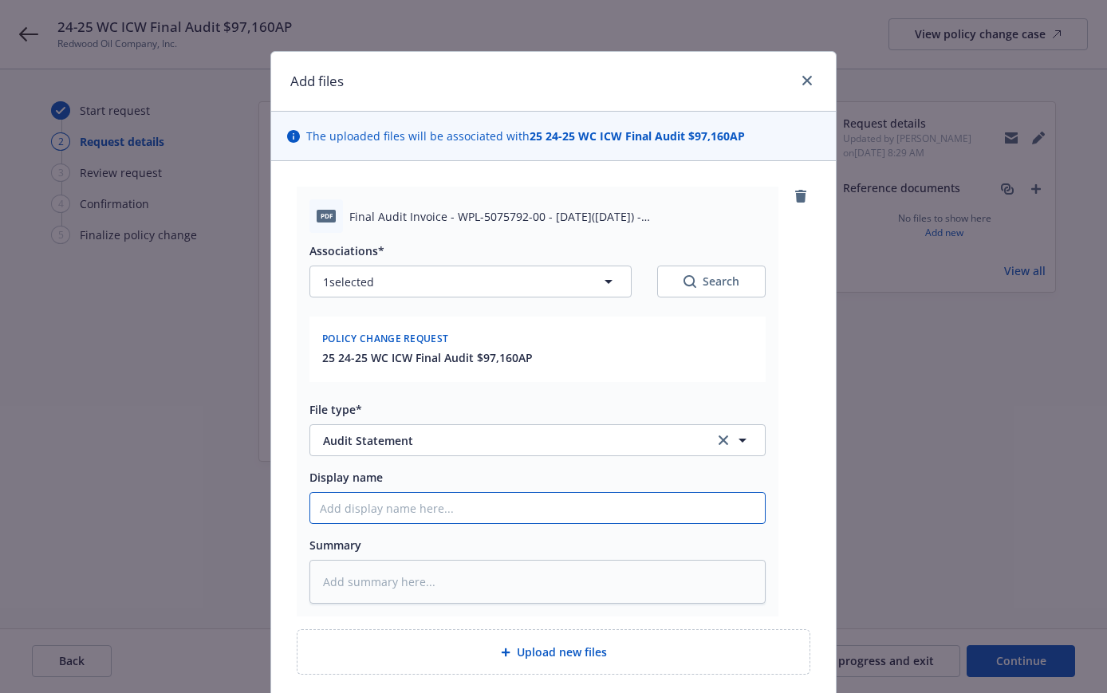
click at [315, 508] on input "Display name" at bounding box center [537, 508] width 455 height 30
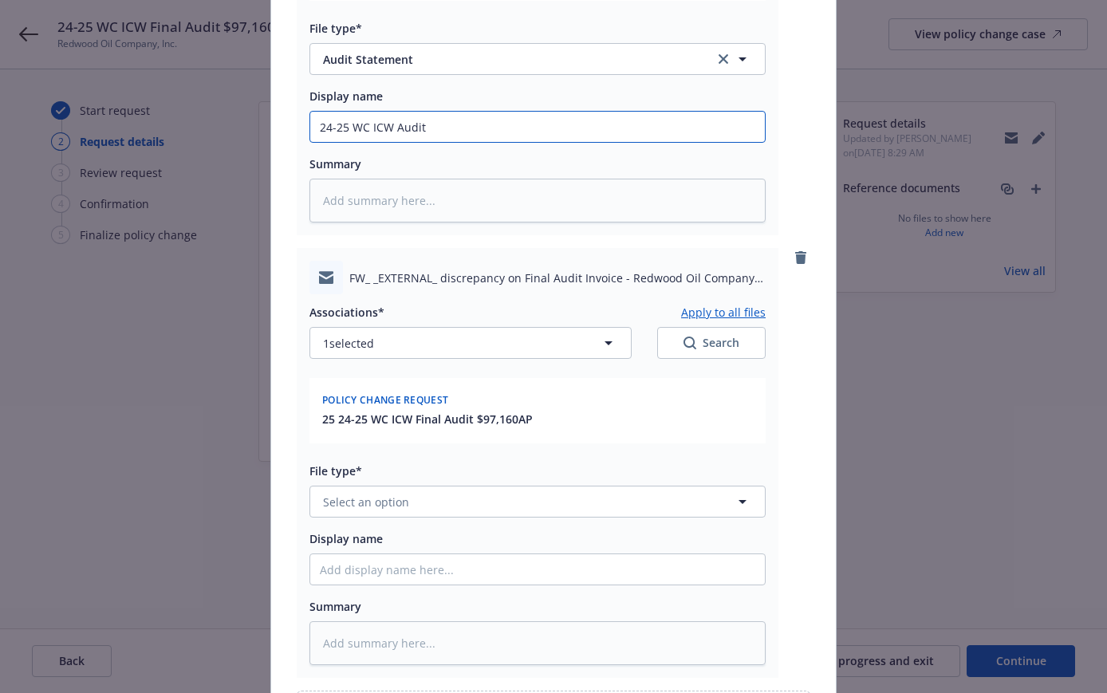
scroll to position [429, 0]
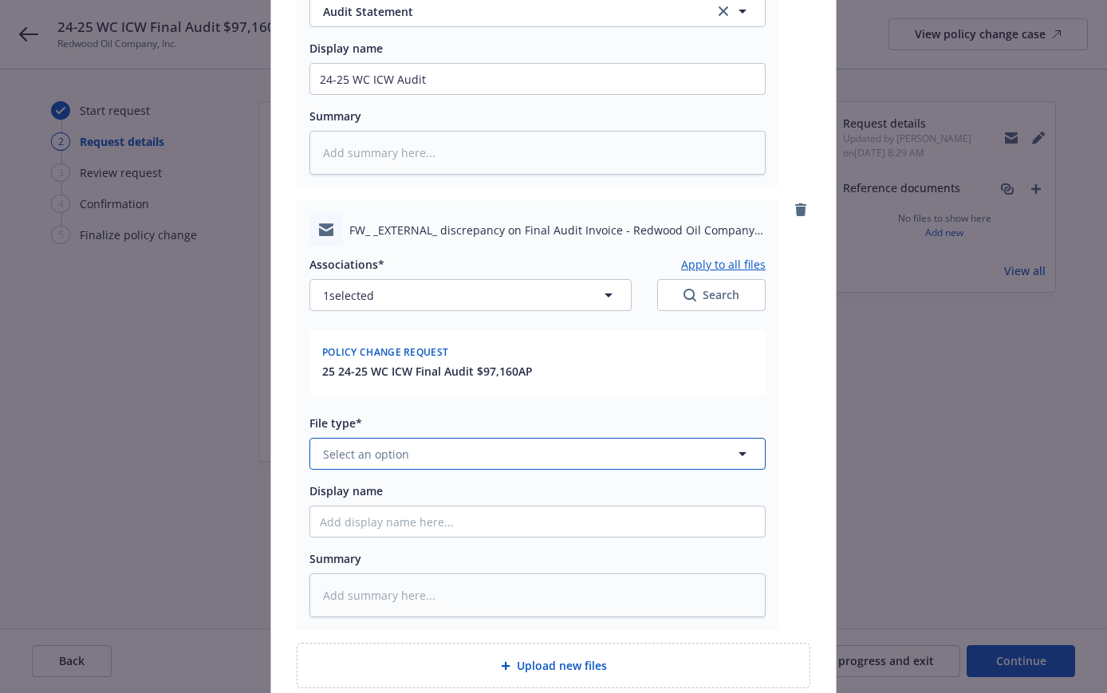
click at [323, 447] on span "Select an option" at bounding box center [366, 454] width 86 height 17
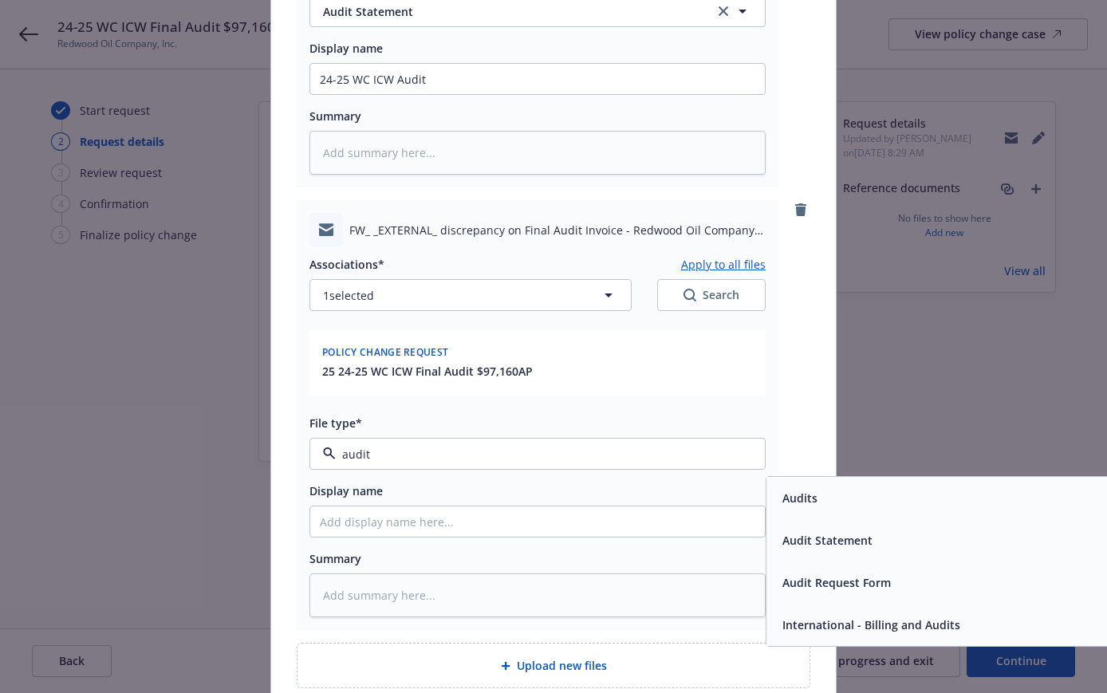
click at [803, 496] on span "Audits" at bounding box center [799, 498] width 35 height 17
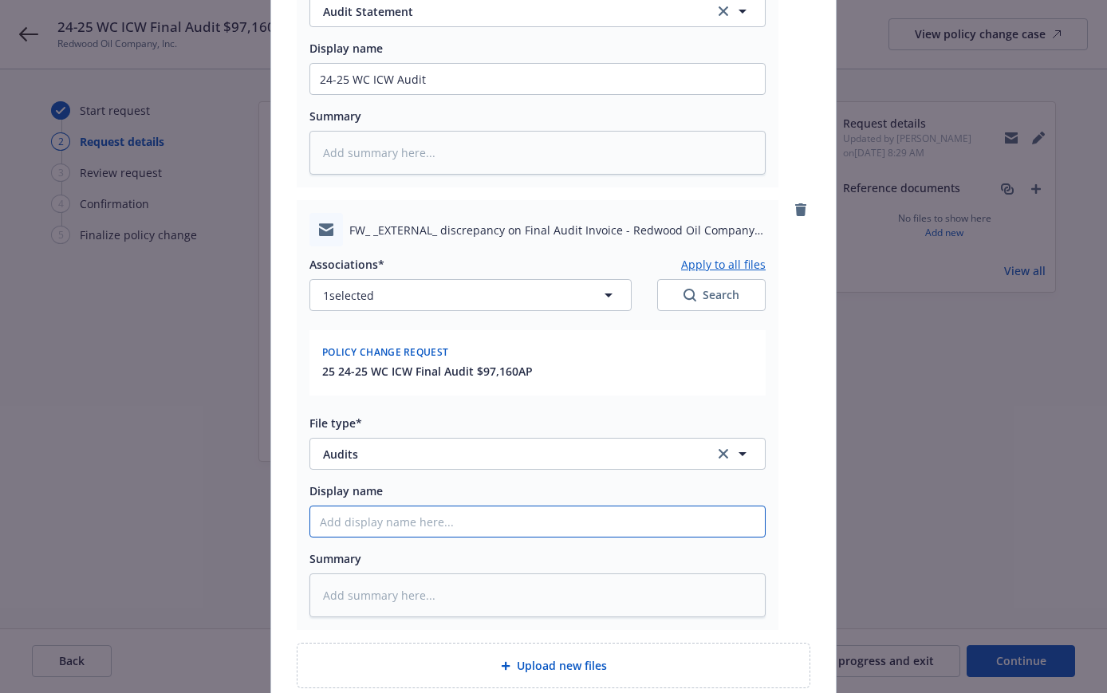
click at [310, 94] on input "Display name" at bounding box center [537, 79] width 455 height 30
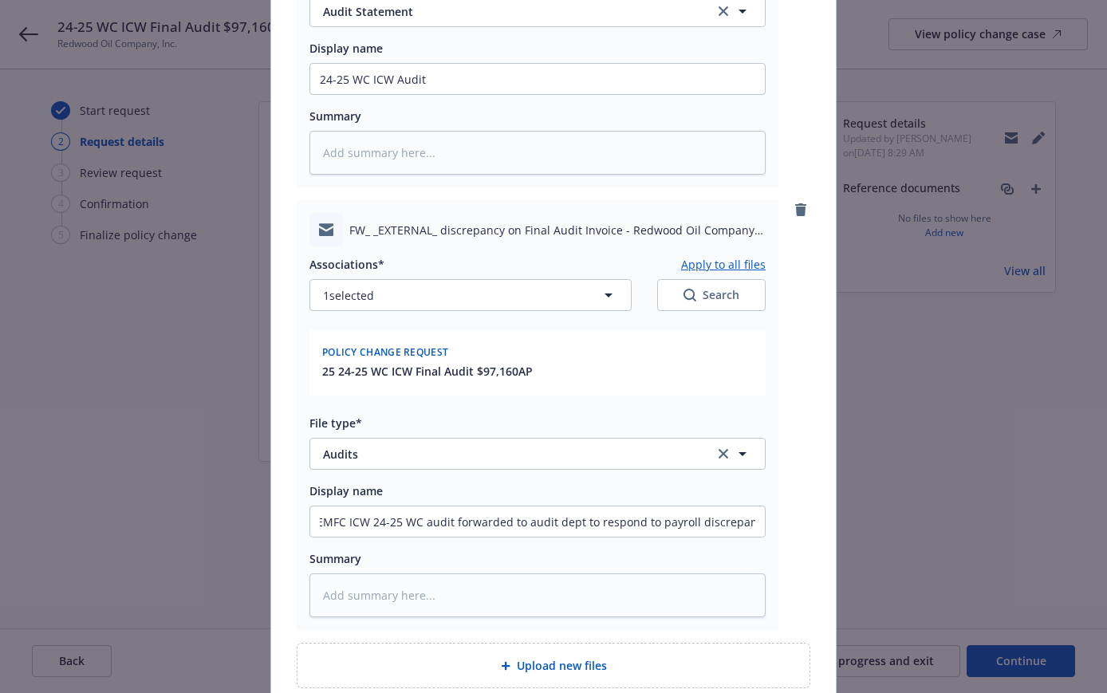
scroll to position [0, 0]
click at [309, 594] on textarea at bounding box center [537, 595] width 456 height 44
paste textarea "[LOREMIPS] Dolo sitamet, Consec adi elits doeiu tem incidi. Utlab etd! Magn ali…"
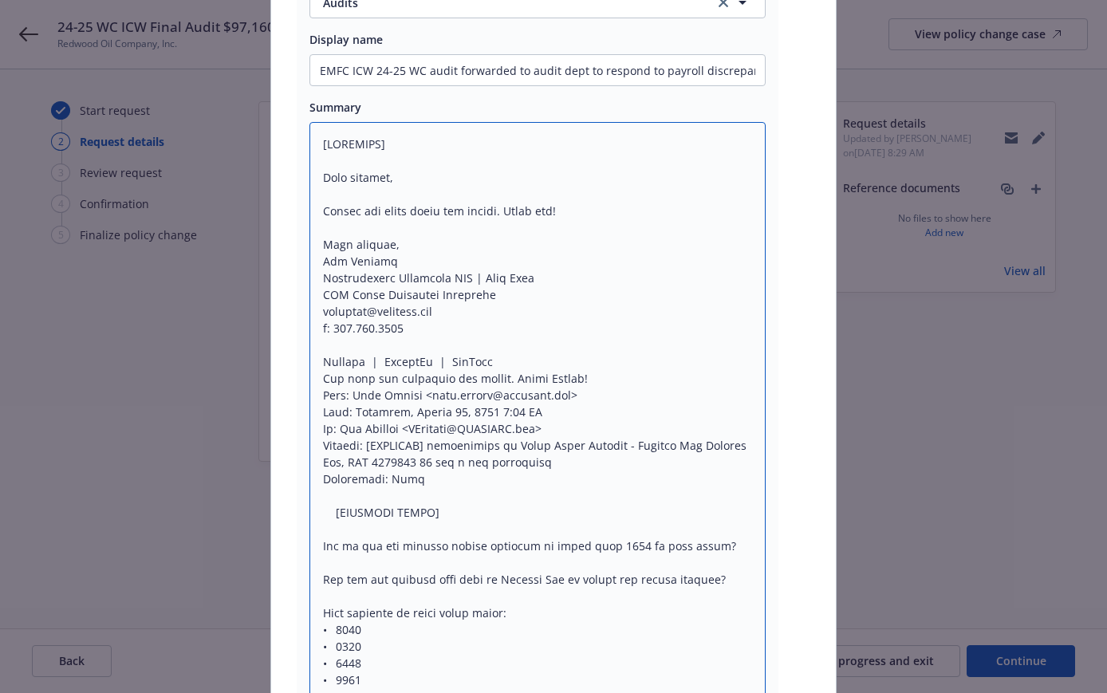
scroll to position [830, 0]
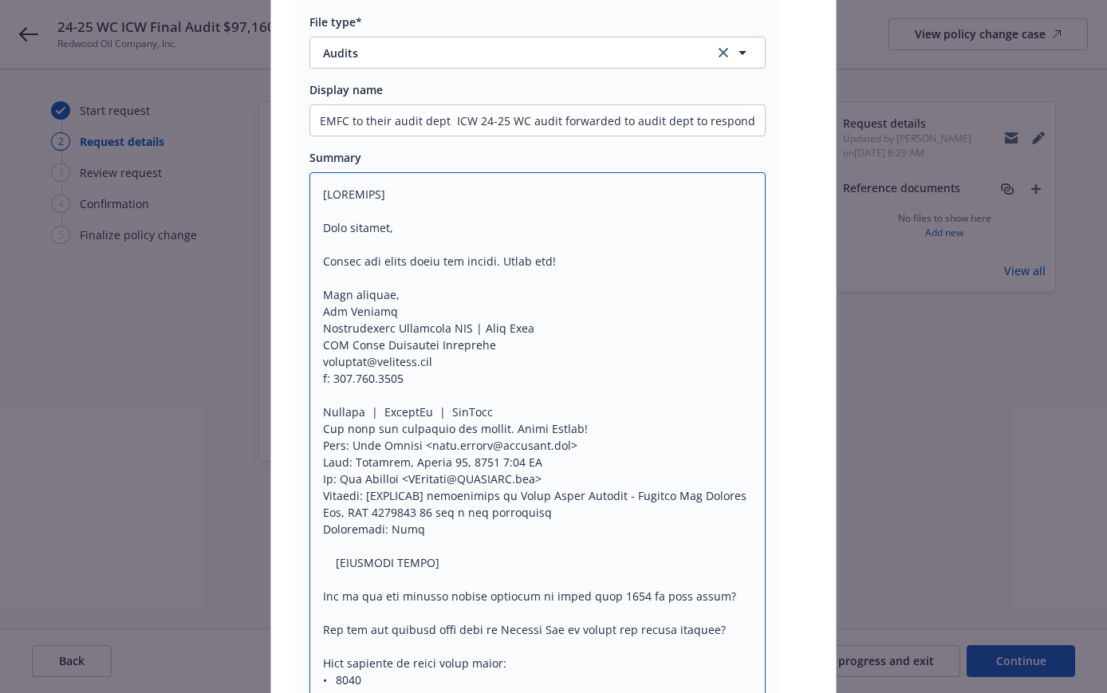
drag, startPoint x: 315, startPoint y: 187, endPoint x: 441, endPoint y: 191, distance: 126.1
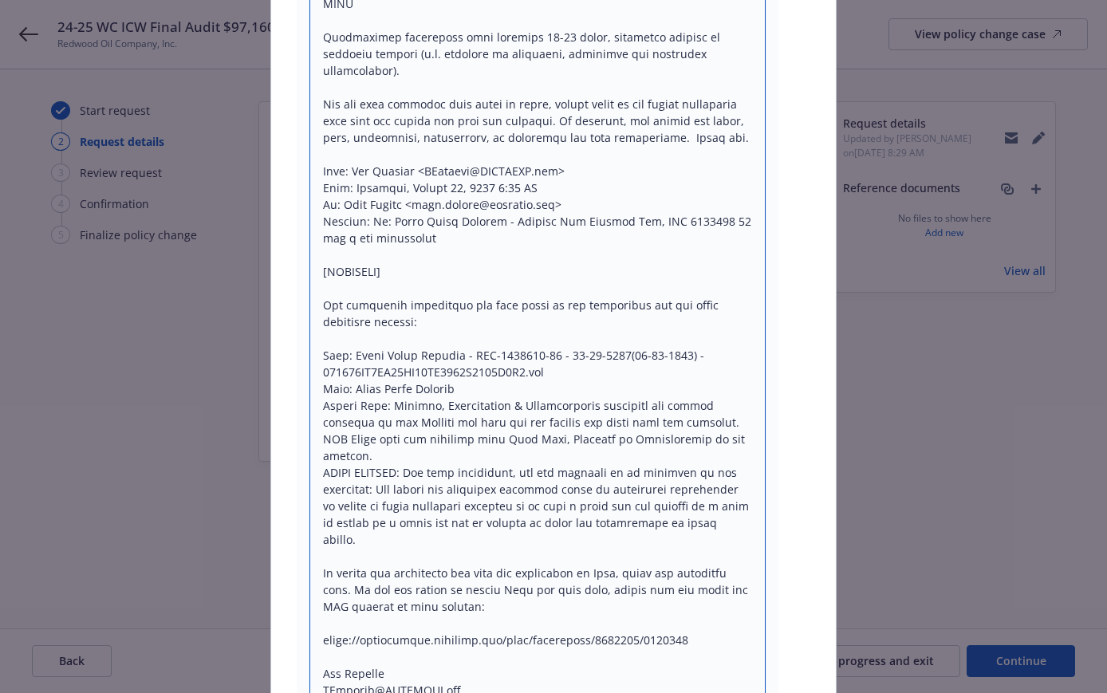
scroll to position [2114, 0]
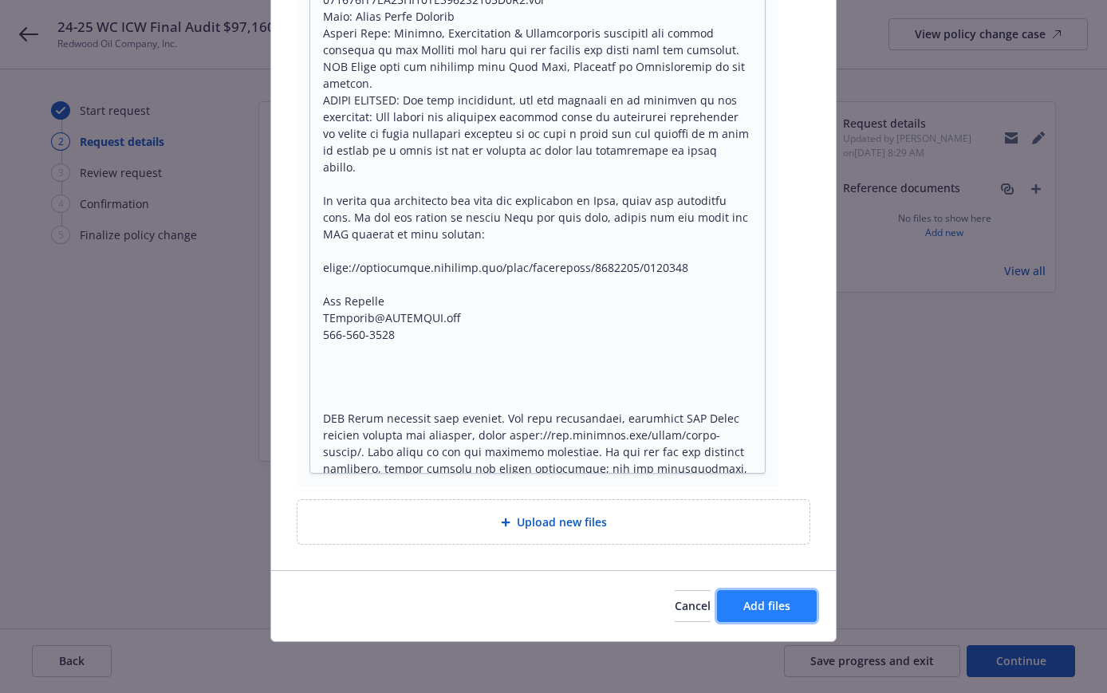
click at [762, 604] on span "Add files" at bounding box center [766, 605] width 47 height 15
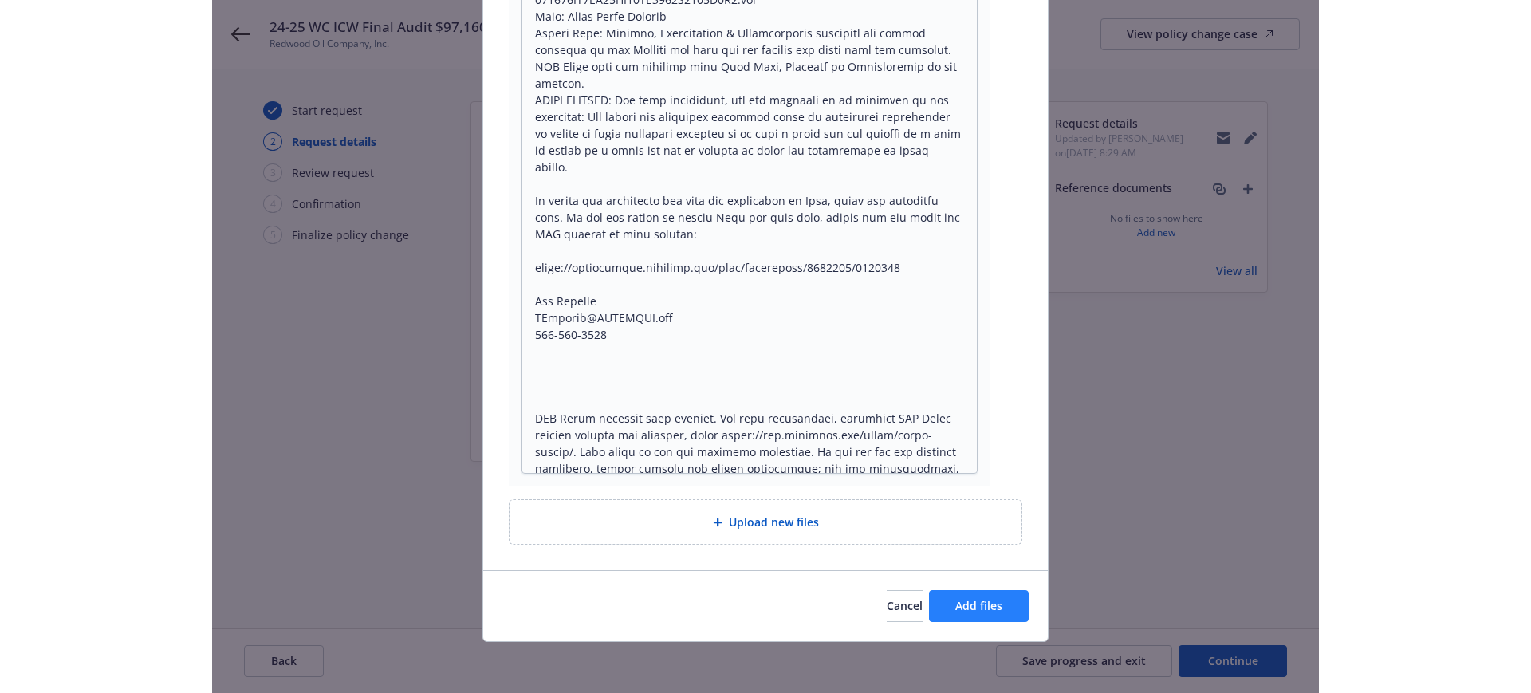
scroll to position [2055, 0]
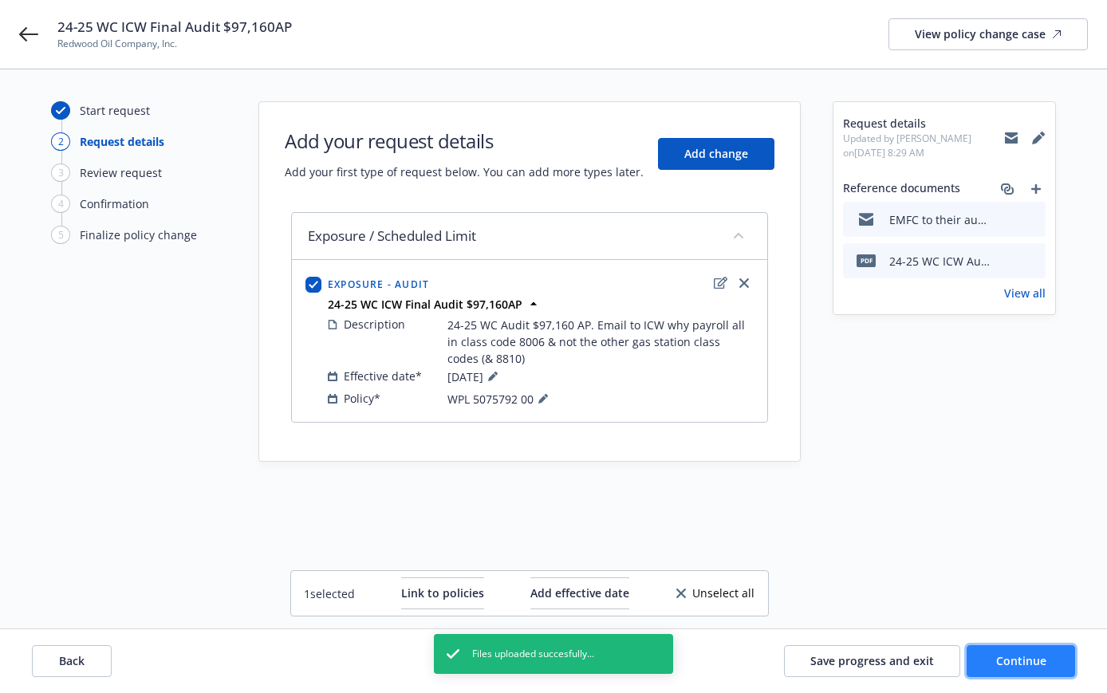
click at [1026, 657] on span "Continue" at bounding box center [1021, 660] width 50 height 15
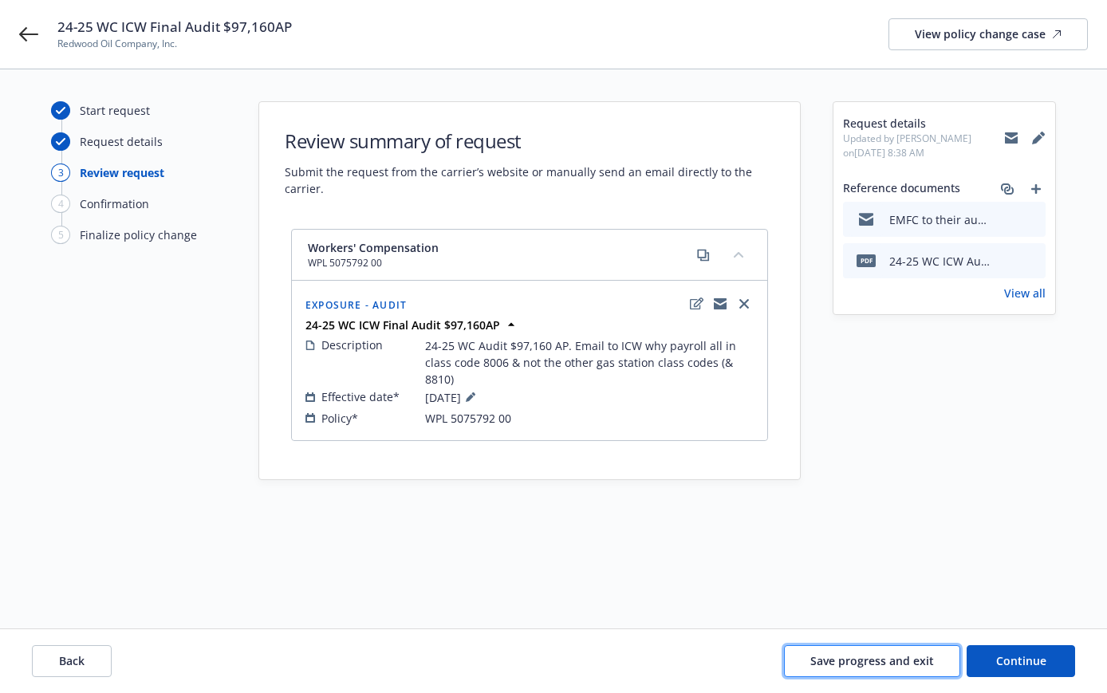
click at [874, 656] on span "Save progress and exit" at bounding box center [872, 660] width 124 height 15
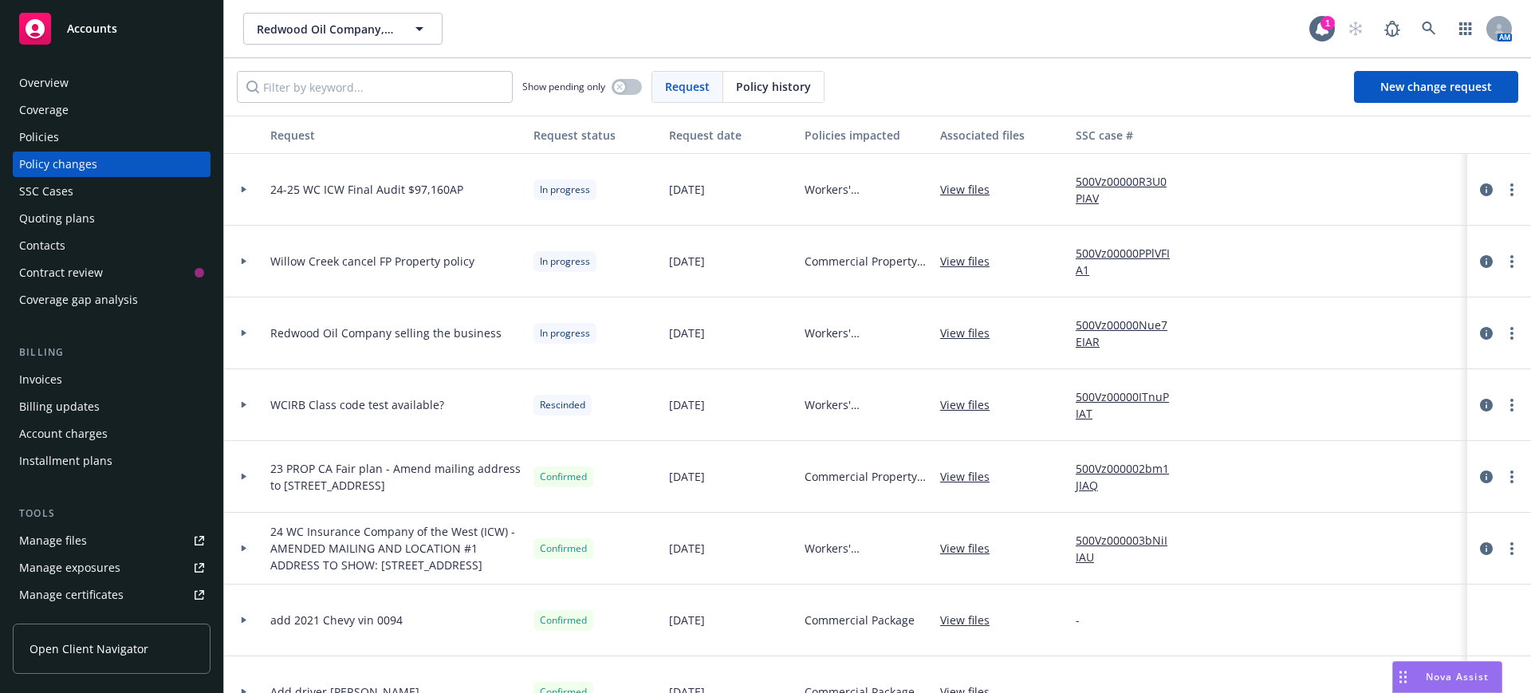
click at [958, 186] on link "View files" at bounding box center [971, 189] width 62 height 17
click at [85, 22] on span "Accounts" at bounding box center [92, 28] width 50 height 13
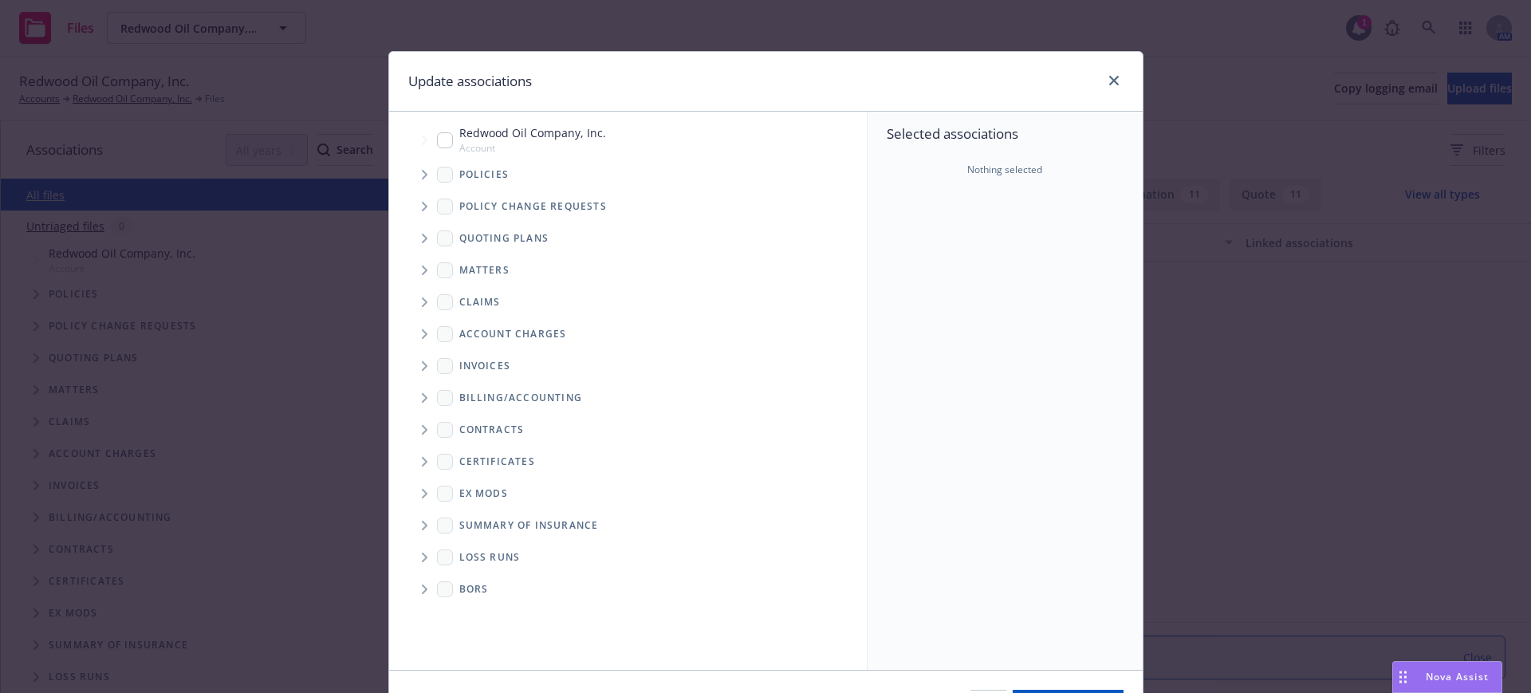
scroll to position [1695, 0]
click at [1109, 77] on icon "close" at bounding box center [1114, 81] width 10 height 10
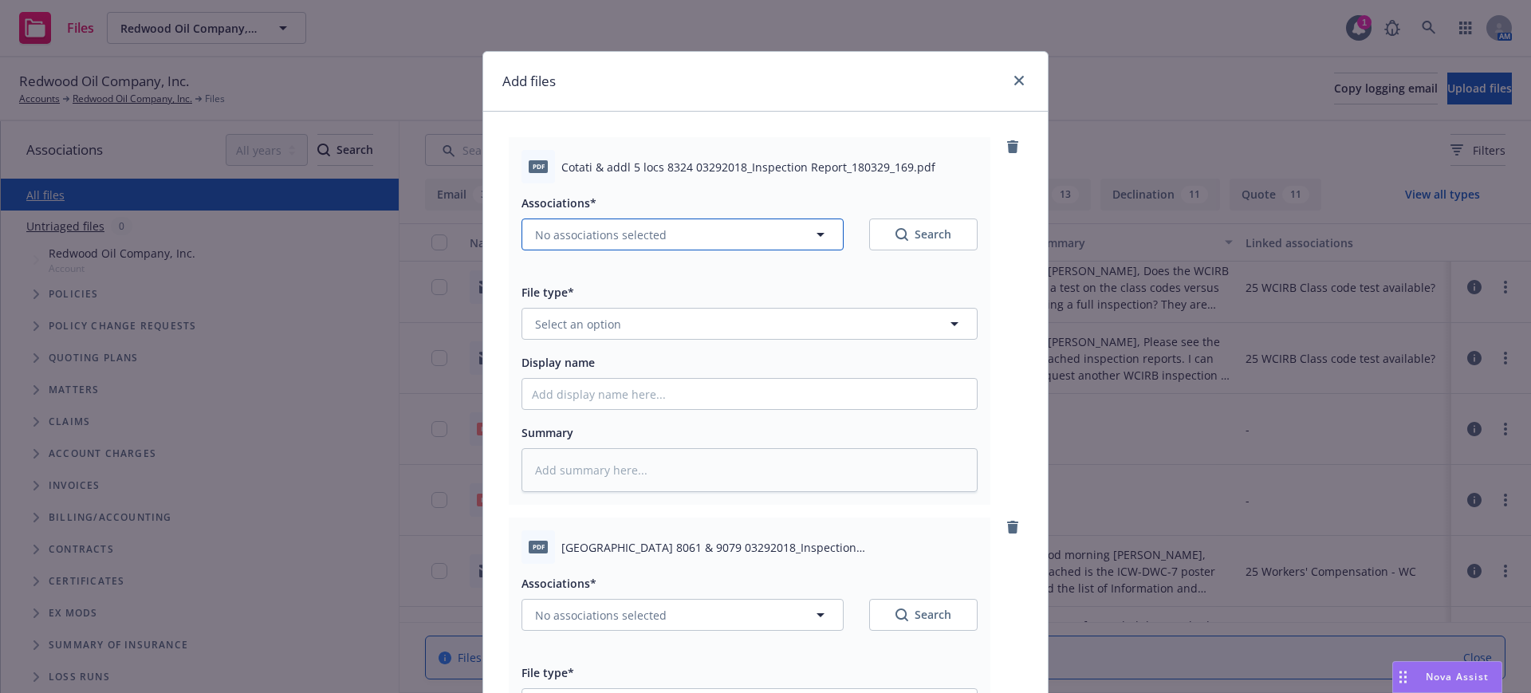
click at [552, 231] on span "No associations selected" at bounding box center [601, 235] width 132 height 17
type textarea "x"
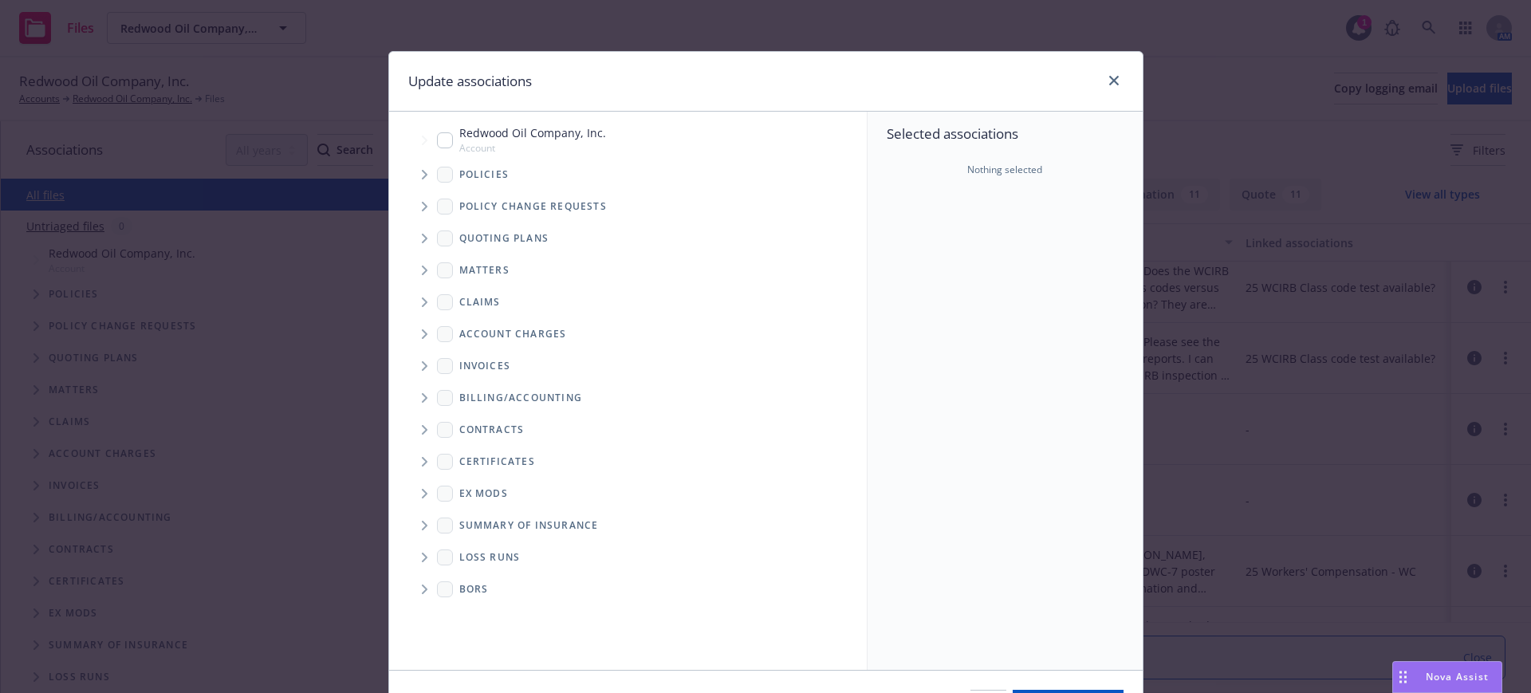
click at [437, 139] on input "Tree Example" at bounding box center [445, 140] width 16 height 16
checkbox input "true"
click at [422, 491] on icon "Folder Tree Example" at bounding box center [425, 494] width 6 height 10
click at [420, 491] on icon "Folder Tree Example" at bounding box center [425, 494] width 10 height 6
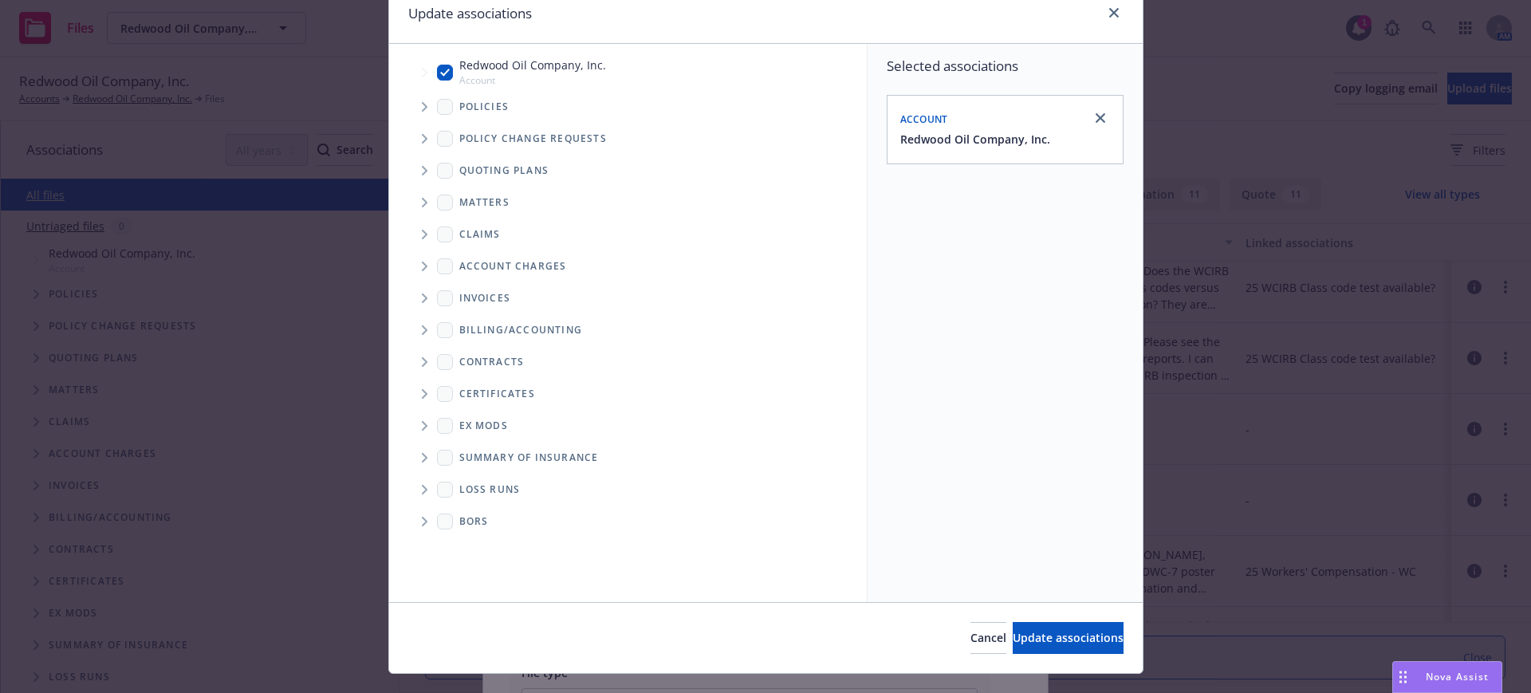
scroll to position [100, 0]
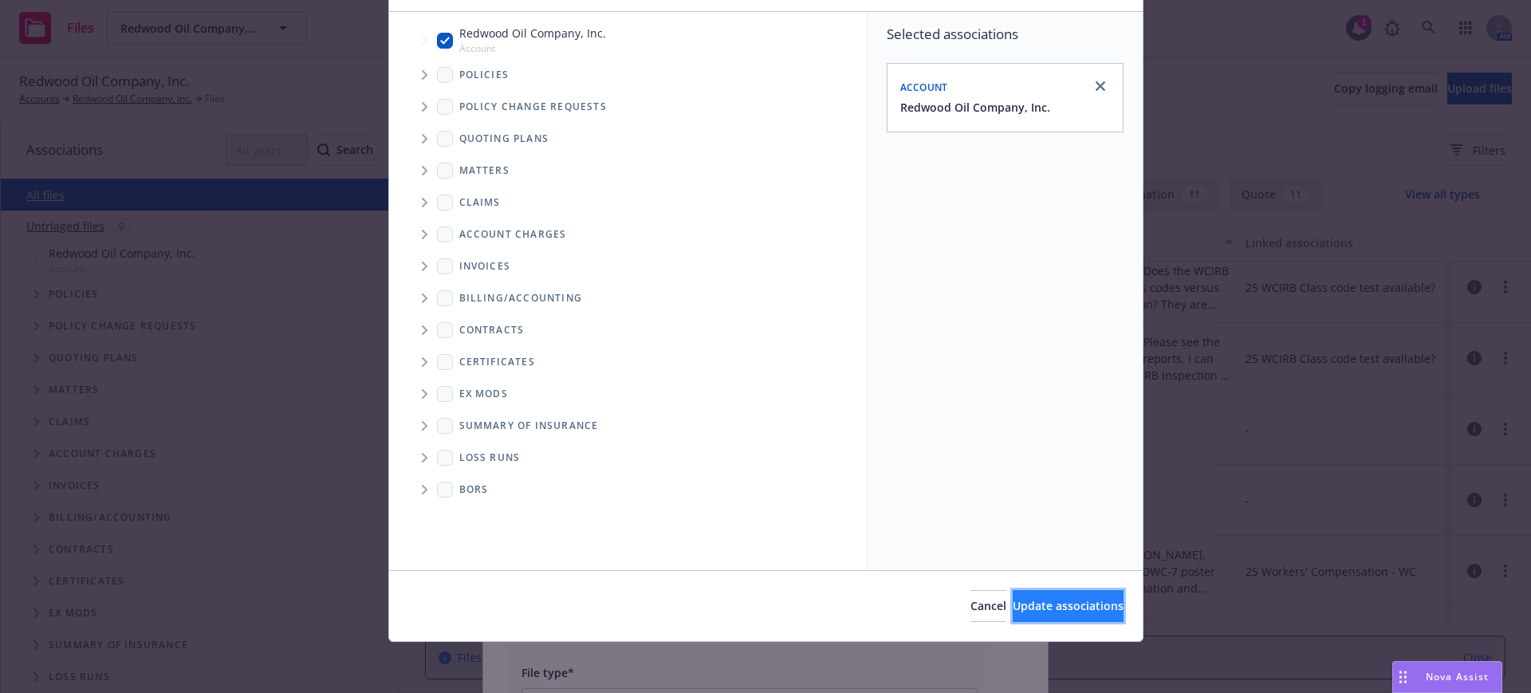
click at [1047, 603] on span "Update associations" at bounding box center [1068, 605] width 111 height 15
type textarea "x"
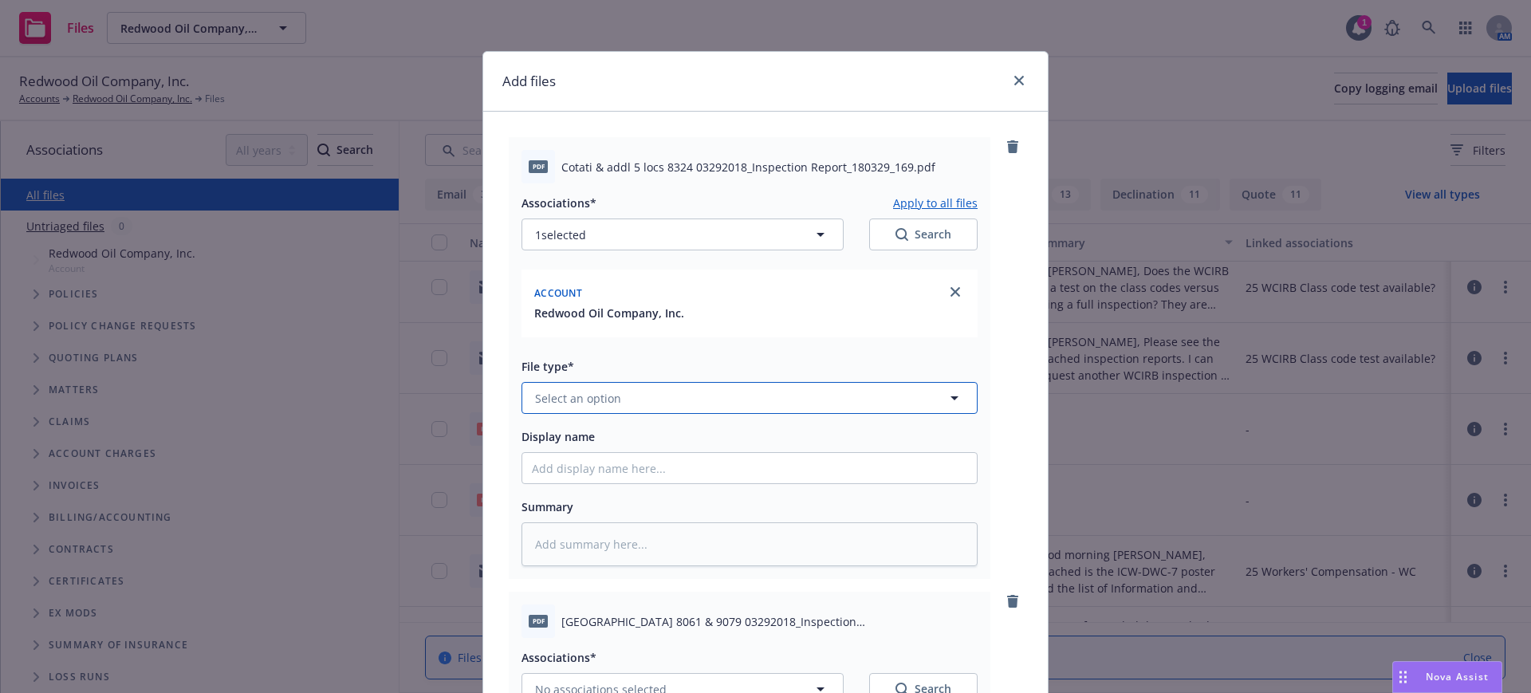
click at [535, 396] on span "Select an option" at bounding box center [578, 398] width 86 height 17
type input "wcirb"
click at [629, 438] on div "WCIRB inspection" at bounding box center [749, 442] width 435 height 23
type textarea "x"
click at [522, 465] on input "Display name" at bounding box center [749, 468] width 455 height 30
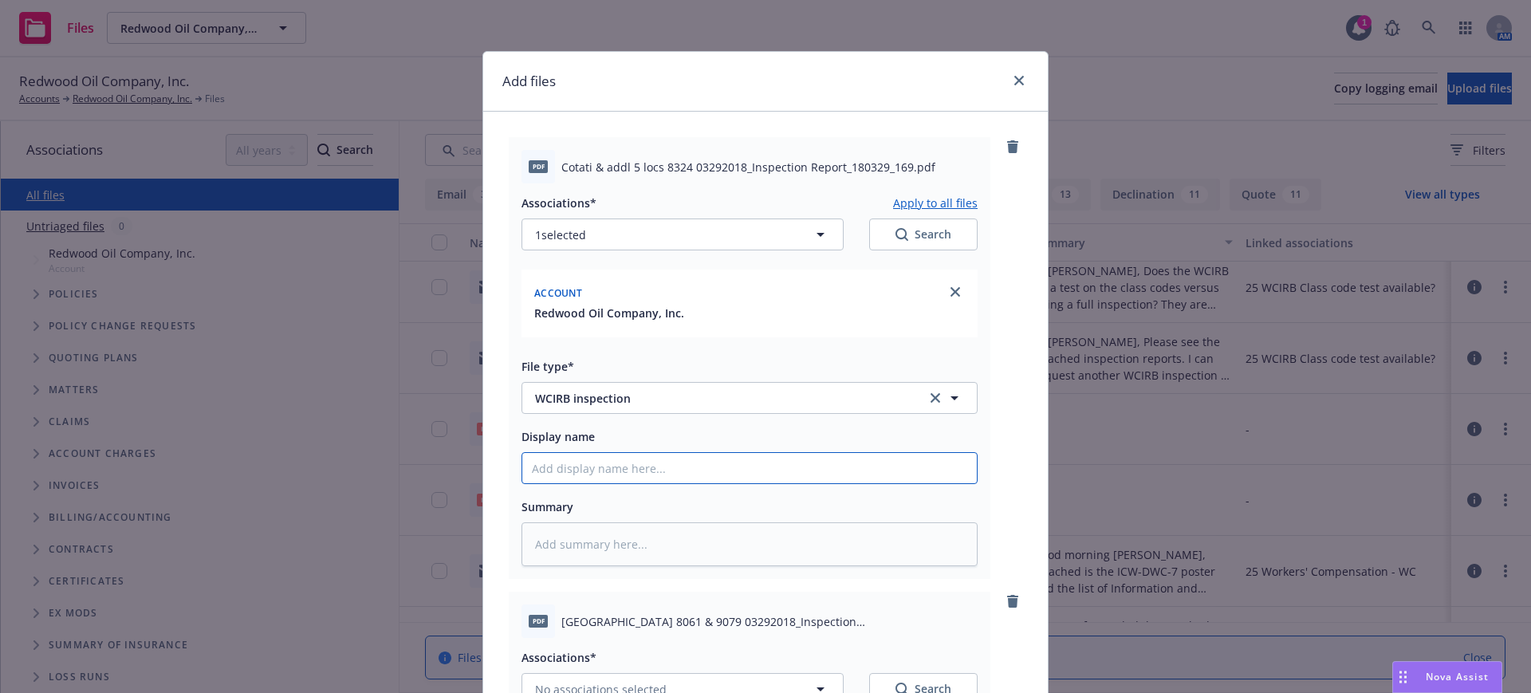
paste input "Cotati & addl 5 locs 8324 03292018_Inspection Report_180329_169"
type input "Cotati & addl 5 locs 8324 03292018_Inspection Report_180329_169"
type textarea "x"
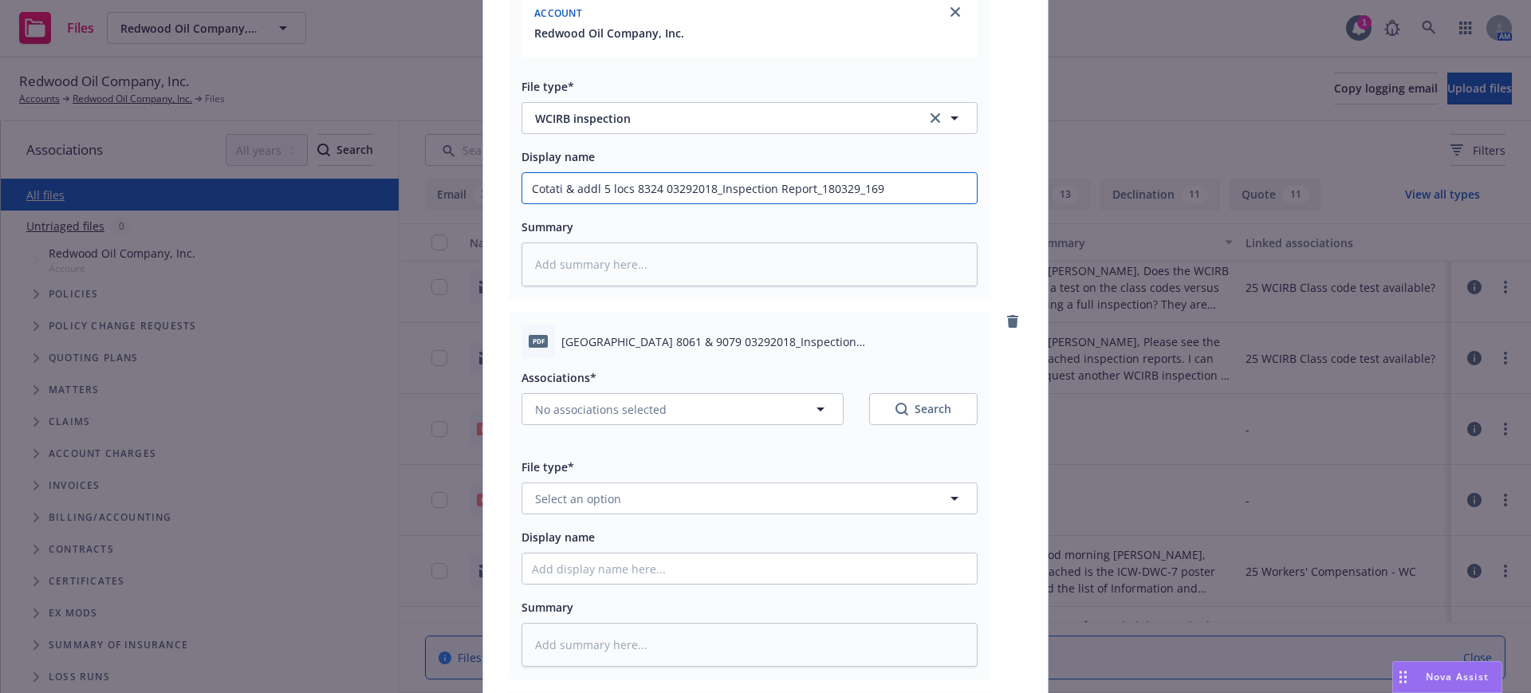
scroll to position [299, 0]
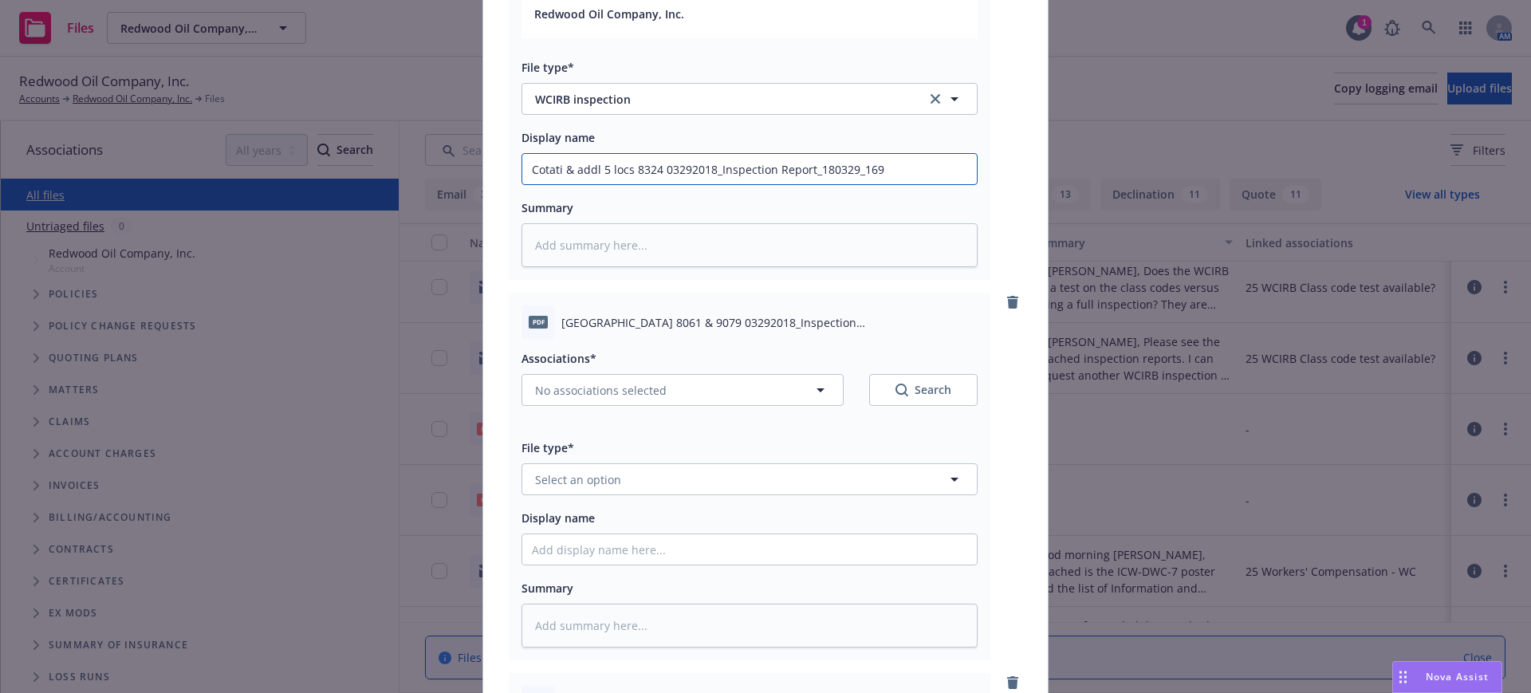
type input "Cotati & addl 5 locs 8324 03292018_Inspection Report_180329_169"
click at [564, 388] on span "No associations selected" at bounding box center [601, 390] width 132 height 17
type textarea "x"
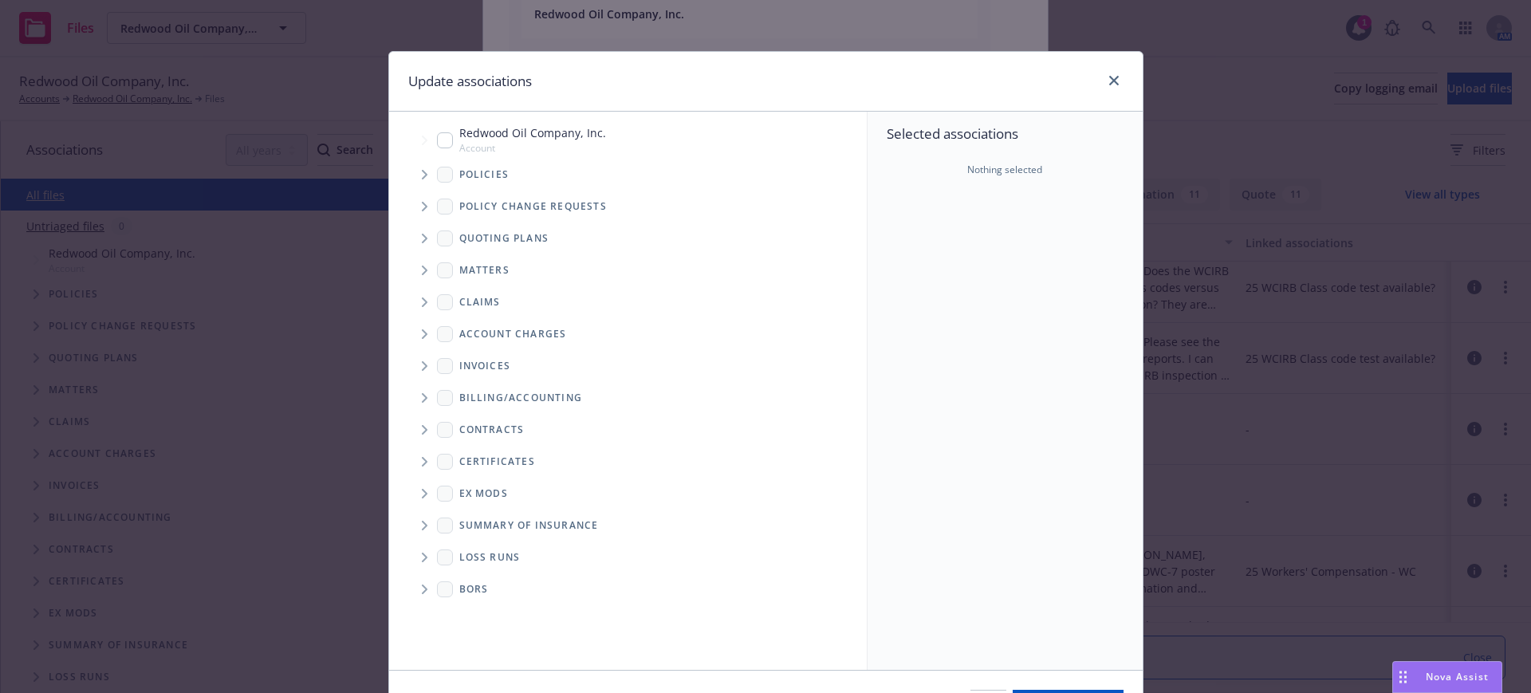
click at [437, 140] on input "Tree Example" at bounding box center [445, 140] width 16 height 16
checkbox input "true"
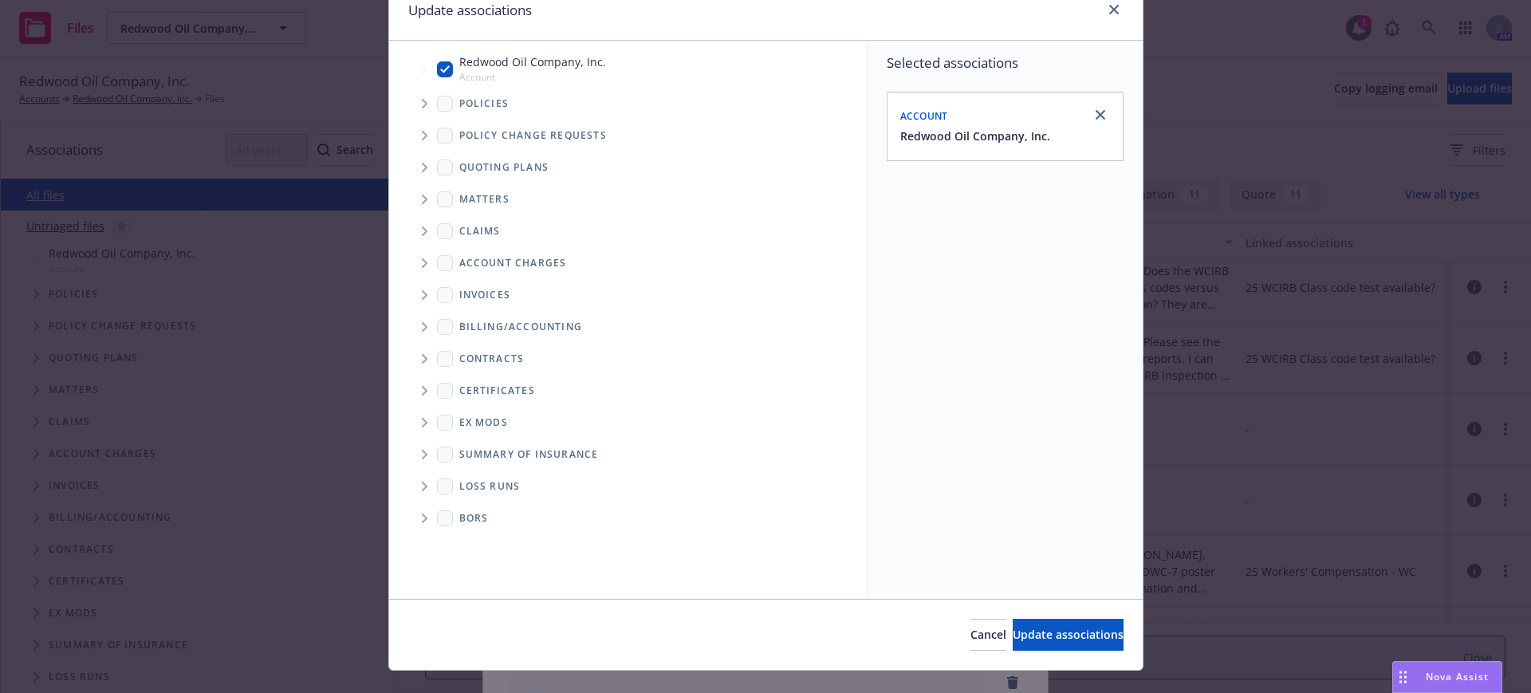
scroll to position [100, 0]
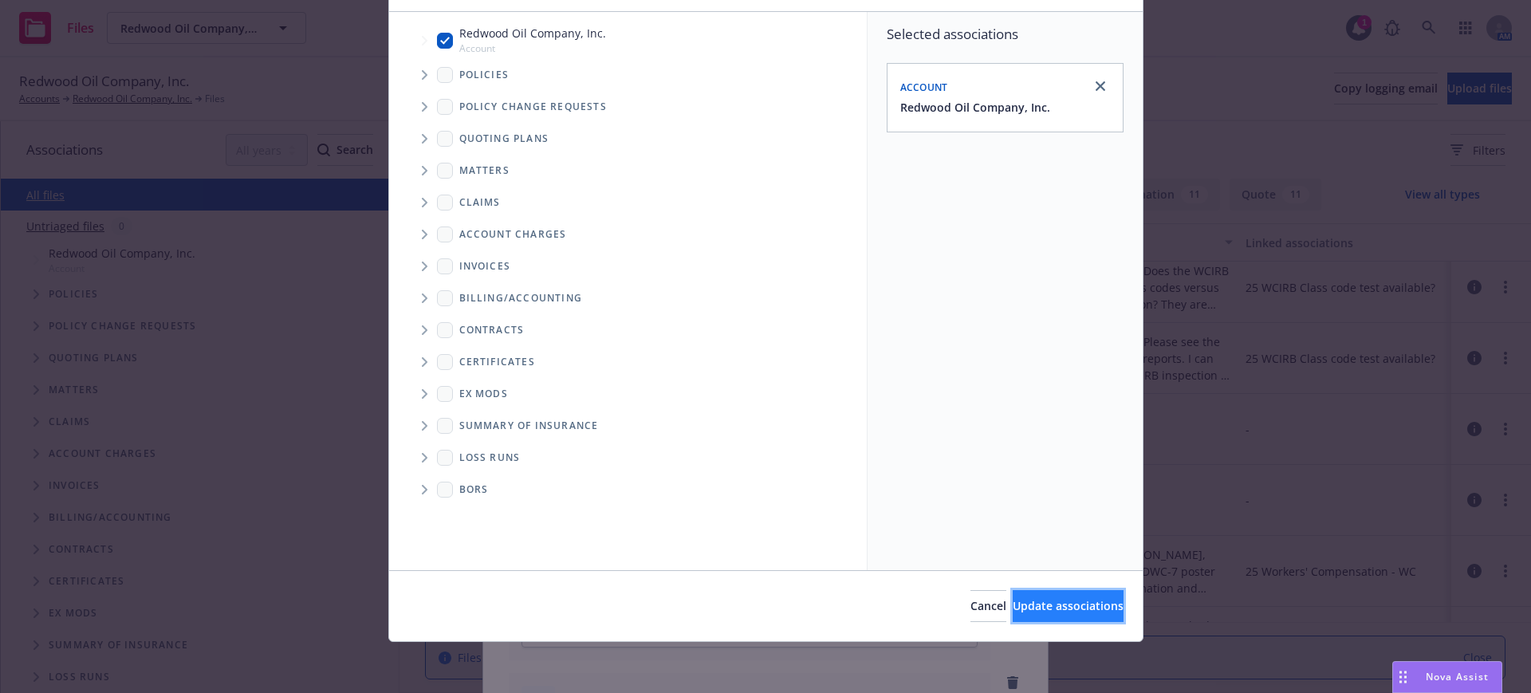
click at [1068, 600] on span "Update associations" at bounding box center [1068, 605] width 111 height 15
type textarea "x"
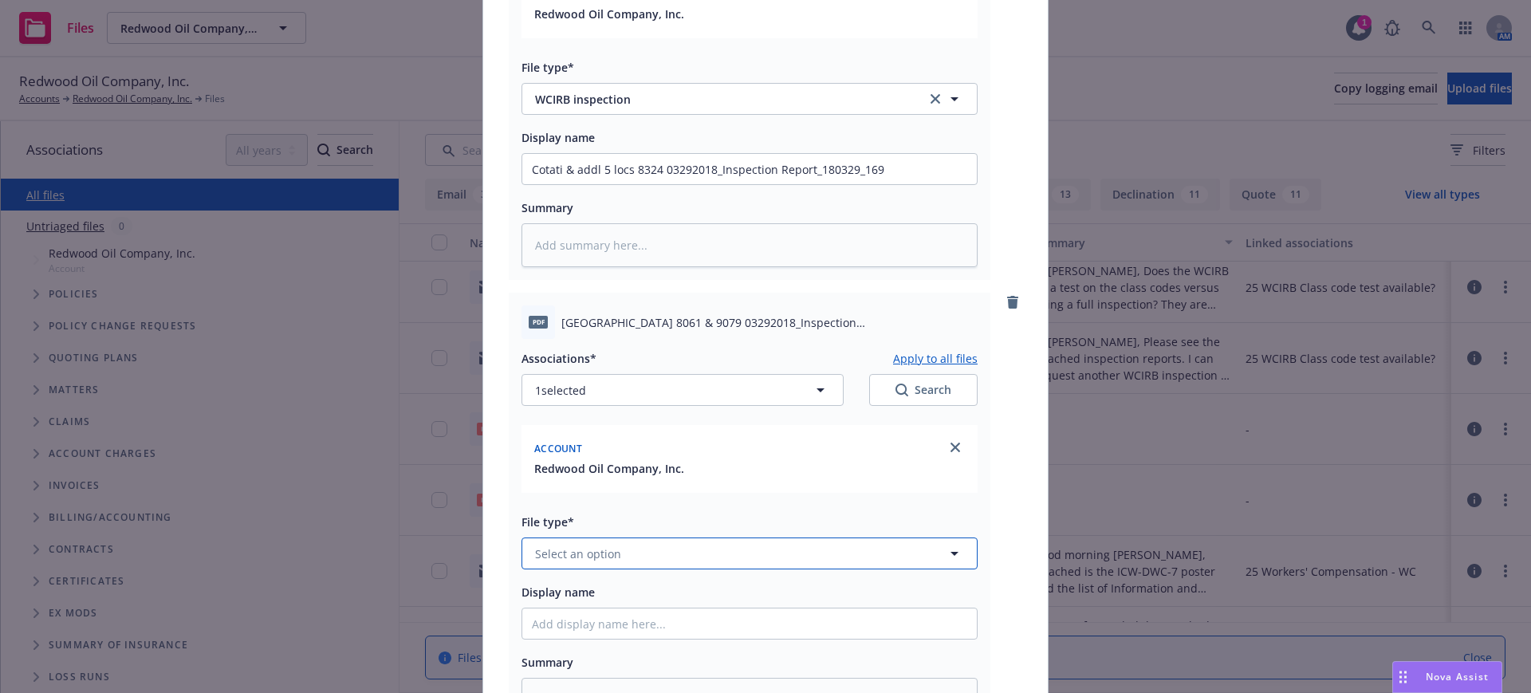
click at [541, 554] on span "Select an option" at bounding box center [578, 554] width 86 height 17
type input "wcirb"
click at [601, 504] on span "WCIRB inspection" at bounding box center [586, 509] width 96 height 17
type textarea "x"
click at [522, 184] on input "Display name" at bounding box center [749, 169] width 455 height 30
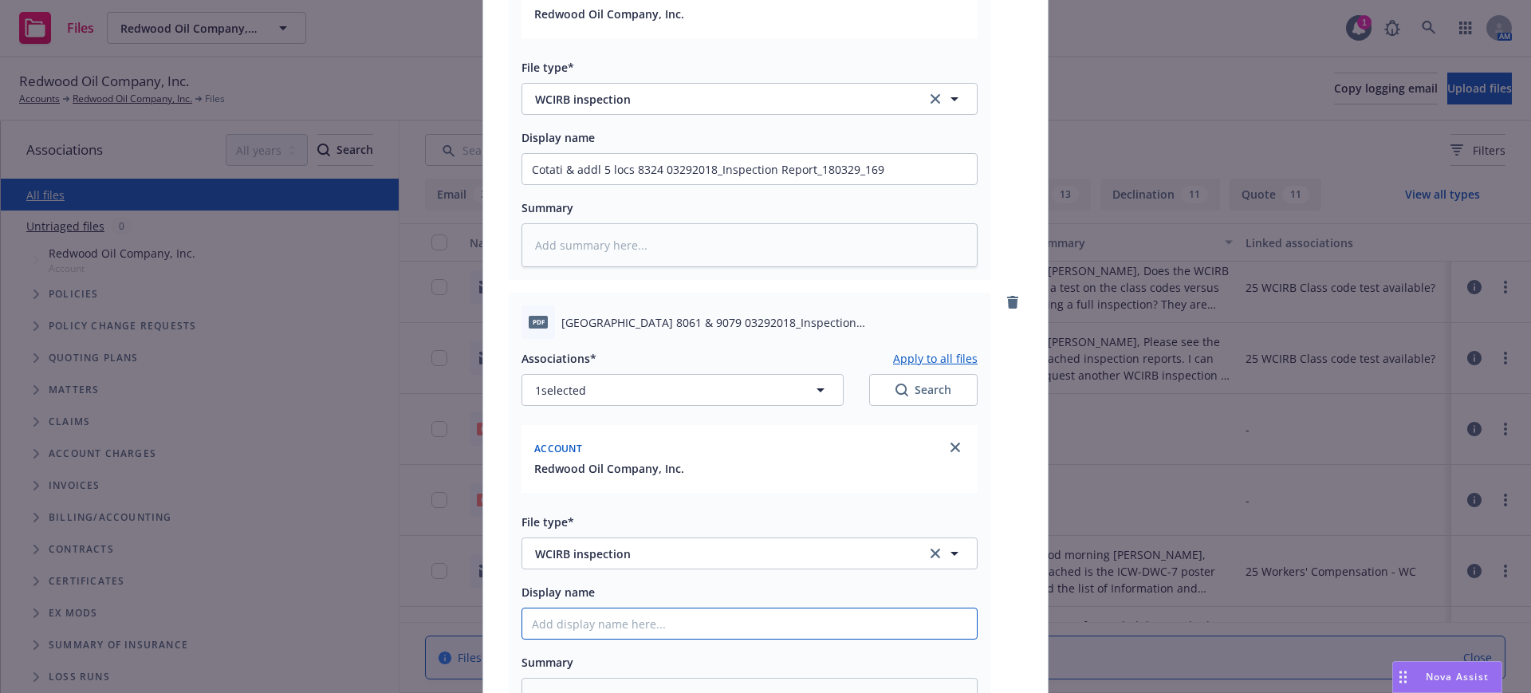
click at [522, 184] on input "Display name" at bounding box center [749, 169] width 455 height 30
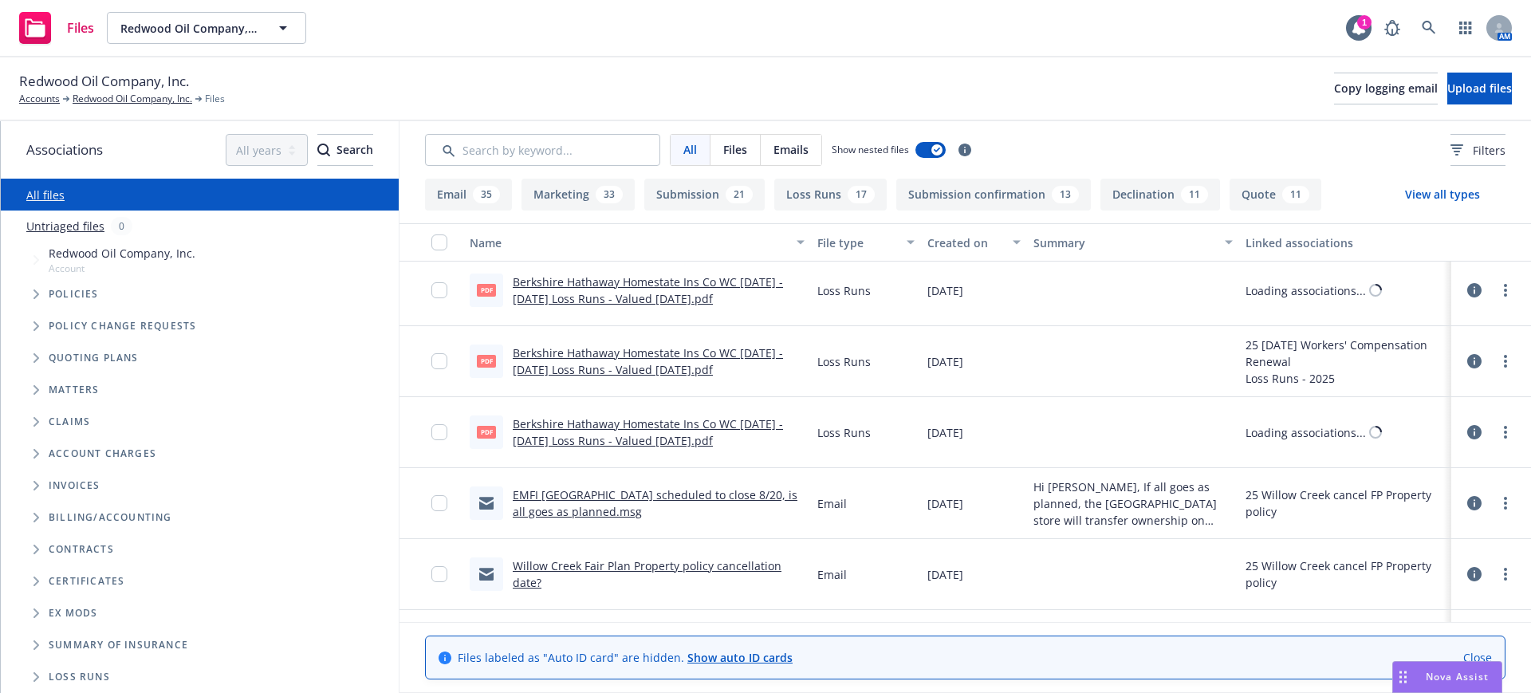
scroll to position [0, 0]
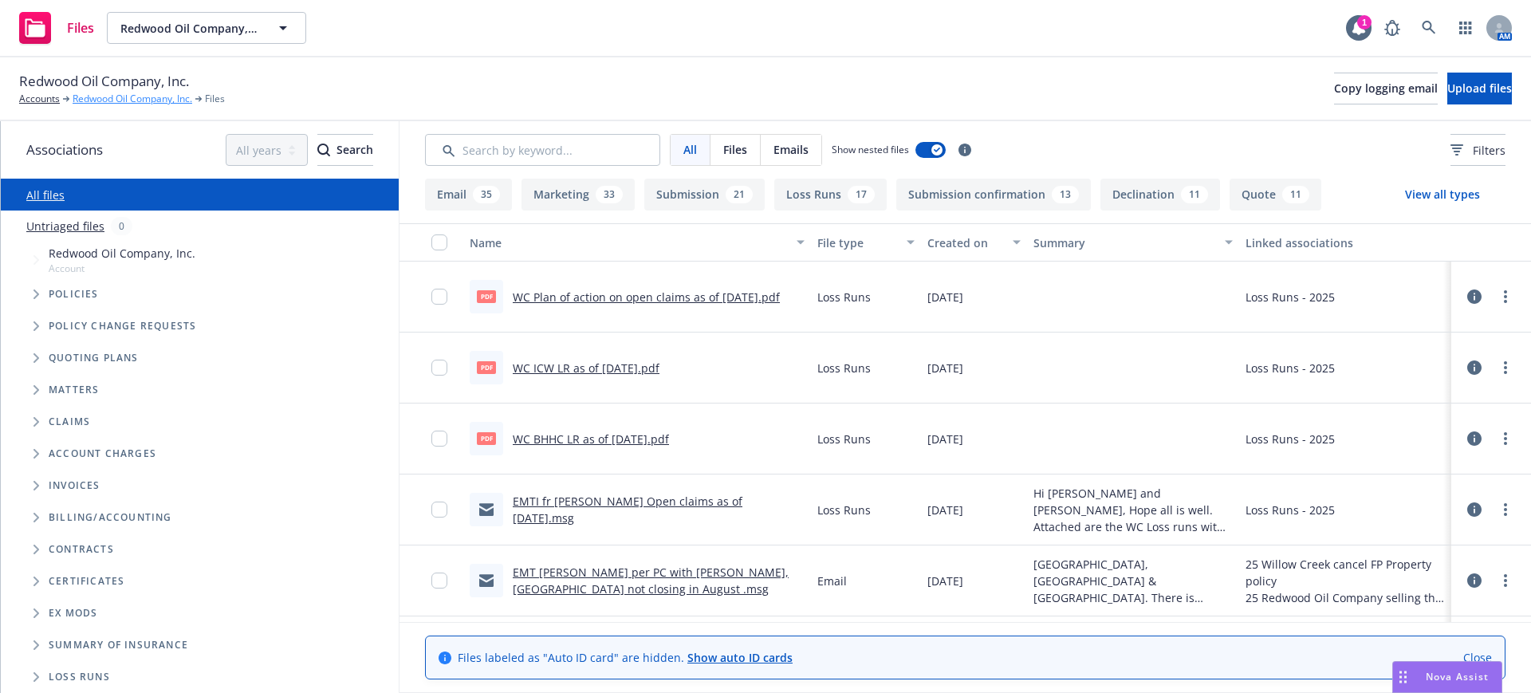
click at [104, 96] on link "Redwood Oil Company, Inc." at bounding box center [133, 99] width 120 height 14
